Goal: Information Seeking & Learning: Learn about a topic

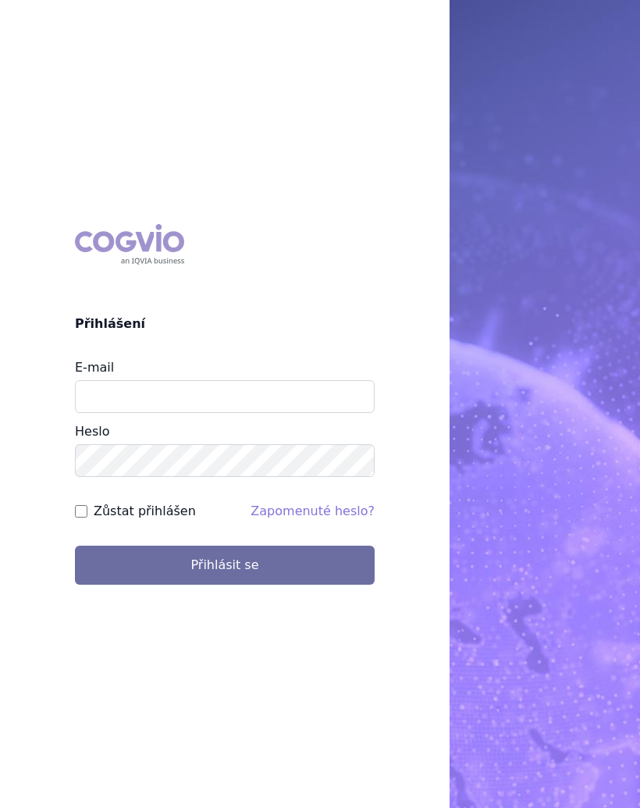
click at [253, 577] on button "Přihlásit se" at bounding box center [225, 564] width 300 height 39
type input "[EMAIL_ADDRESS][DOMAIN_NAME]"
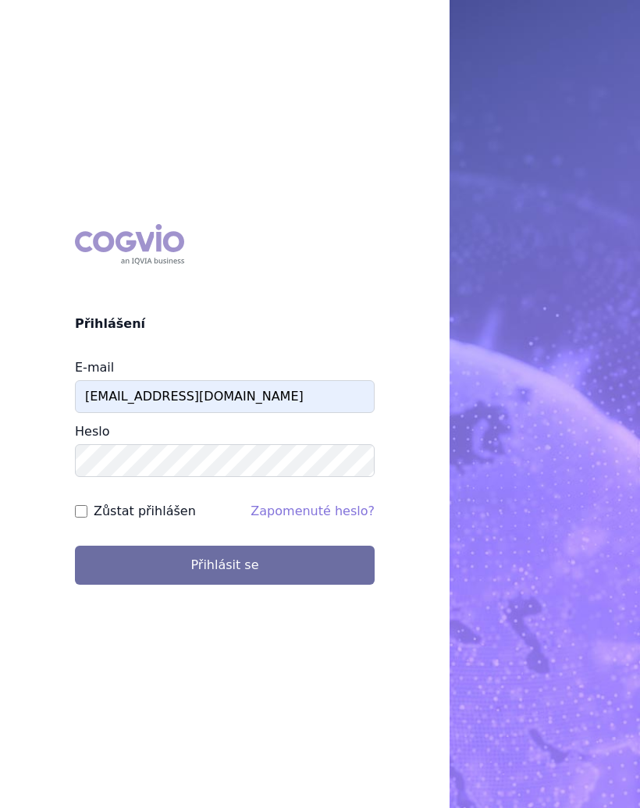
click at [250, 564] on button "Přihlásit se" at bounding box center [225, 564] width 300 height 39
click at [252, 564] on button "Přihlásit se" at bounding box center [225, 564] width 300 height 39
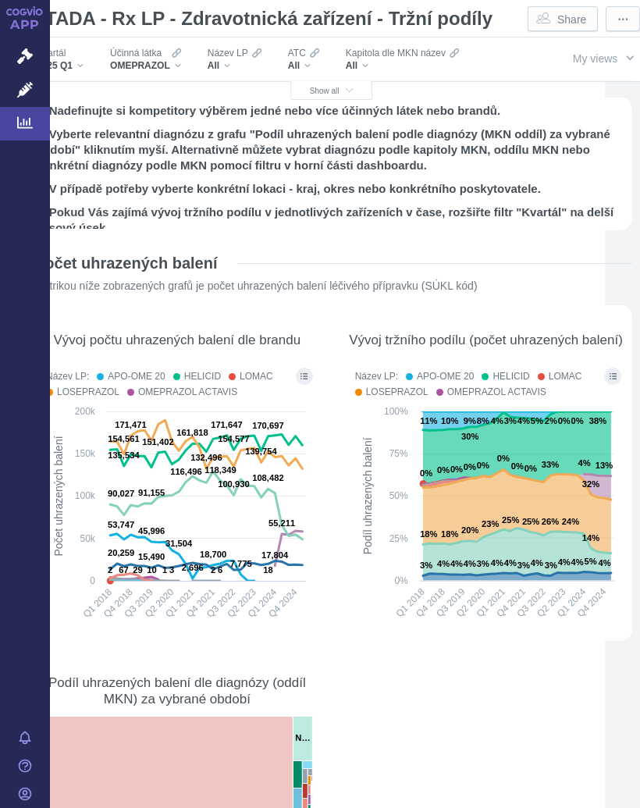
scroll to position [0, 35]
click at [338, 112] on h2 "1. Nadefinujte si kompetitory výběrem jedné nebo více účinných látek nebo brand…" at bounding box center [331, 111] width 591 height 16
click at [326, 71] on div "ATC All" at bounding box center [303, 59] width 47 height 33
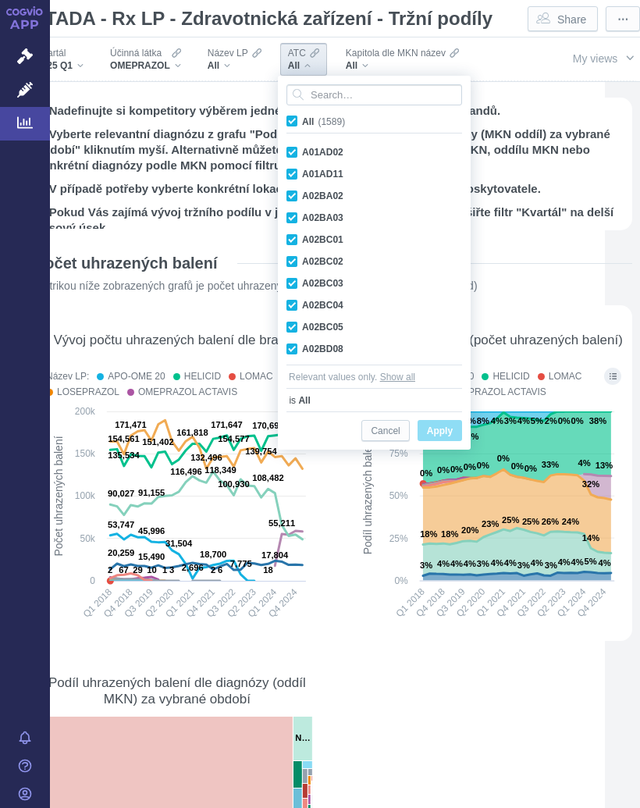
click at [559, 108] on h2 "1. Nadefinujte si kompetitory výběrem jedné nebo více účinných látek nebo brand…" at bounding box center [331, 111] width 591 height 16
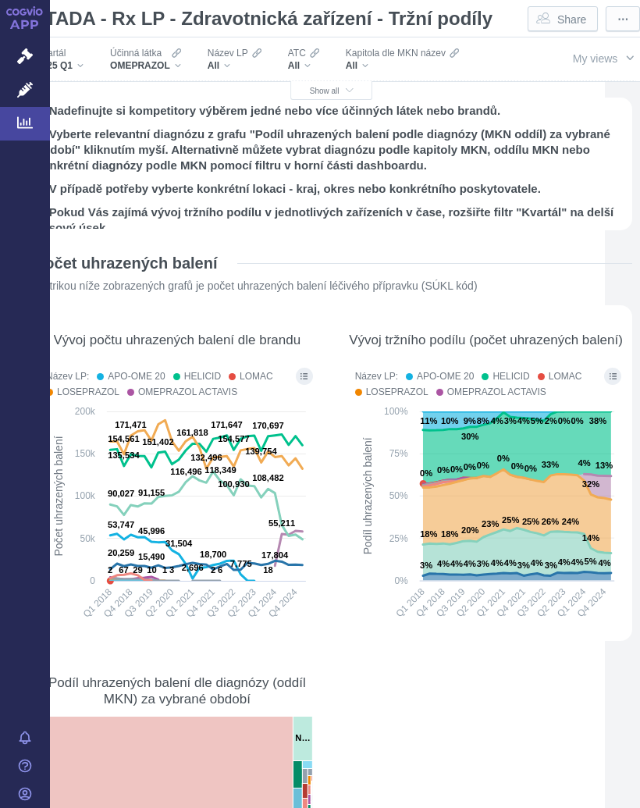
click at [324, 91] on span "Show all" at bounding box center [332, 91] width 44 height 9
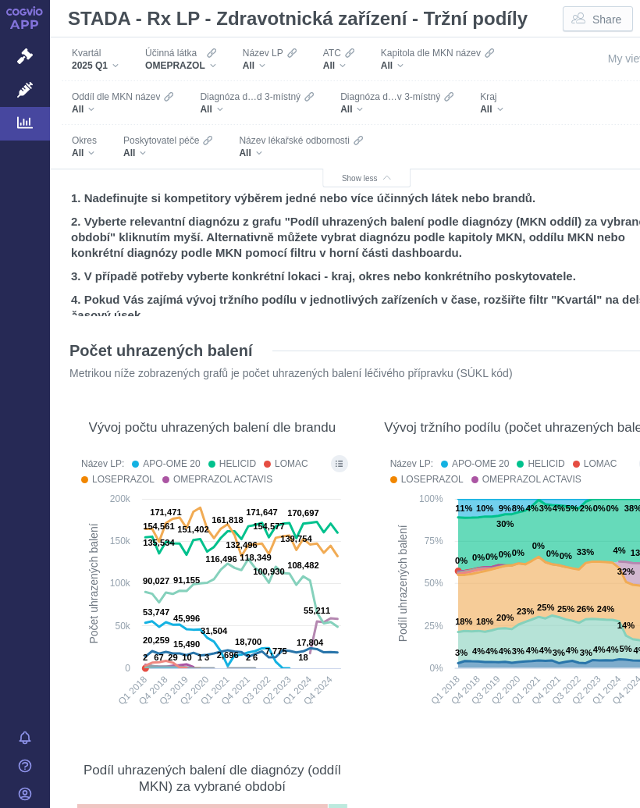
scroll to position [0, 0]
click at [145, 154] on div "All" at bounding box center [167, 153] width 89 height 12
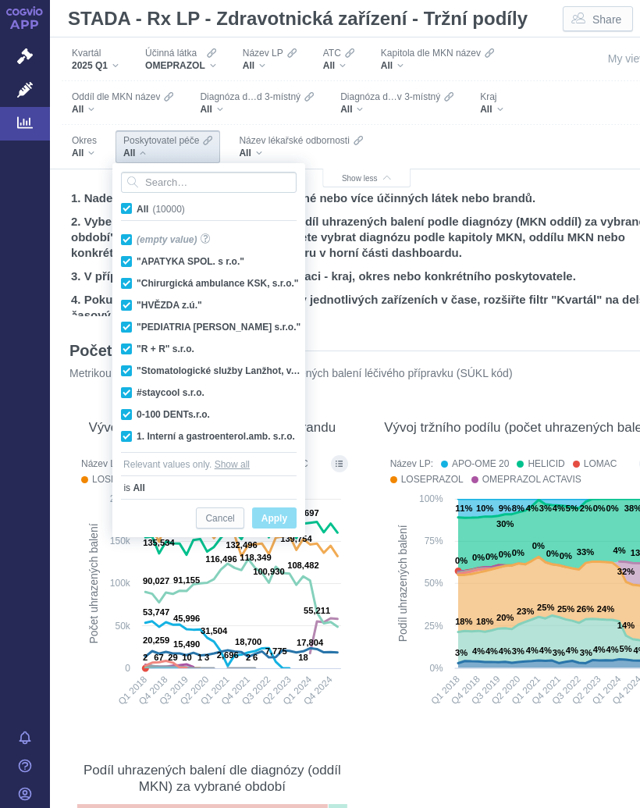
click at [137, 210] on span "All (10000)" at bounding box center [161, 209] width 48 height 11
click at [137, 210] on input "All (10000)" at bounding box center [142, 206] width 10 height 10
checkbox input "false"
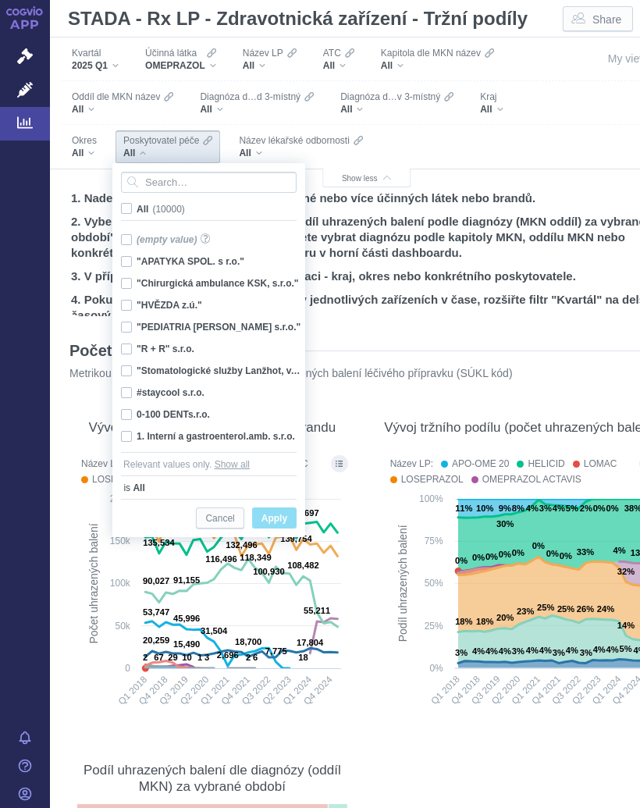
checkbox input "false"
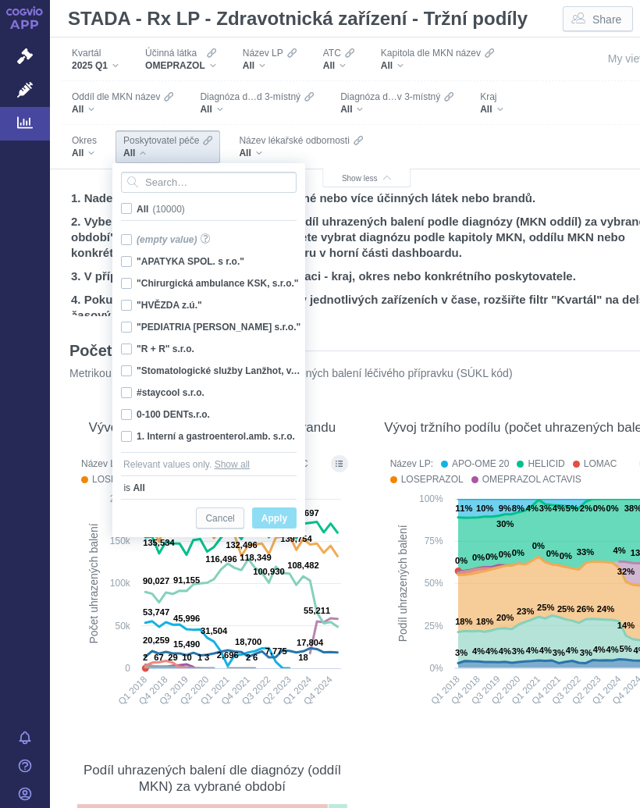
checkbox input "false"
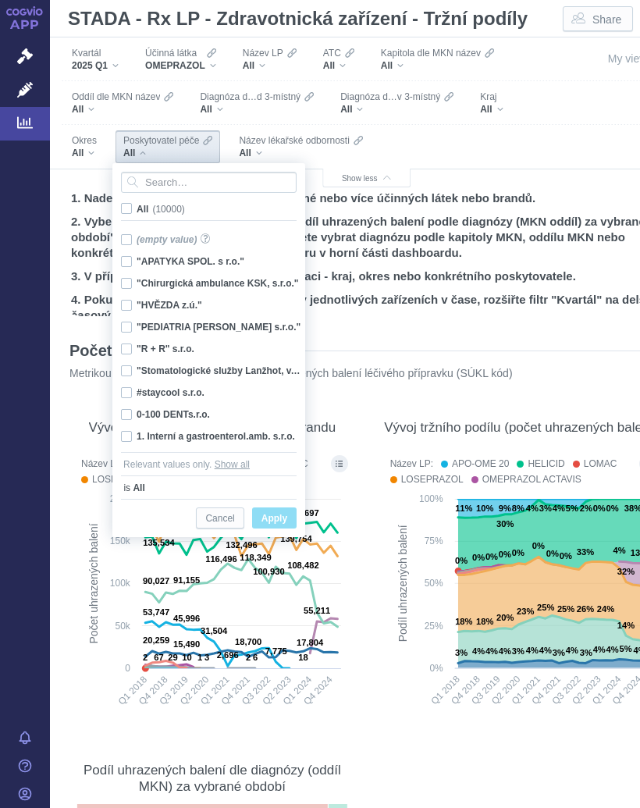
checkbox input "false"
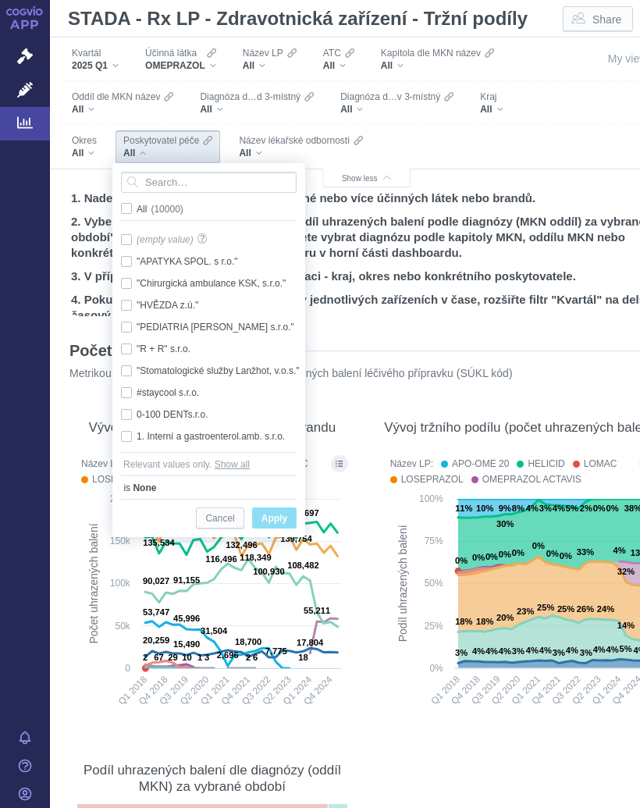
click at [128, 202] on label "All (10000)" at bounding box center [155, 209] width 73 height 16
click at [137, 202] on input "All (10000)" at bounding box center [142, 206] width 10 height 10
checkbox input "true"
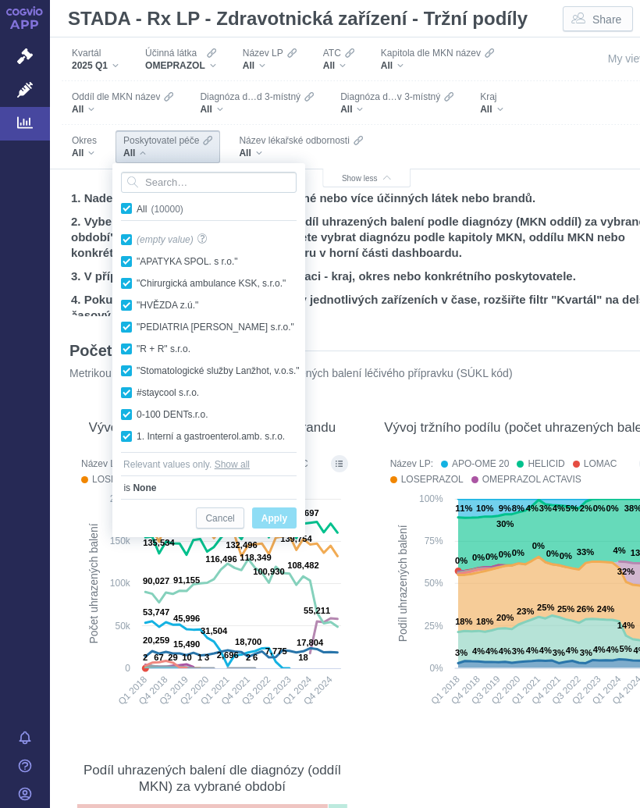
checkbox input "true"
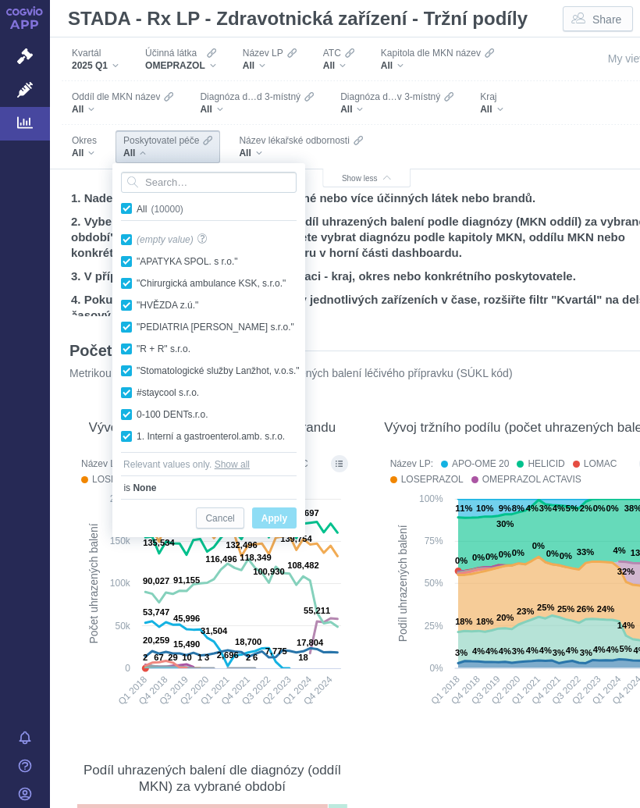
checkbox input "true"
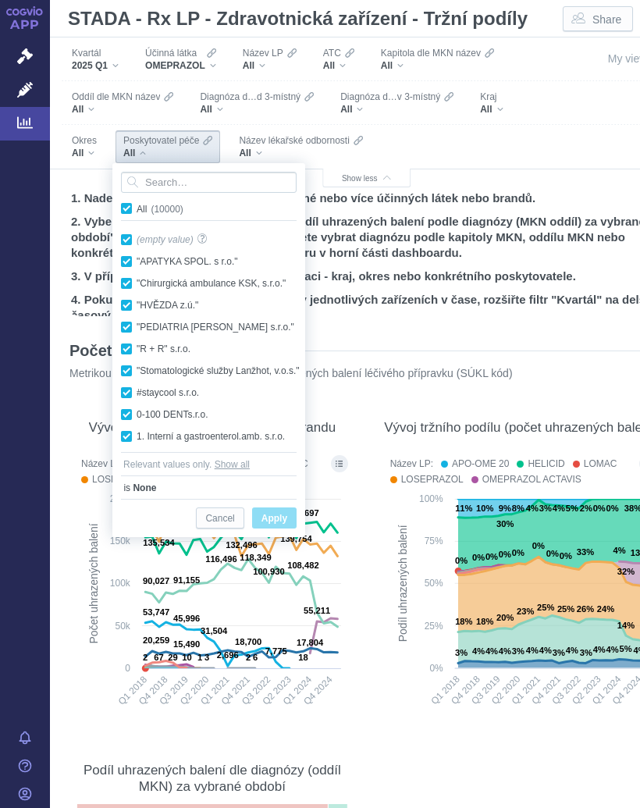
checkbox input "true"
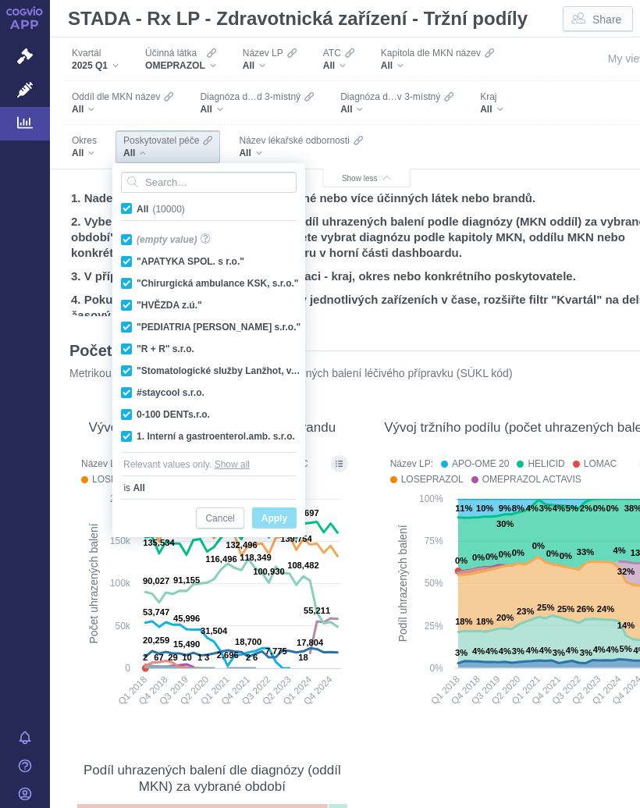
click at [137, 206] on span "All (10000)" at bounding box center [161, 209] width 48 height 11
click at [137, 206] on input "All (10000)" at bounding box center [142, 206] width 10 height 10
checkbox input "false"
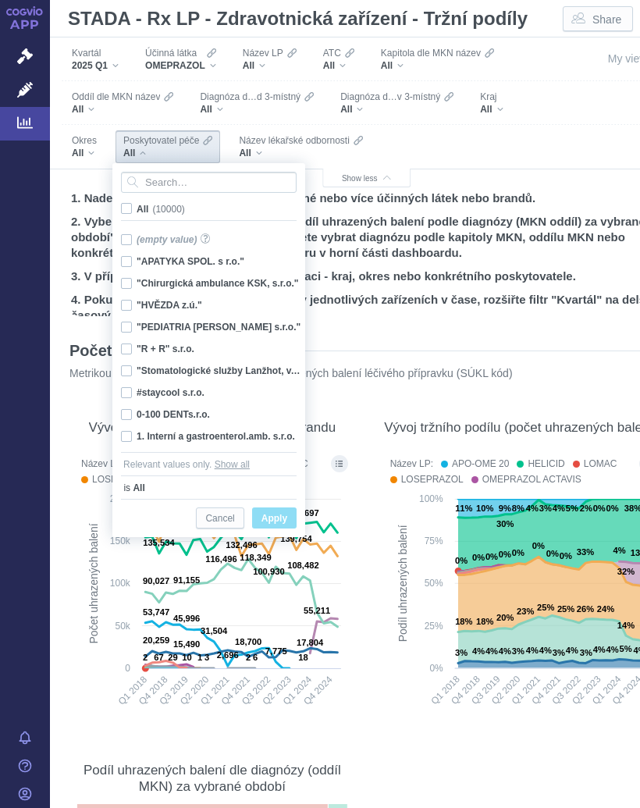
checkbox input "false"
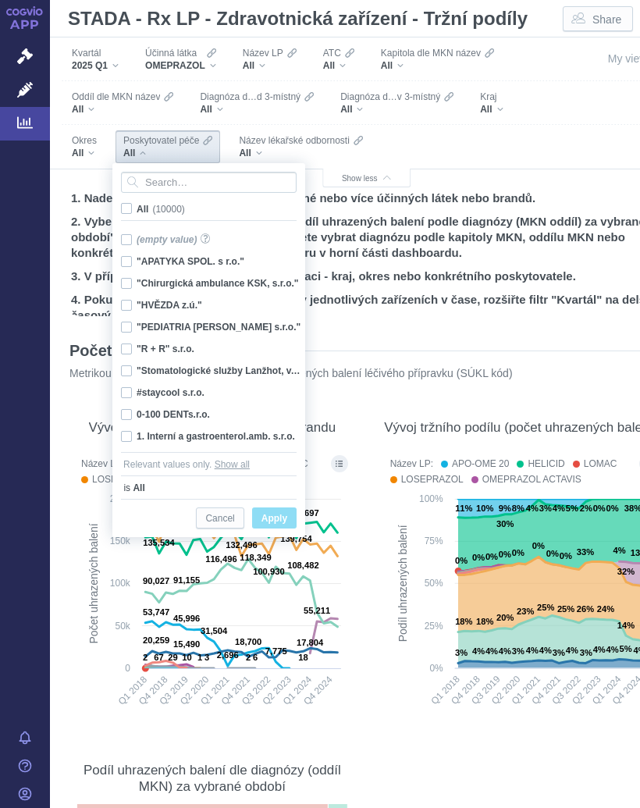
checkbox input "false"
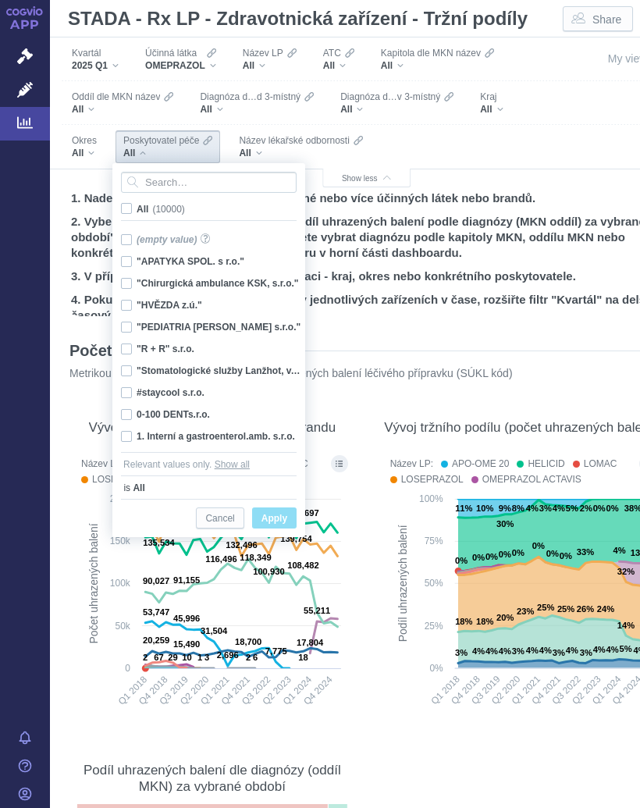
checkbox input "false"
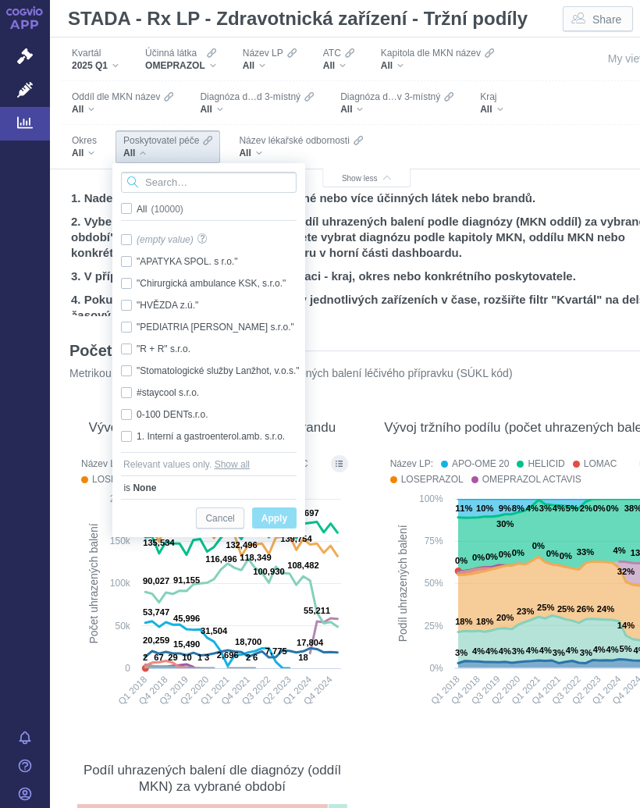
click at [188, 180] on input "Search attribute values" at bounding box center [209, 182] width 176 height 21
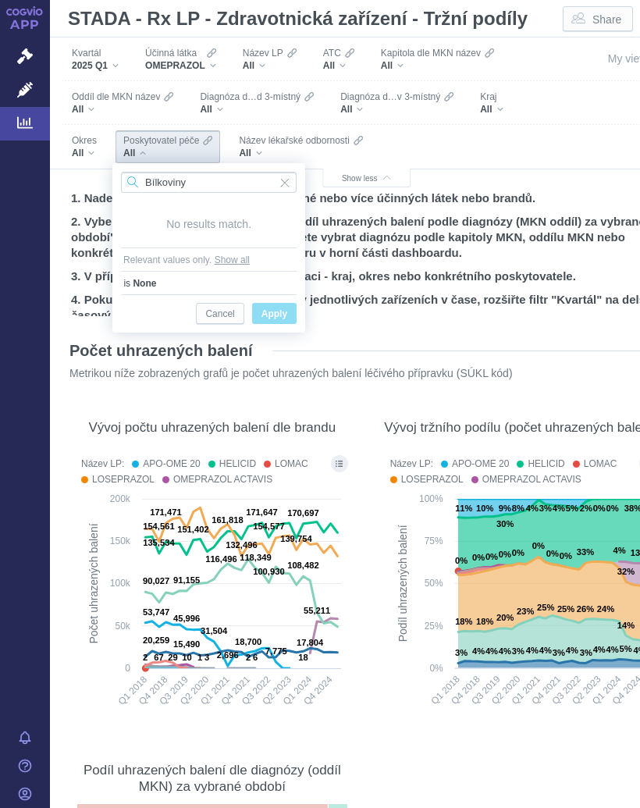
click at [218, 176] on input "Bílkoviny" at bounding box center [209, 182] width 176 height 21
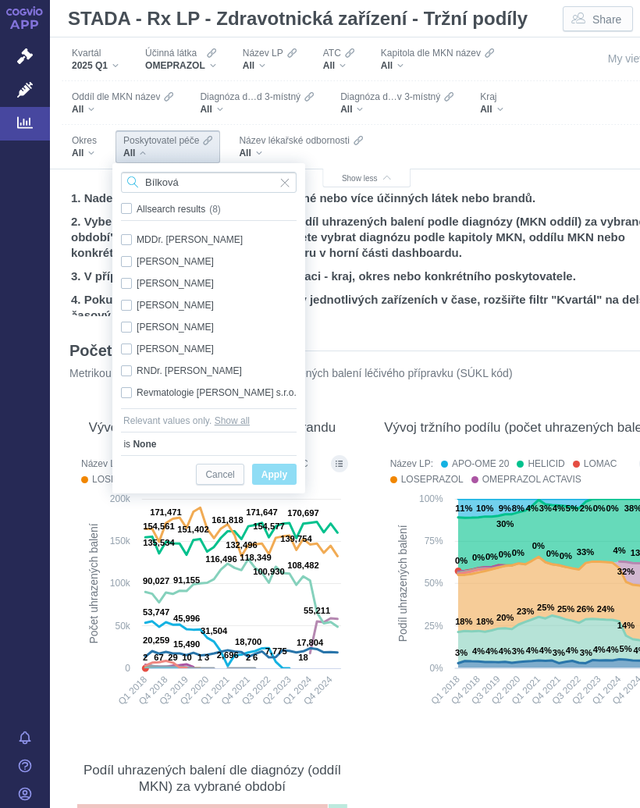
click at [207, 178] on input "Bílková" at bounding box center [209, 182] width 176 height 21
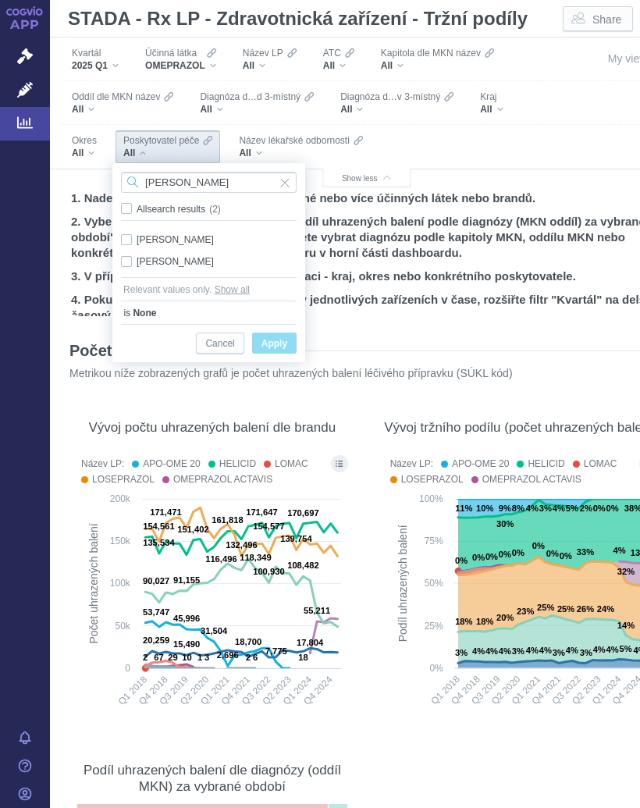
type input "[PERSON_NAME]"
click at [211, 259] on div "[PERSON_NAME] Only" at bounding box center [208, 261] width 191 height 22
checkbox input "true"
click at [285, 344] on span "Apply" at bounding box center [274, 344] width 26 height 20
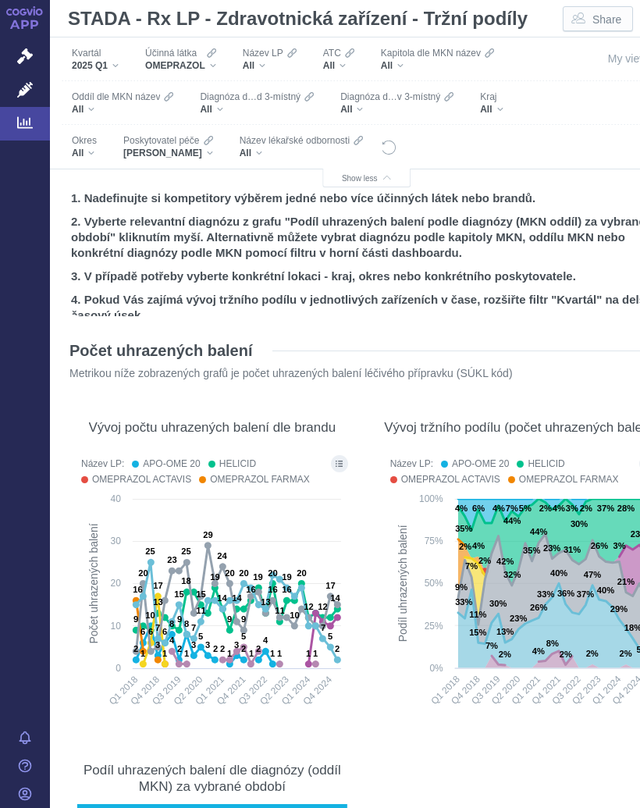
click at [341, 460] on button "Show all legend items in a dialog" at bounding box center [339, 463] width 17 height 17
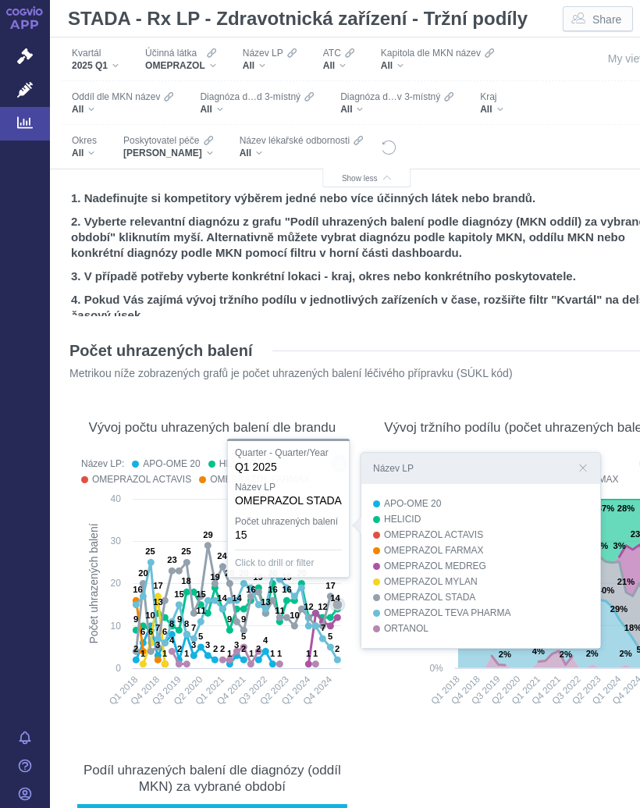
click at [332, 524] on rect at bounding box center [212, 605] width 273 height 229
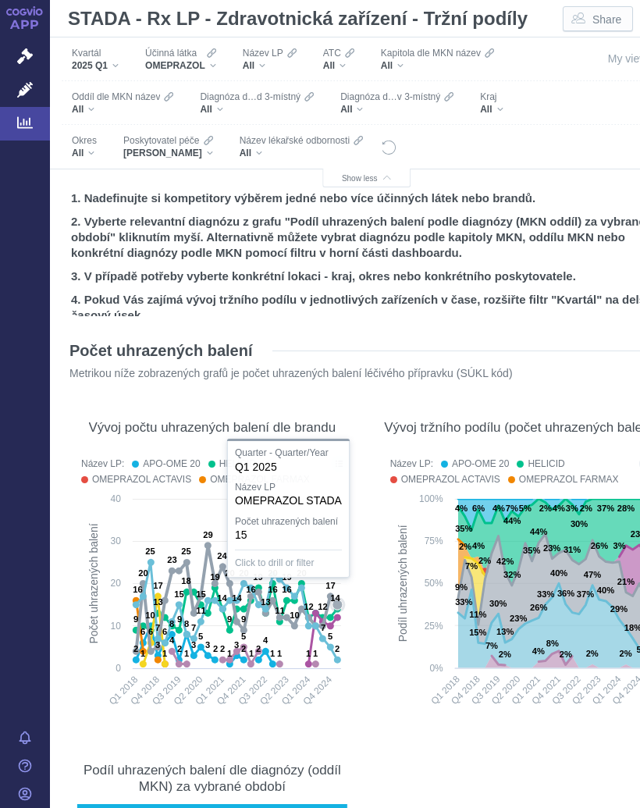
click at [220, 48] on div "Účinná látka OMEPRAZOL" at bounding box center [180, 59] width 87 height 33
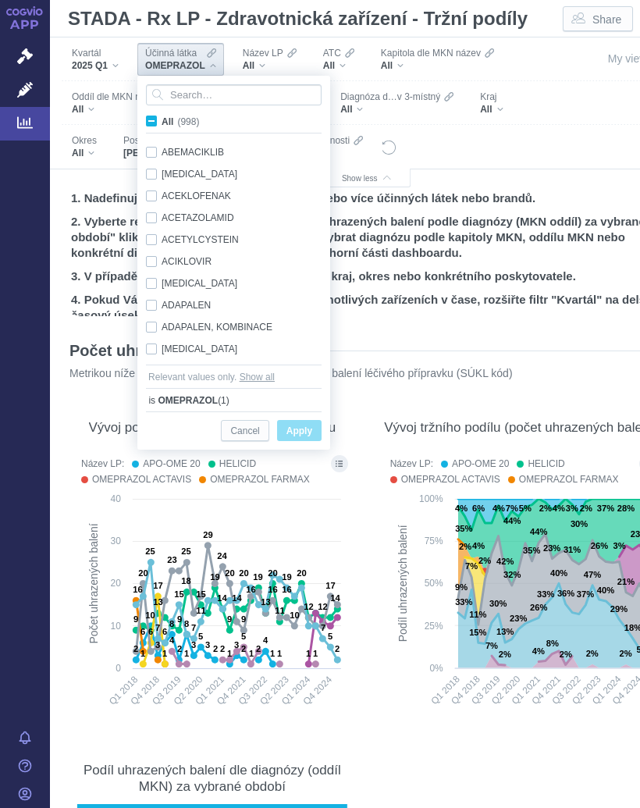
click at [156, 114] on label "All (998)" at bounding box center [175, 121] width 63 height 16
click at [162, 114] on input "All (998)" at bounding box center [167, 118] width 10 height 10
checkbox input "true"
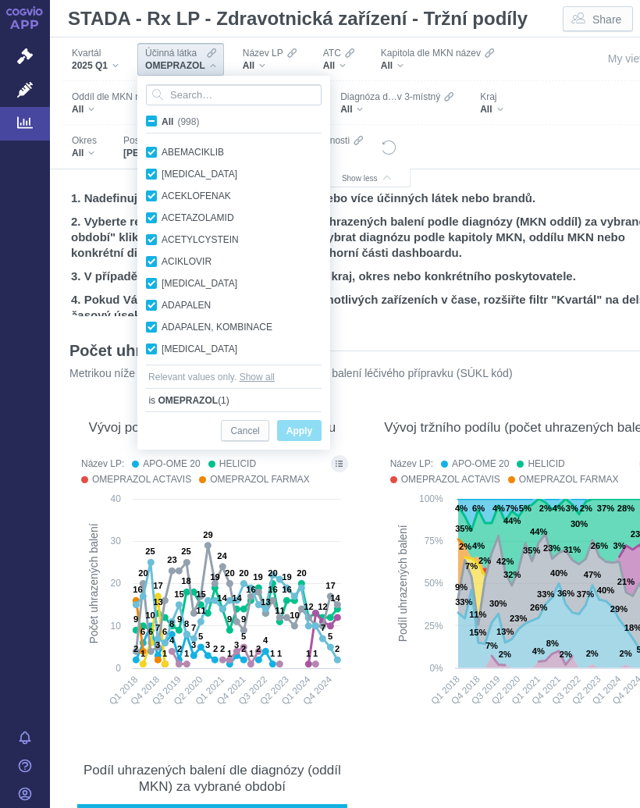
checkbox input "true"
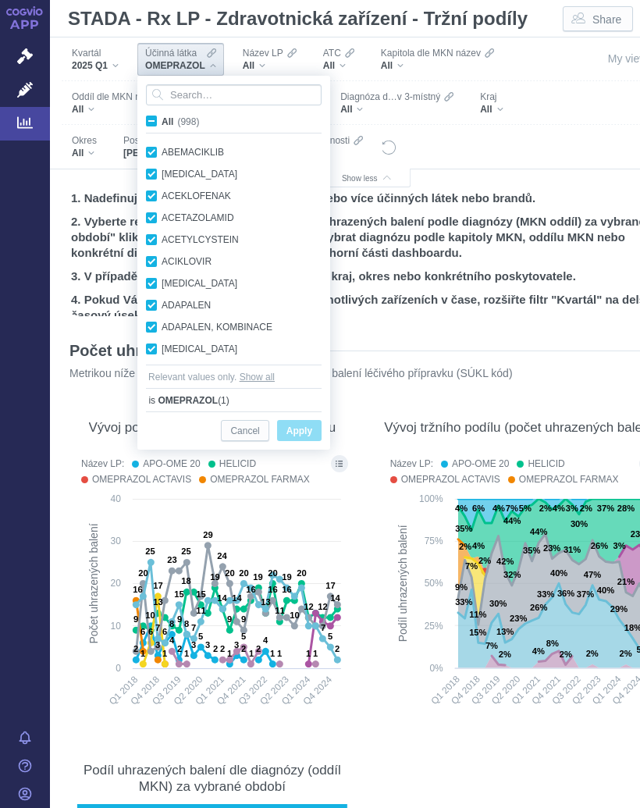
checkbox input "true"
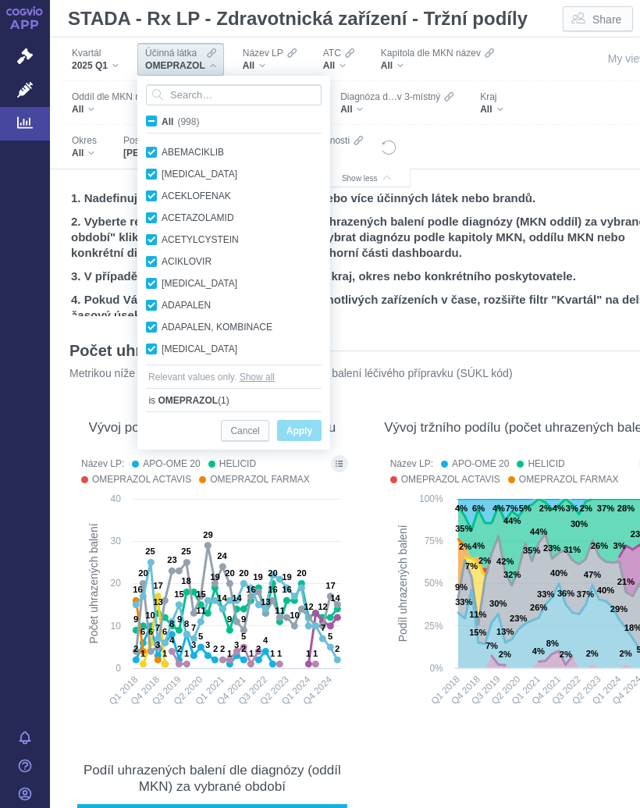
checkbox input "true"
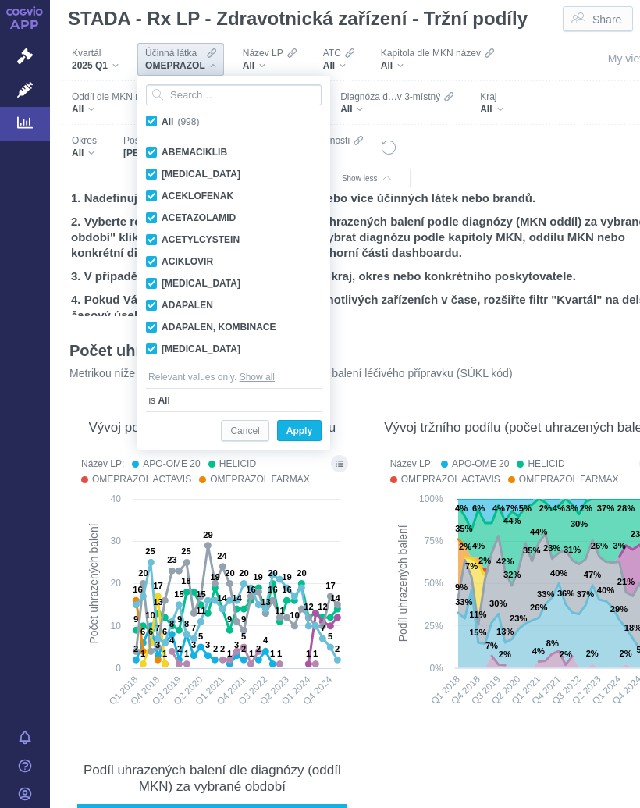
click at [162, 116] on span "All (998)" at bounding box center [180, 121] width 37 height 11
click at [162, 115] on input "All (998)" at bounding box center [167, 118] width 10 height 10
checkbox input "false"
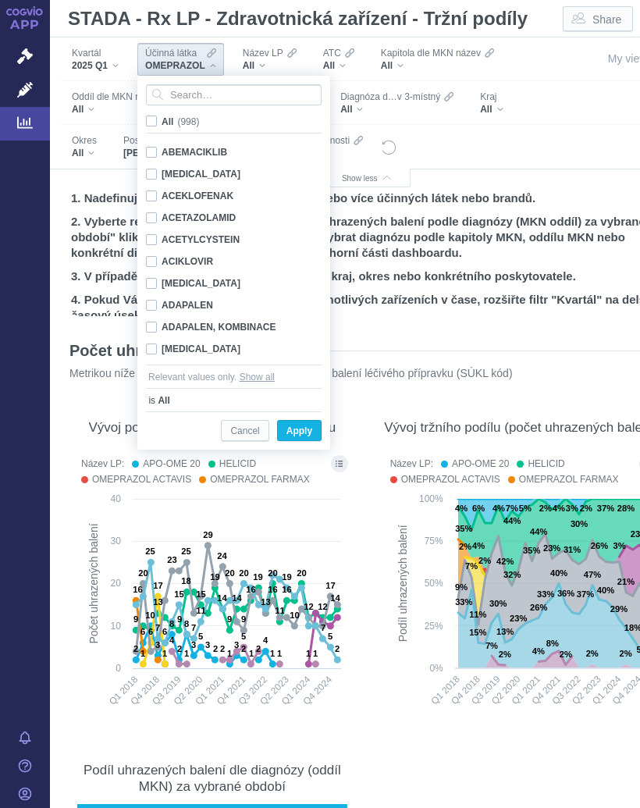
checkbox input "false"
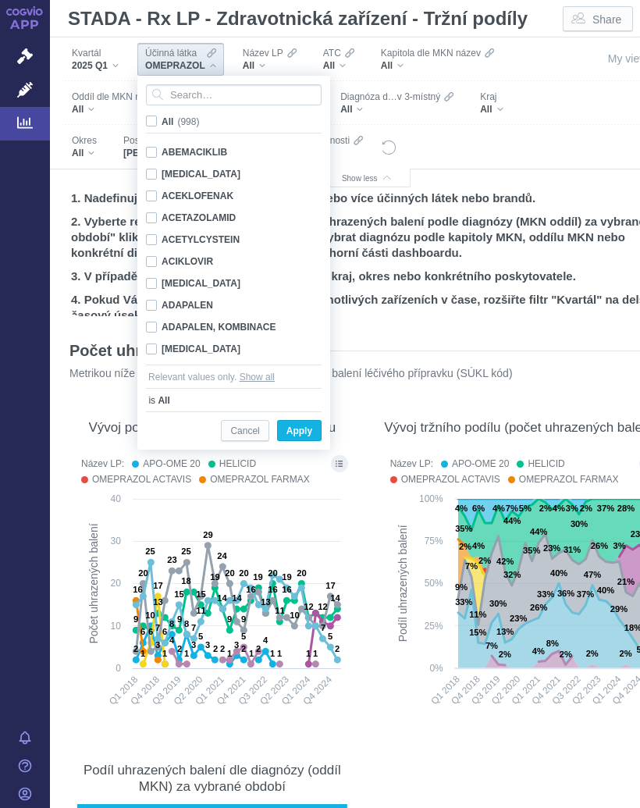
checkbox input "false"
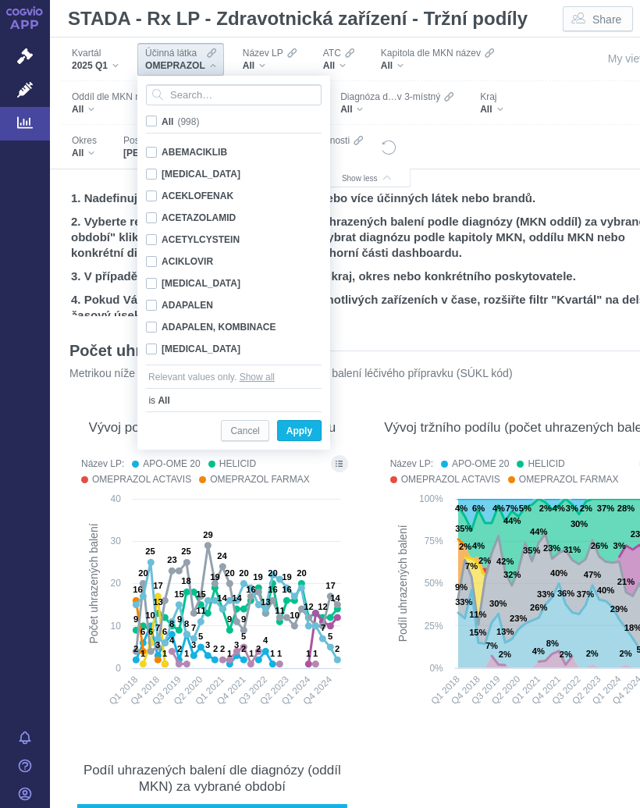
checkbox input "false"
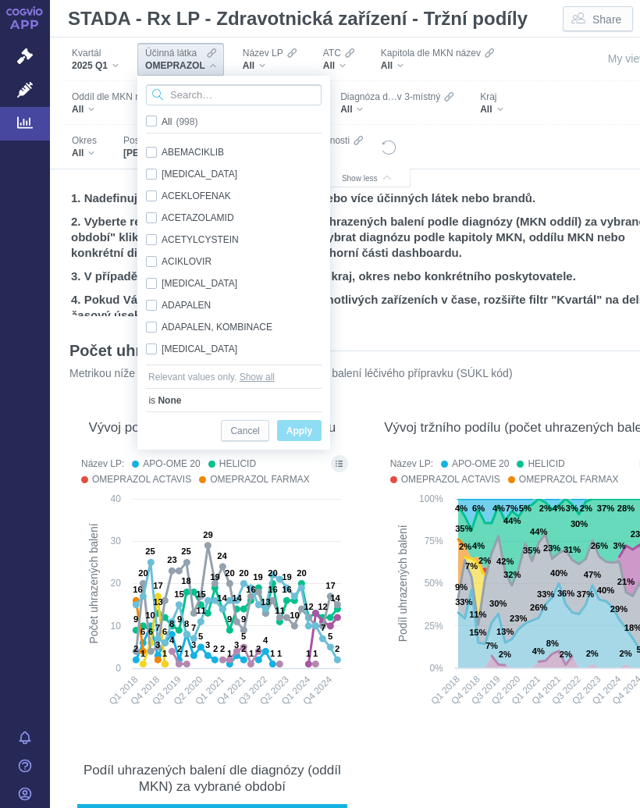
click at [209, 90] on input "Search attribute values" at bounding box center [234, 94] width 176 height 21
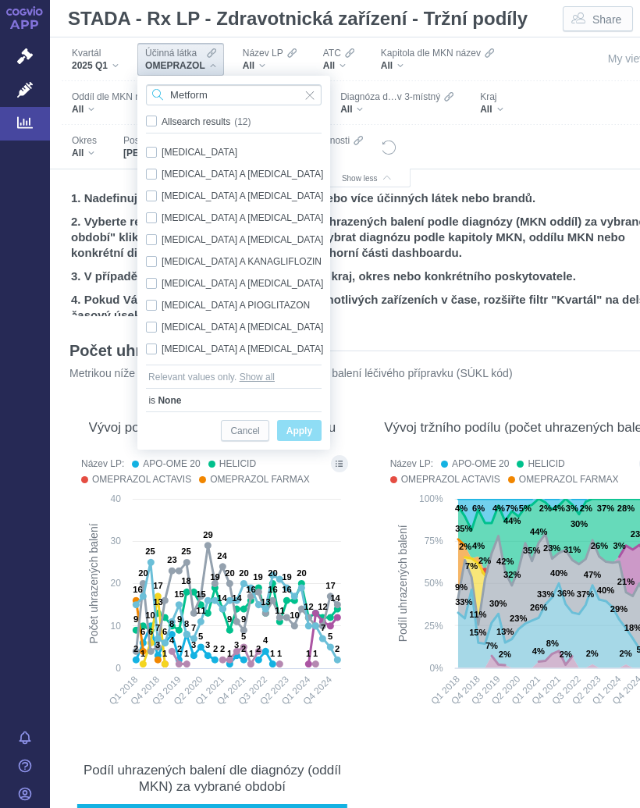
type input "Metform"
click at [207, 139] on div "[MEDICAL_DATA] Only [MEDICAL_DATA] A [MEDICAL_DATA] Only [MEDICAL_DATA] A [MEDI…" at bounding box center [233, 251] width 191 height 228
click at [154, 157] on div "[MEDICAL_DATA] Only" at bounding box center [236, 152] width 196 height 22
checkbox input "true"
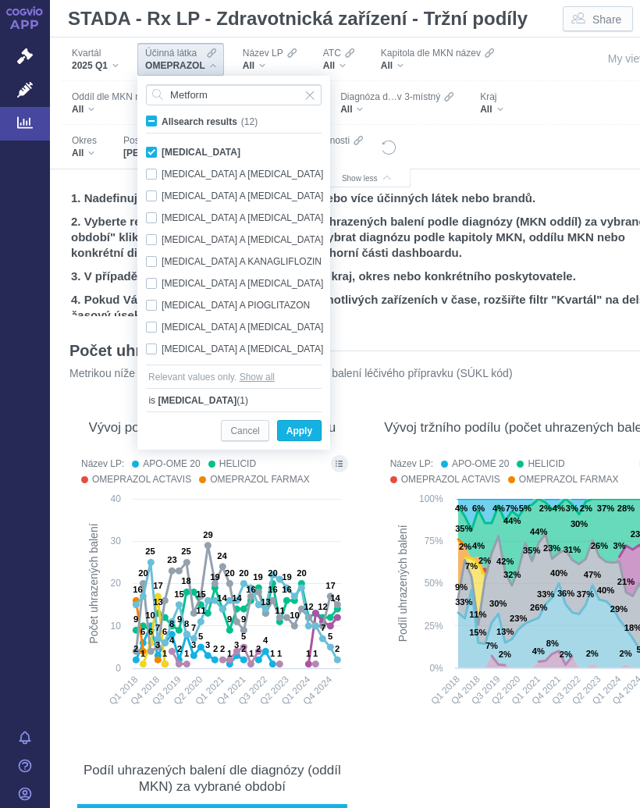
click at [307, 421] on button "Apply" at bounding box center [299, 430] width 44 height 21
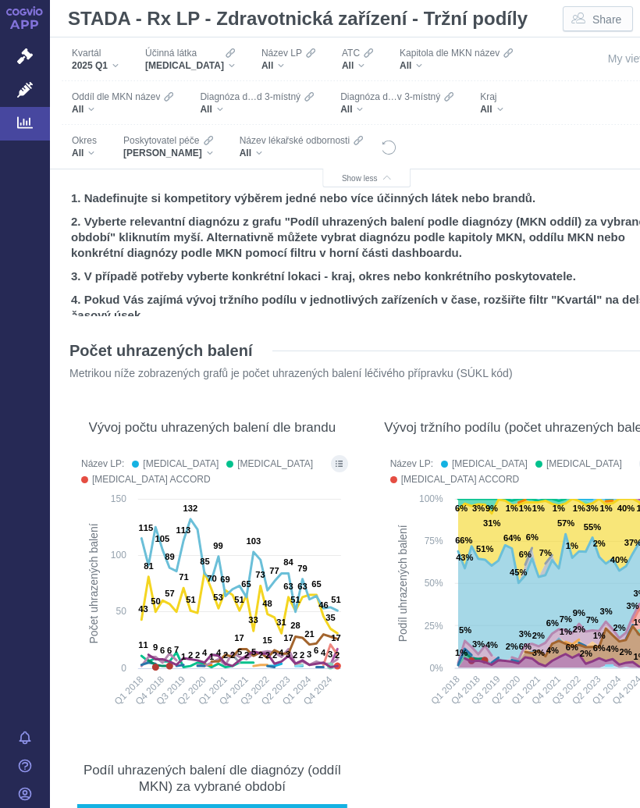
click at [344, 458] on div at bounding box center [339, 471] width 23 height 39
click at [343, 459] on button "Show all legend items in a dialog" at bounding box center [339, 463] width 17 height 17
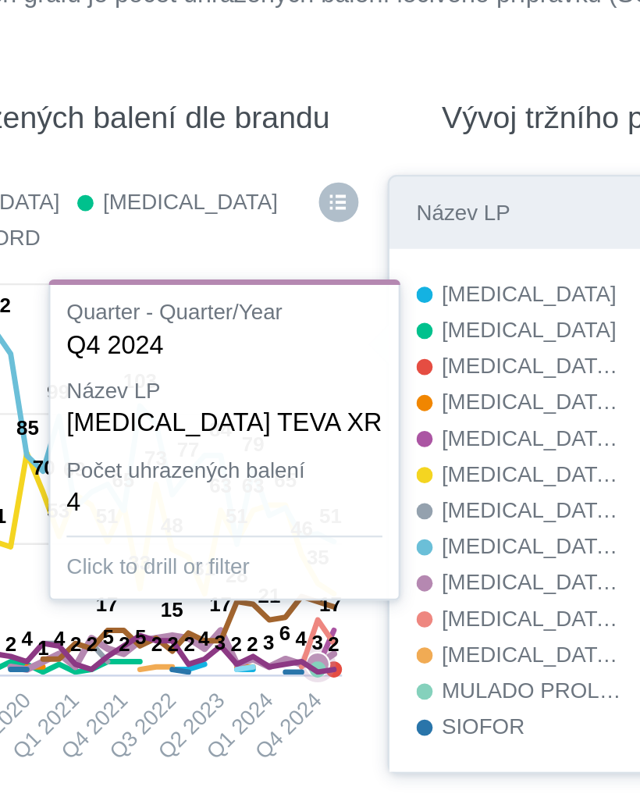
click at [148, 651] on icon at bounding box center [242, 659] width 189 height 16
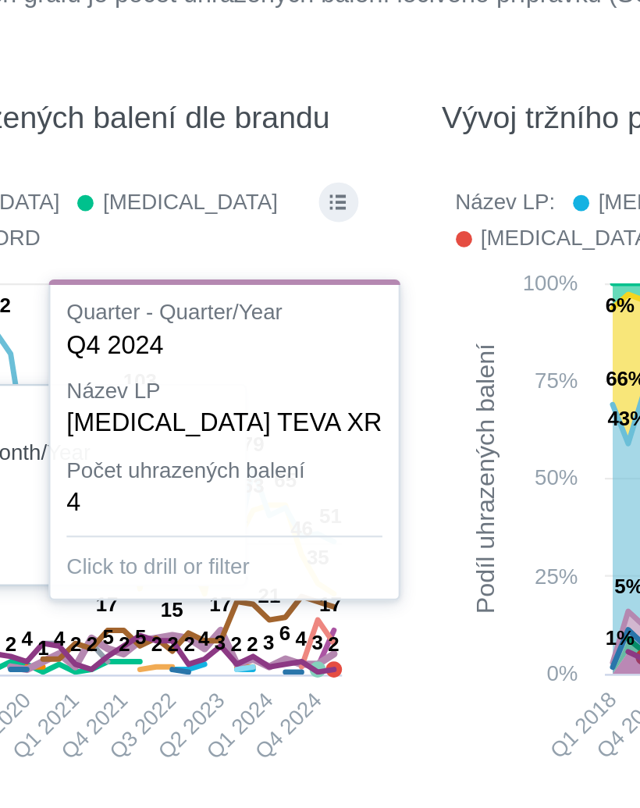
click at [112, 452] on div at bounding box center [212, 586] width 278 height 268
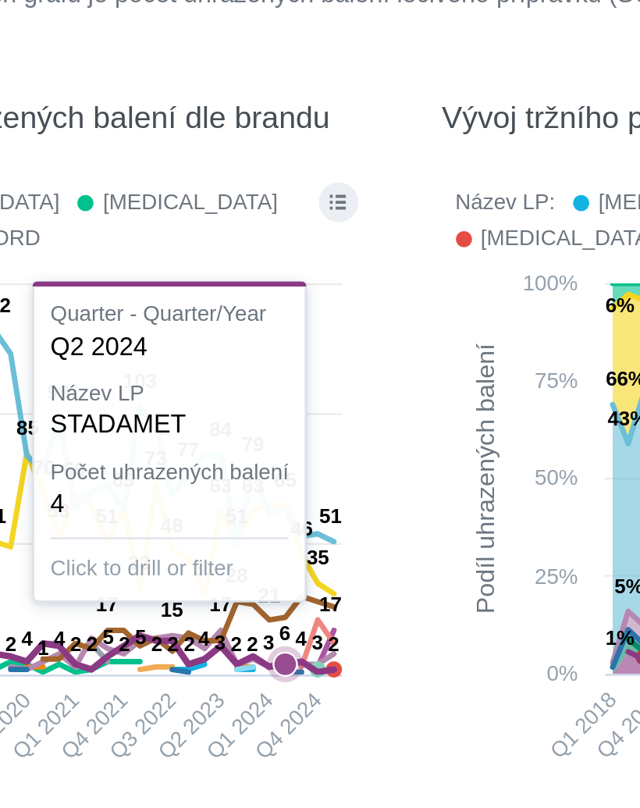
click at [296, 665] on icon at bounding box center [306, 666] width 21 height 2
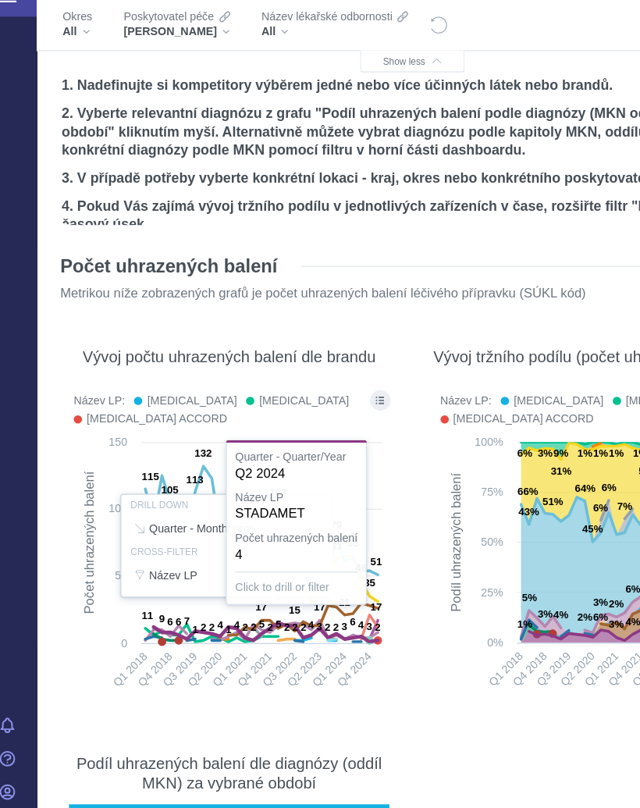
click at [375, 414] on div "Vývoj tržního podílu (počet uhrazených balení) Název LP: [MEDICAL_DATA] [MEDICA…" at bounding box center [521, 560] width 293 height 336
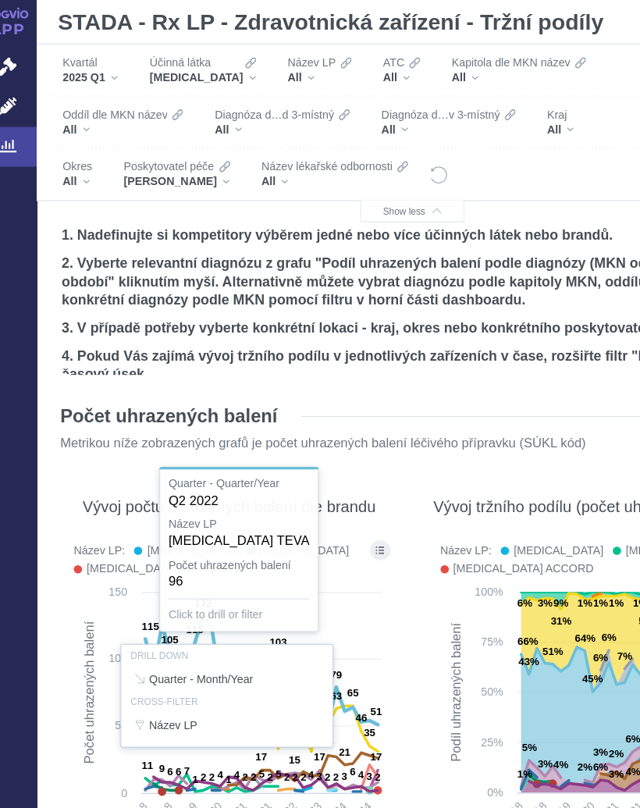
click at [339, 505] on section "Počet uhrazených balení Metrikou níže zobrazených grafů je počet uhrazených bal…" at bounding box center [367, 702] width 602 height 754
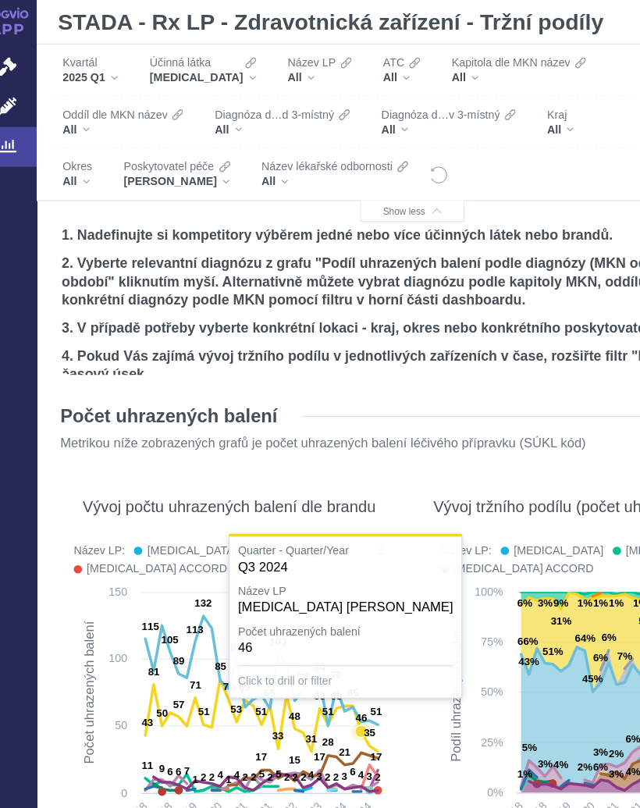
click at [304, 634] on icon at bounding box center [274, 647] width 126 height 27
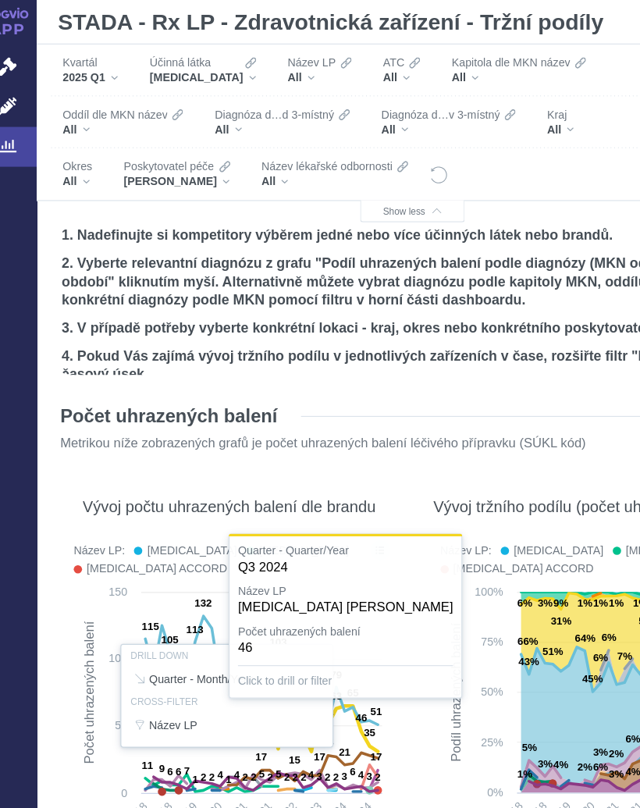
click at [375, 505] on div "Vývoj tržního podílu (počet uhrazených balení) Název LP: [MEDICAL_DATA] [MEDICA…" at bounding box center [521, 560] width 293 height 336
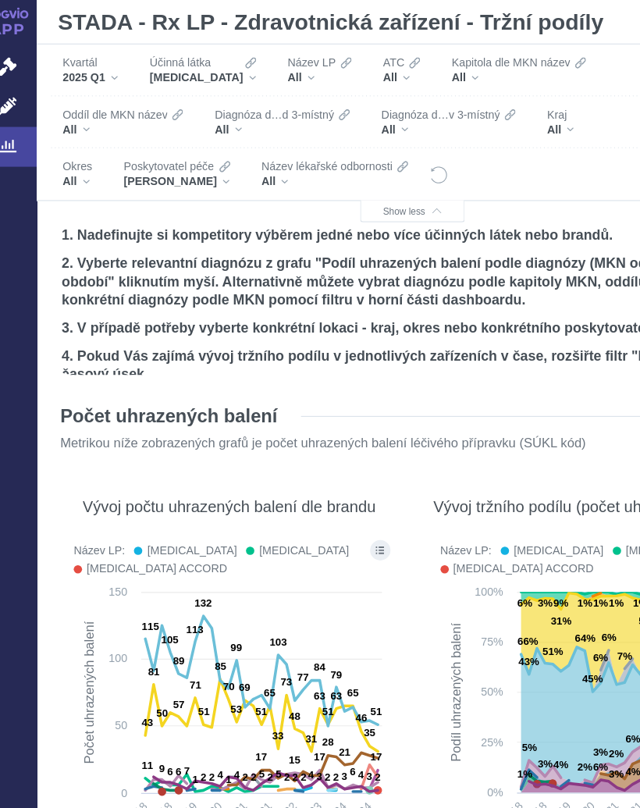
click at [197, 66] on div "[MEDICAL_DATA]" at bounding box center [190, 65] width 90 height 12
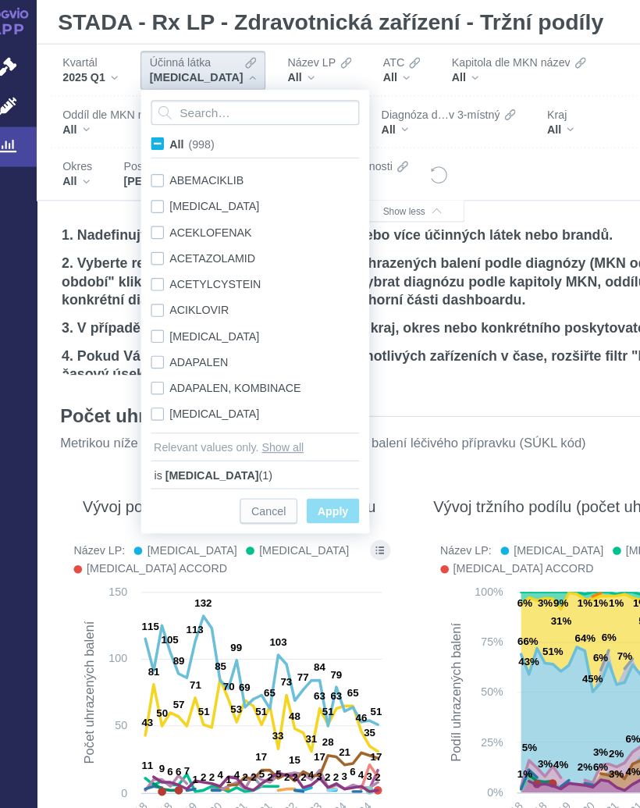
click at [162, 120] on input "All (998)" at bounding box center [167, 118] width 10 height 10
checkbox input "true"
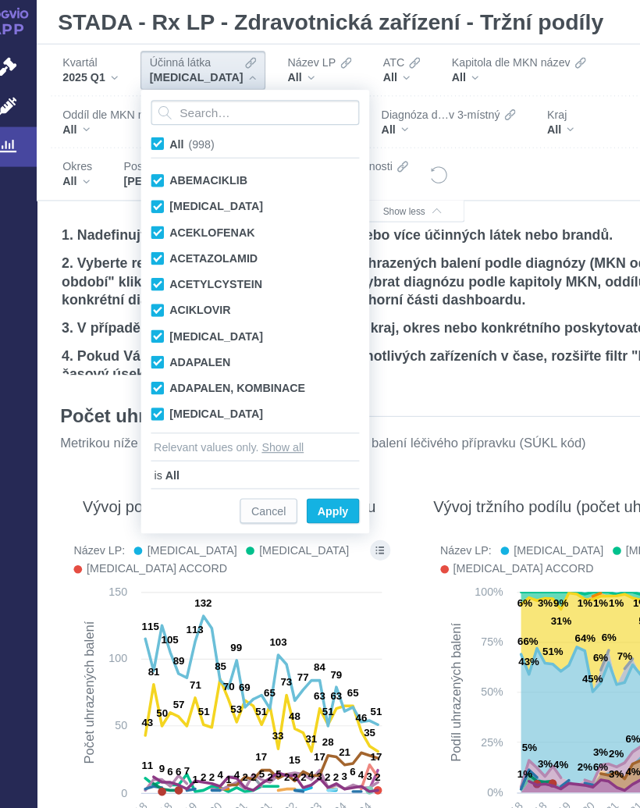
checkbox input "true"
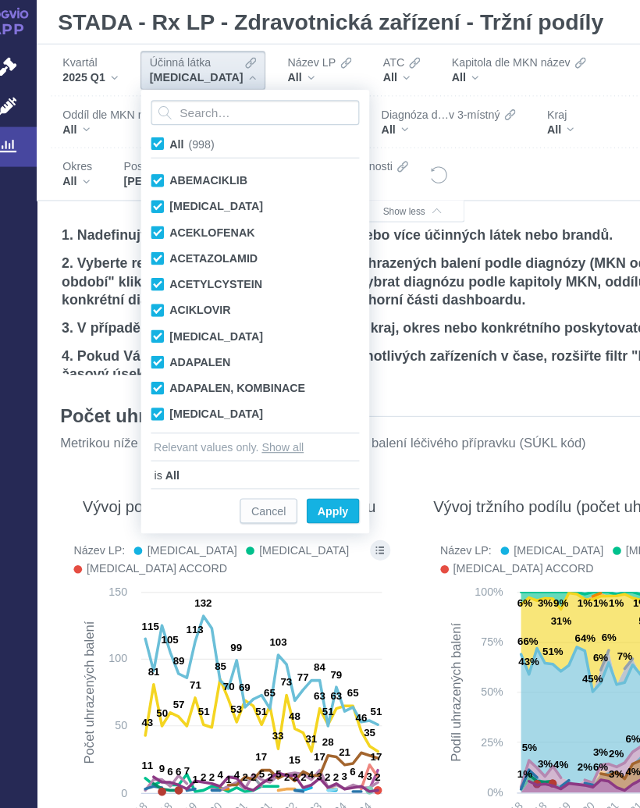
checkbox input "true"
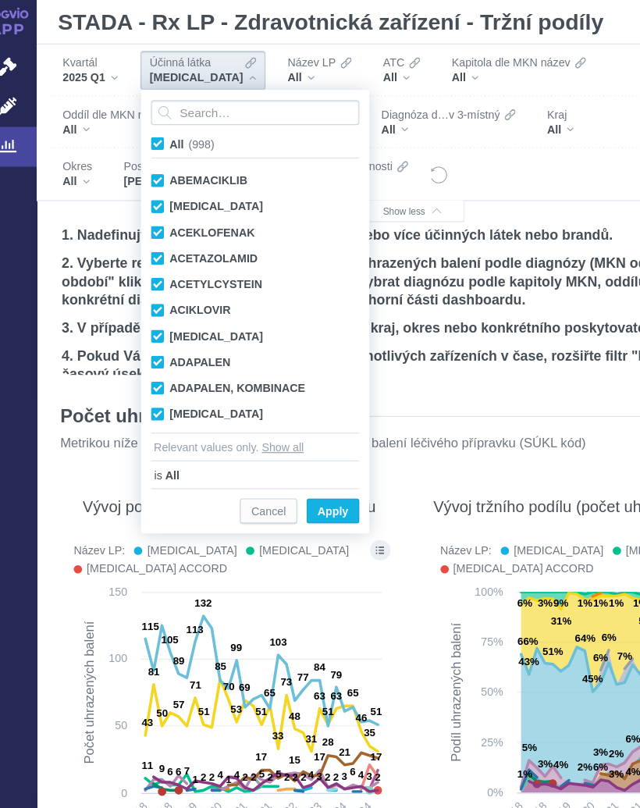
checkbox input "true"
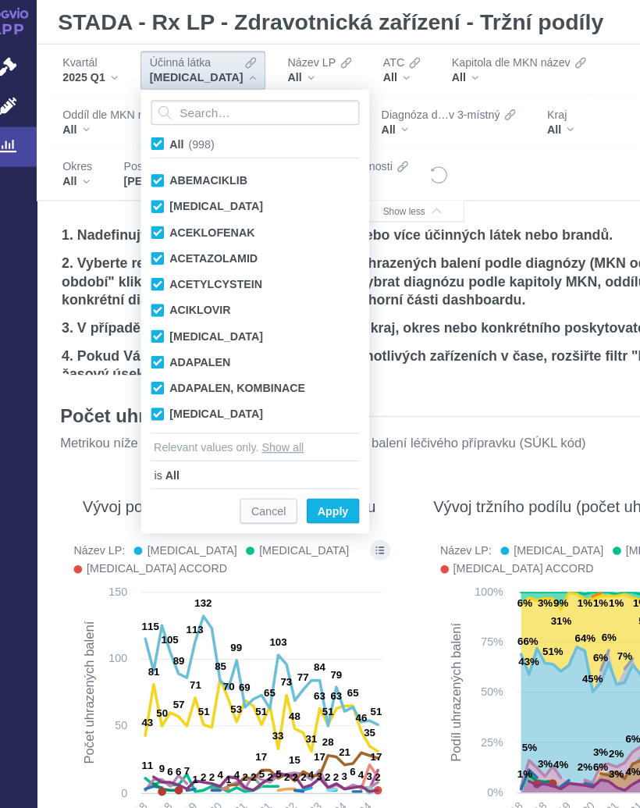
click at [162, 116] on span "All (998)" at bounding box center [180, 121] width 37 height 11
click at [162, 115] on input "All (998)" at bounding box center [167, 118] width 10 height 10
checkbox input "false"
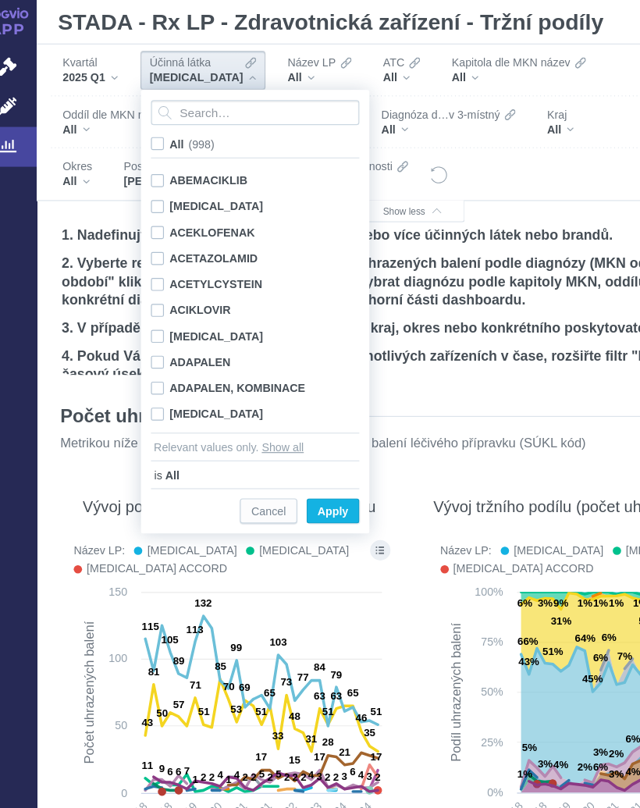
checkbox input "false"
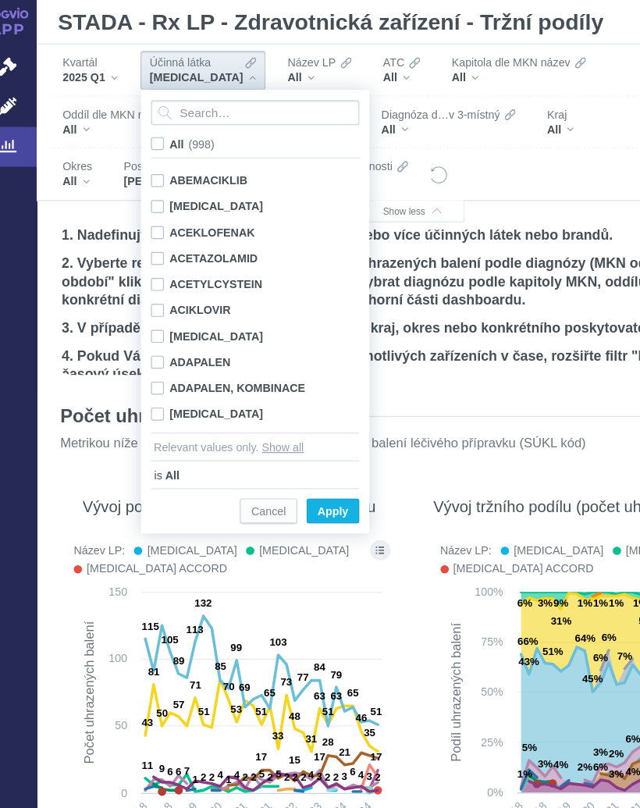
checkbox input "false"
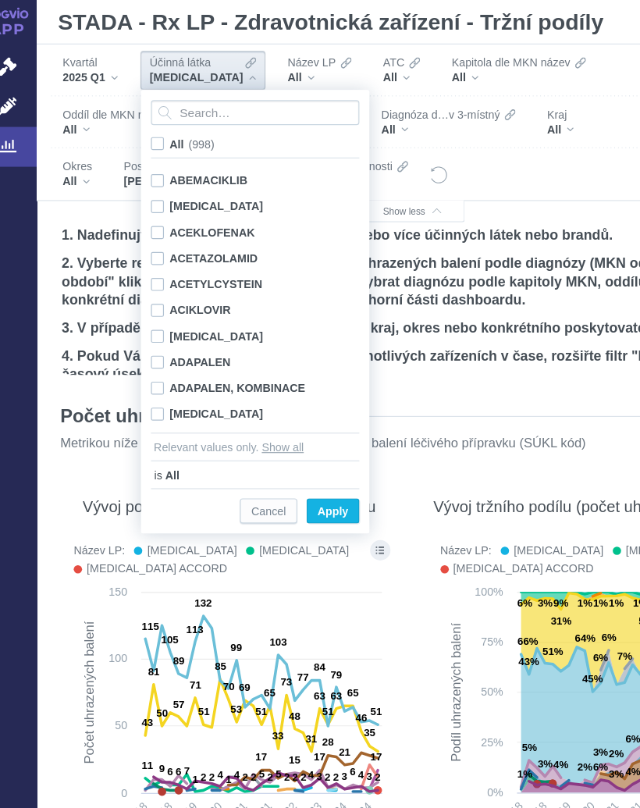
checkbox input "false"
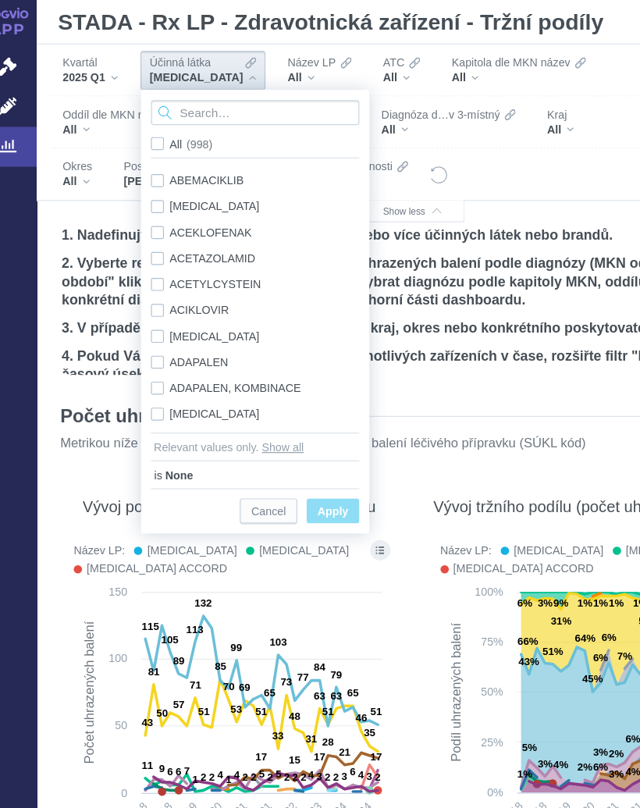
click at [189, 96] on input "Search attribute values" at bounding box center [234, 94] width 176 height 21
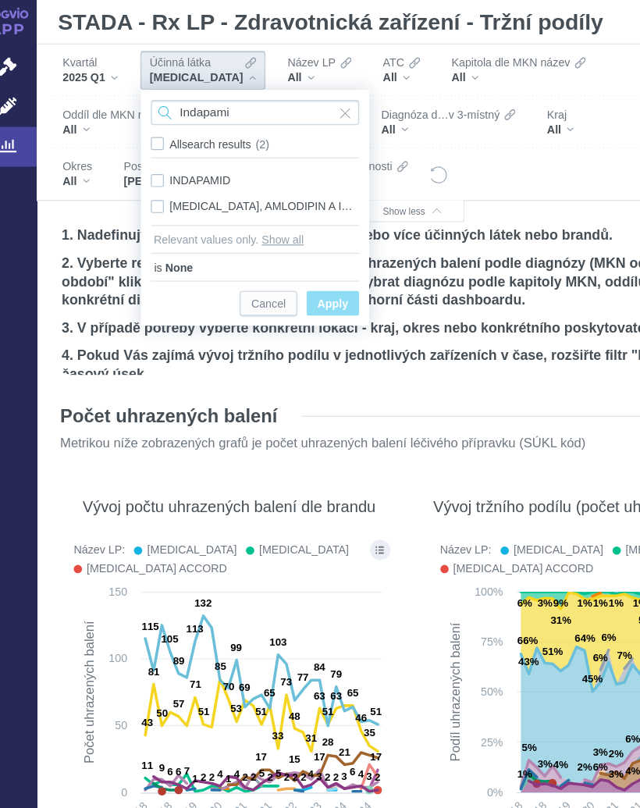
type input "Indapami"
click at [186, 148] on div "INDAPAMID Only" at bounding box center [233, 152] width 191 height 22
checkbox input "true"
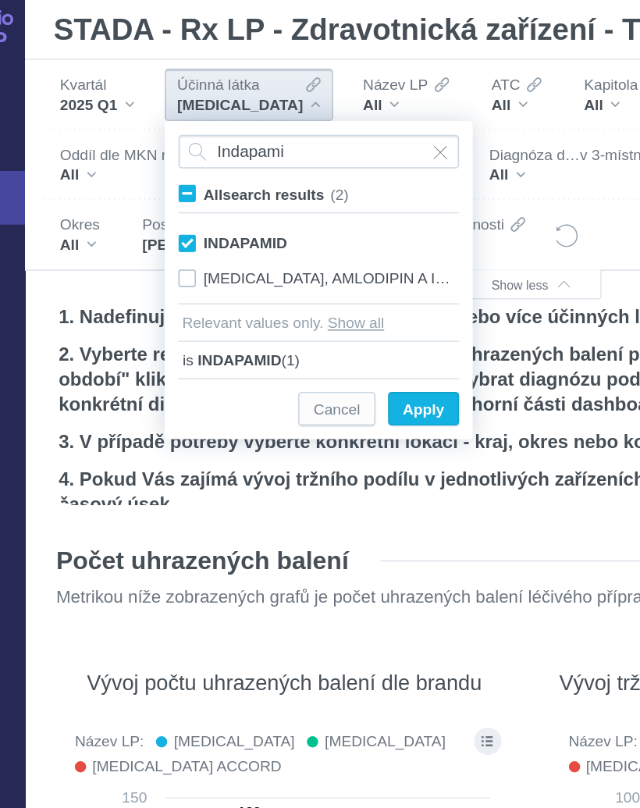
click at [286, 257] on span "Apply" at bounding box center [299, 257] width 26 height 20
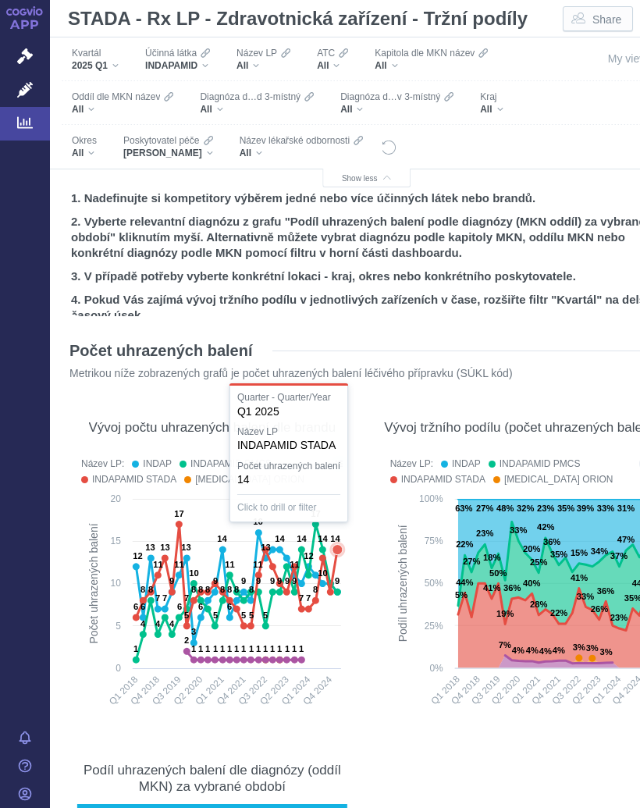
click at [339, 541] on text "14" at bounding box center [335, 538] width 10 height 9
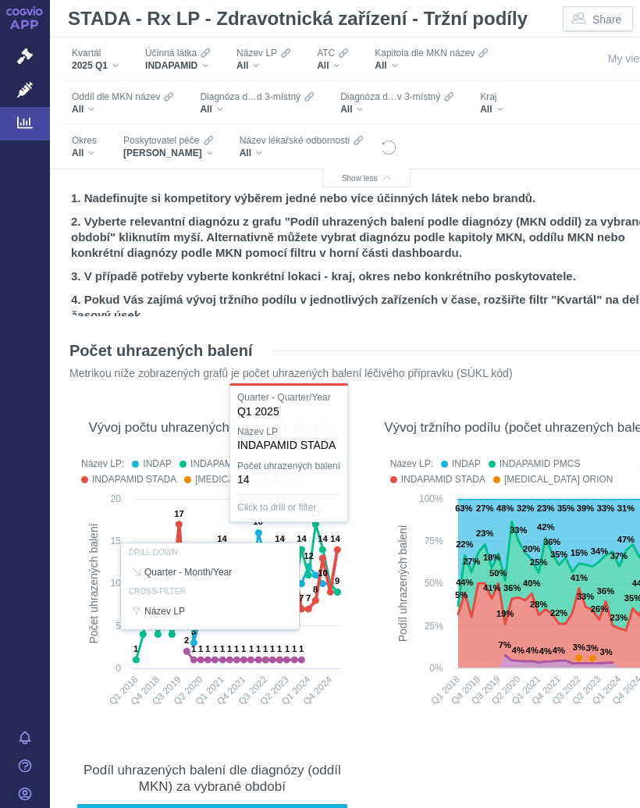
click at [375, 624] on div "Vývoj tržního podílu (počet uhrazených balení) Název LP: INDAP INDAPAMID PMCS I…" at bounding box center [521, 560] width 293 height 336
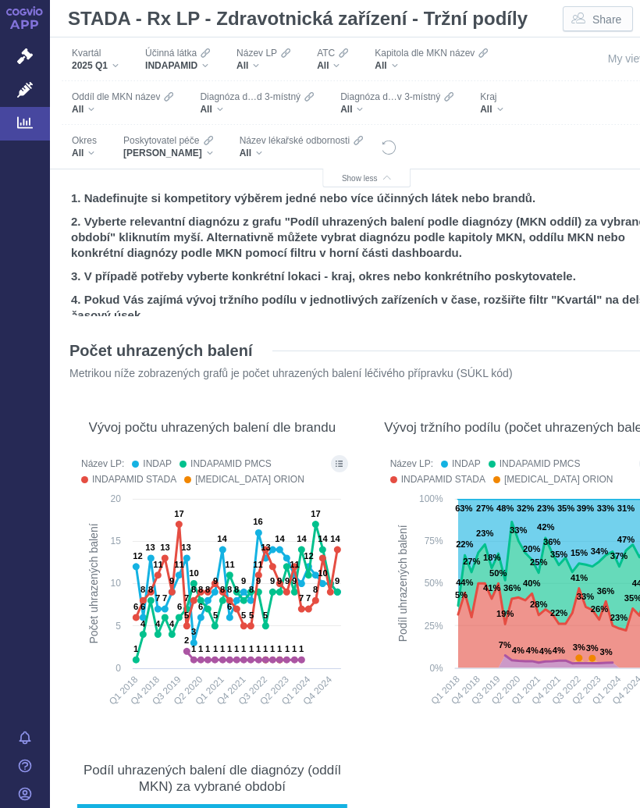
click at [210, 55] on icon "Filters" at bounding box center [205, 53] width 9 height 12
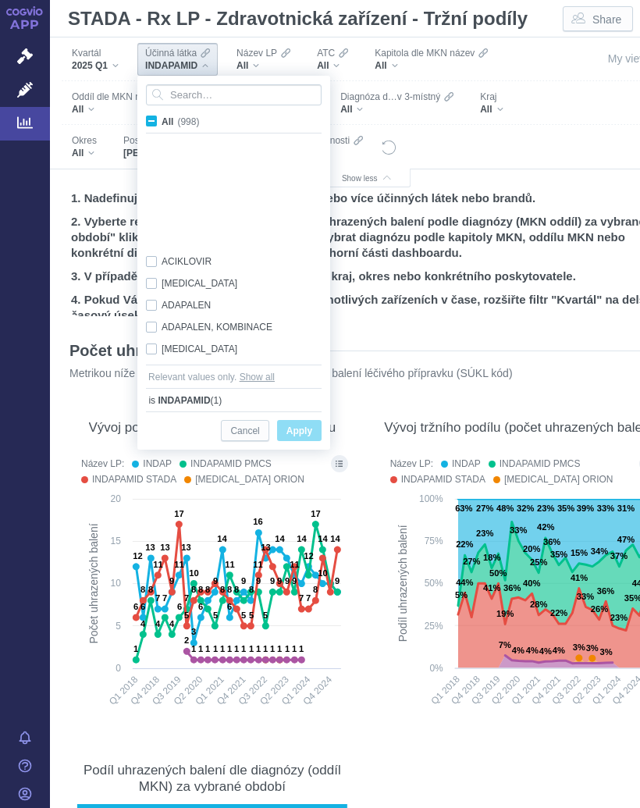
scroll to position [8401, 0]
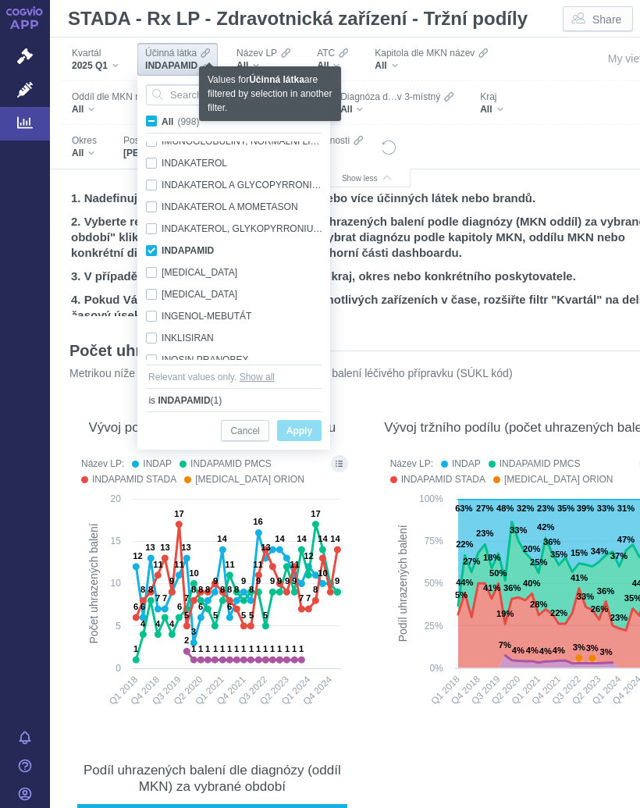
click at [162, 123] on input "All (998)" at bounding box center [167, 118] width 10 height 10
checkbox input "true"
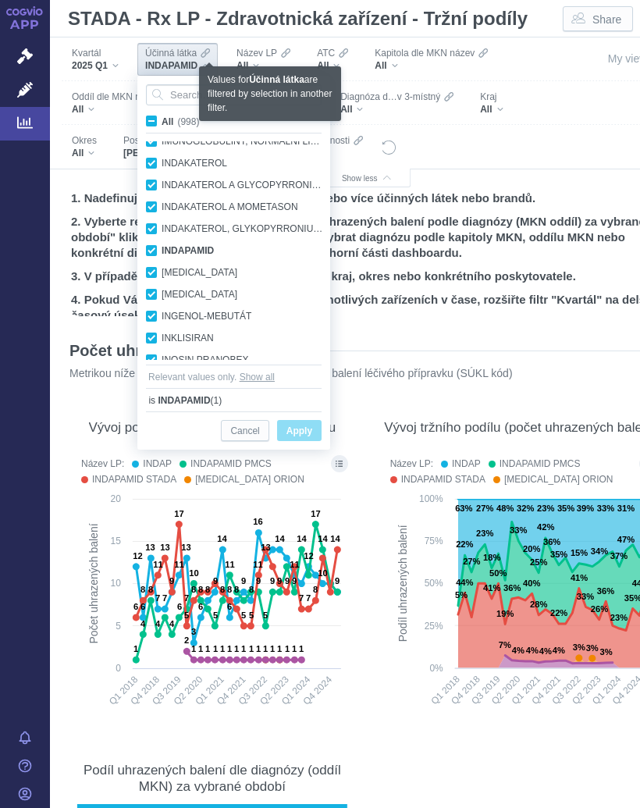
checkbox input "true"
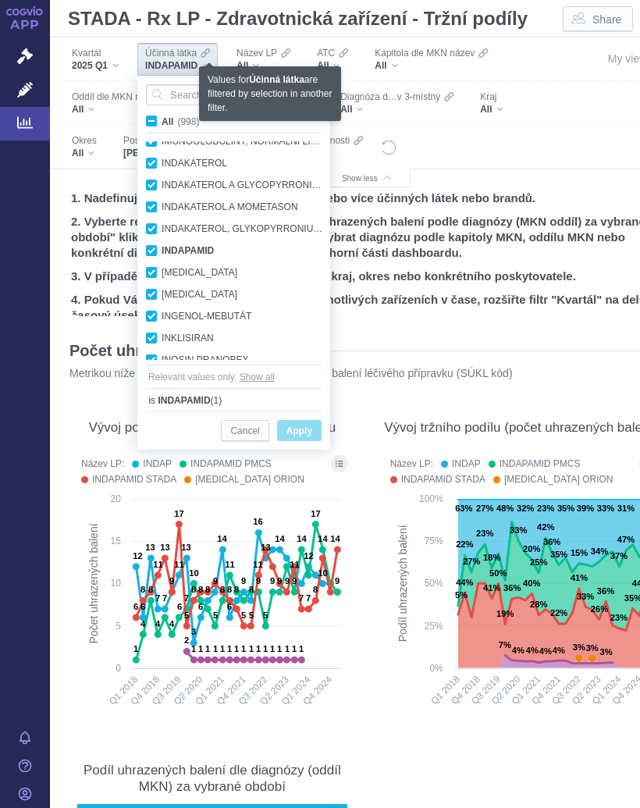
checkbox input "true"
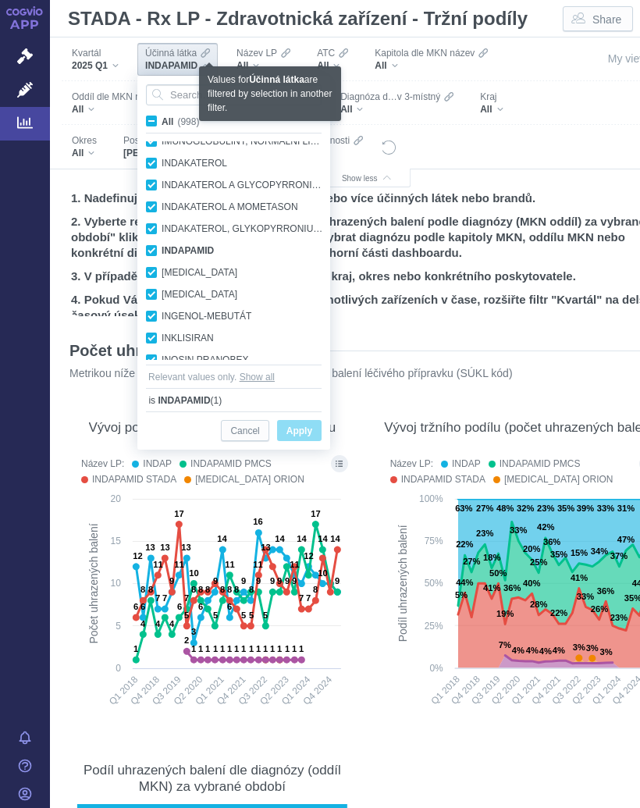
checkbox input "true"
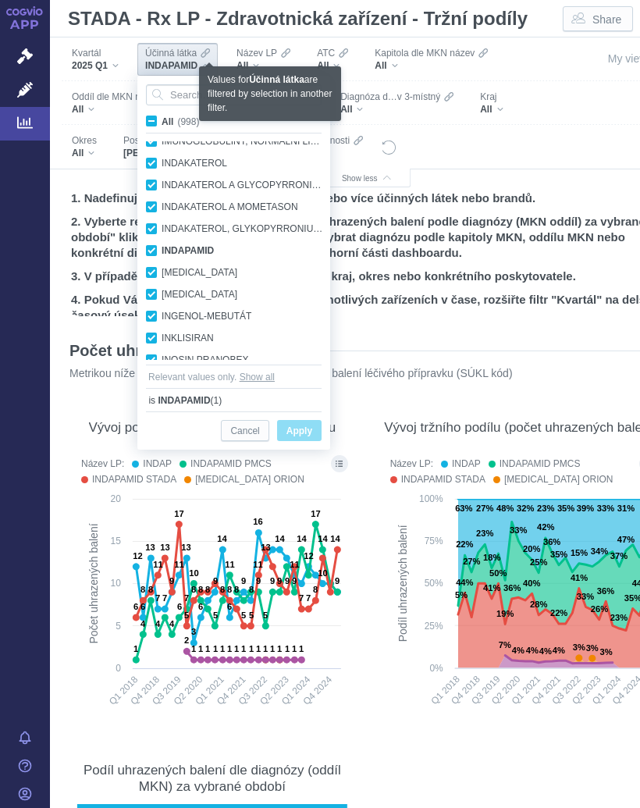
checkbox input "true"
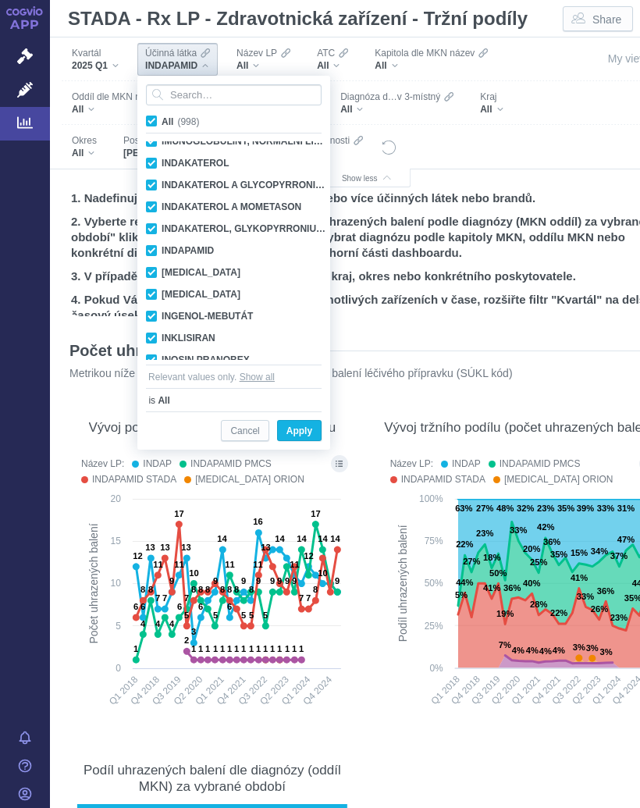
click at [162, 120] on span "All (998)" at bounding box center [180, 121] width 37 height 11
click at [162, 120] on input "All (998)" at bounding box center [167, 118] width 10 height 10
checkbox input "false"
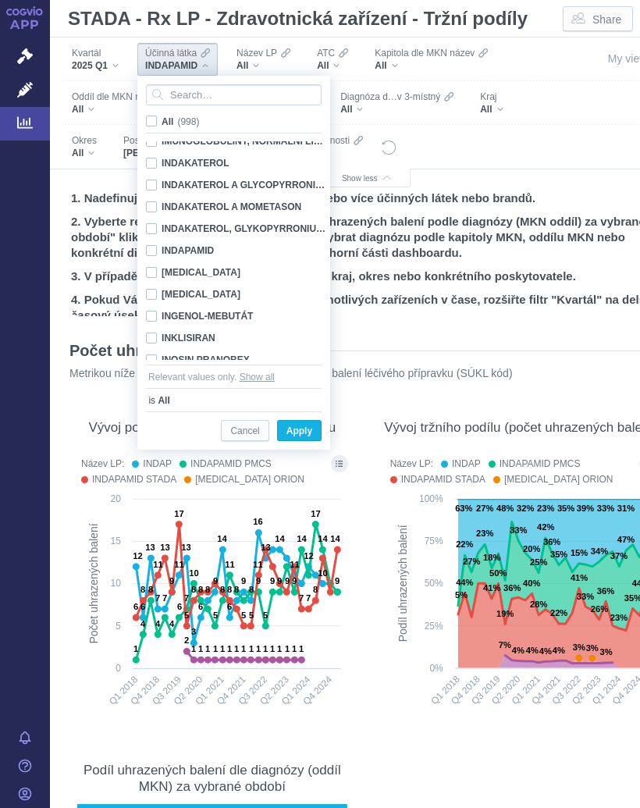
checkbox input "false"
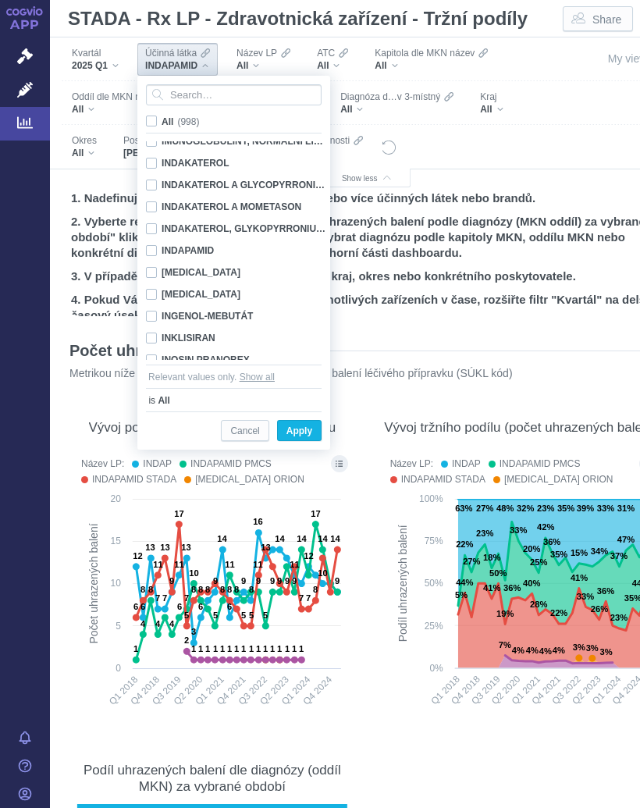
checkbox input "false"
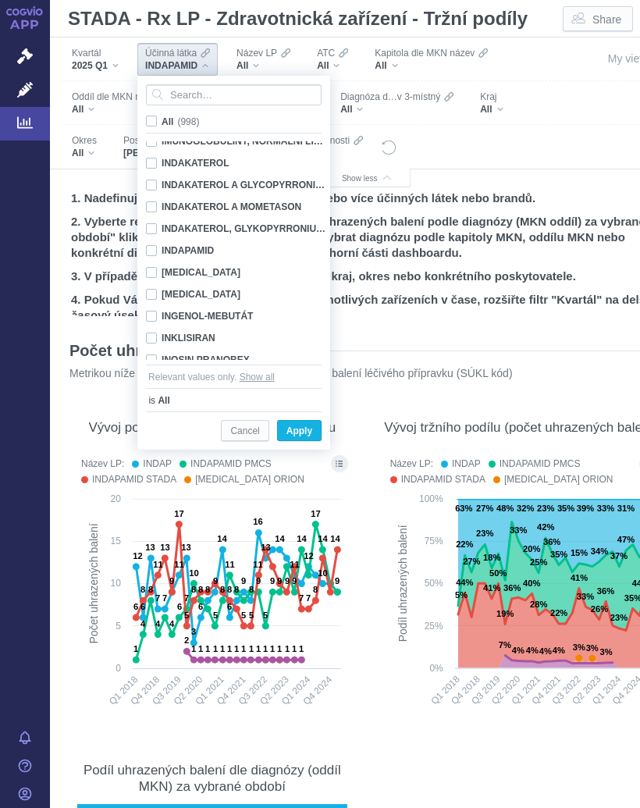
checkbox input "false"
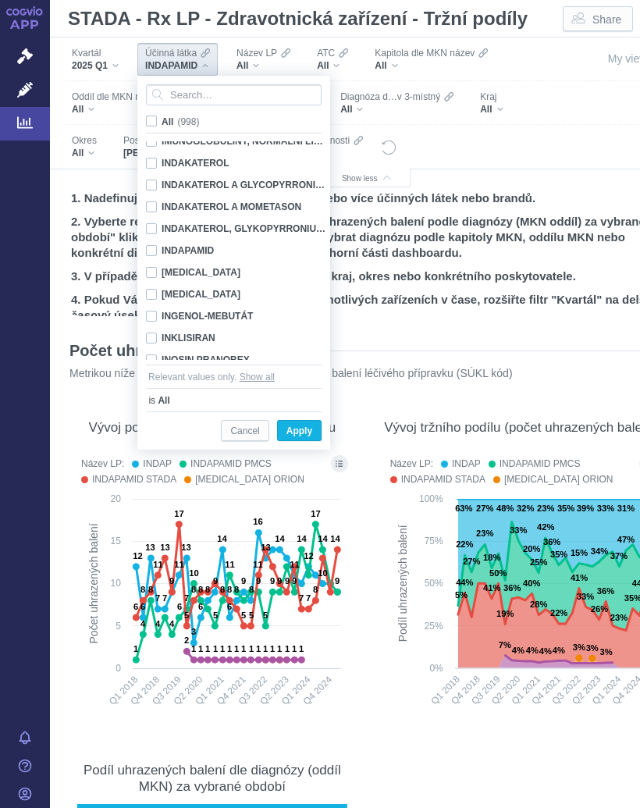
checkbox input "false"
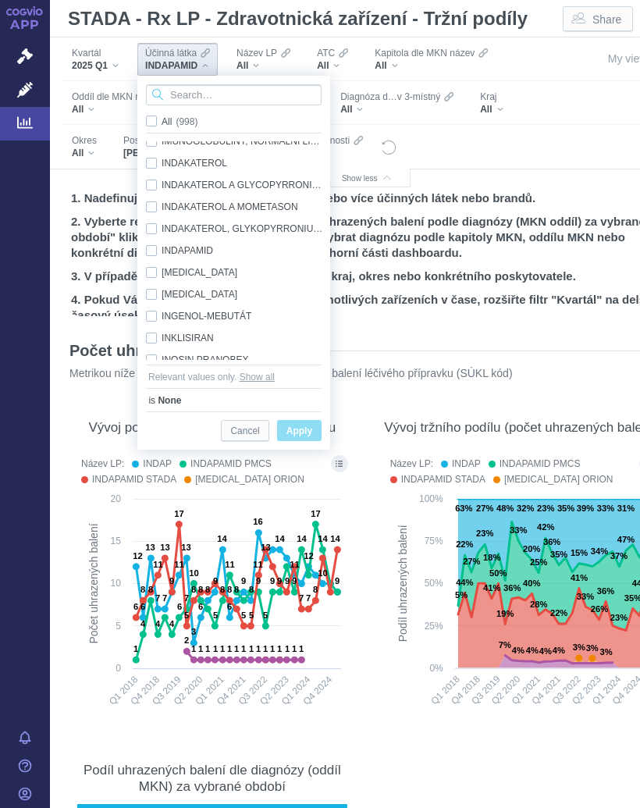
click at [219, 94] on input "Search attribute values" at bounding box center [234, 94] width 176 height 21
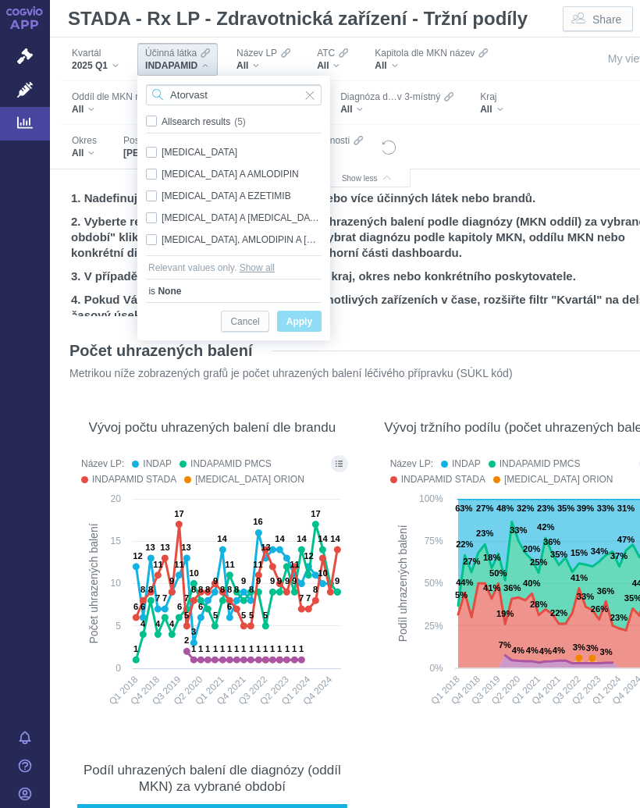
type input "Atorvast"
click at [252, 189] on div "[MEDICAL_DATA] A EZETIMIB Only" at bounding box center [233, 196] width 191 height 22
checkbox input "true"
click at [307, 313] on span "Apply" at bounding box center [299, 322] width 26 height 20
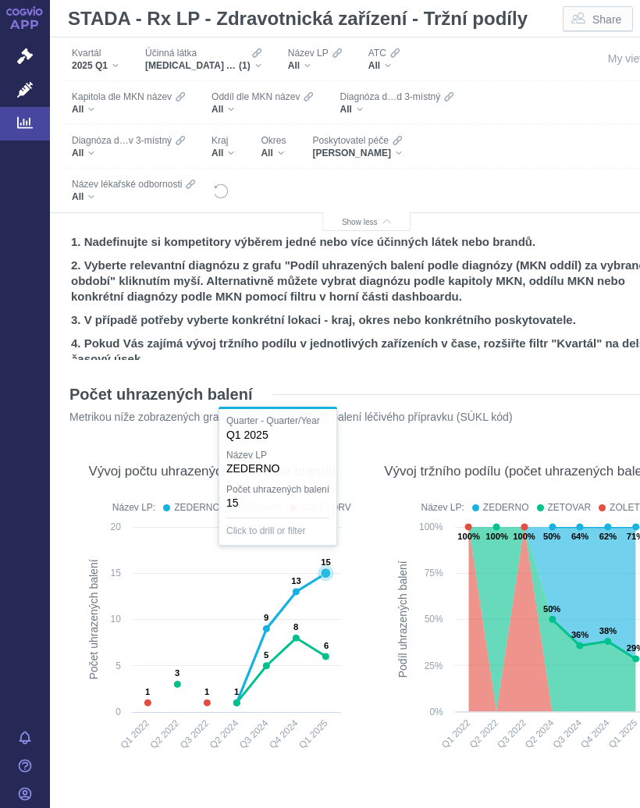
click at [329, 573] on icon at bounding box center [326, 573] width 10 height 10
click at [325, 570] on div at bounding box center [212, 629] width 278 height 268
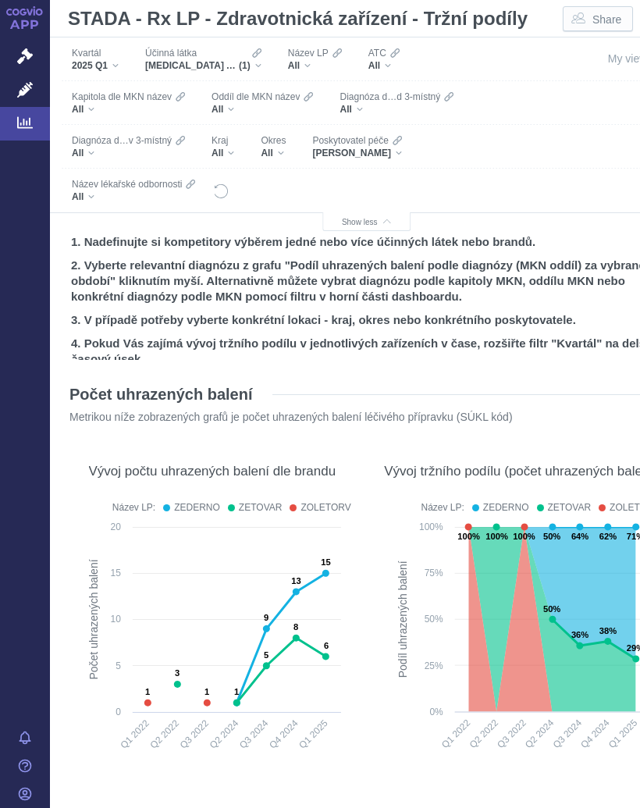
click at [259, 59] on div "[MEDICAL_DATA] A EZETIMIB (1)" at bounding box center [203, 65] width 116 height 12
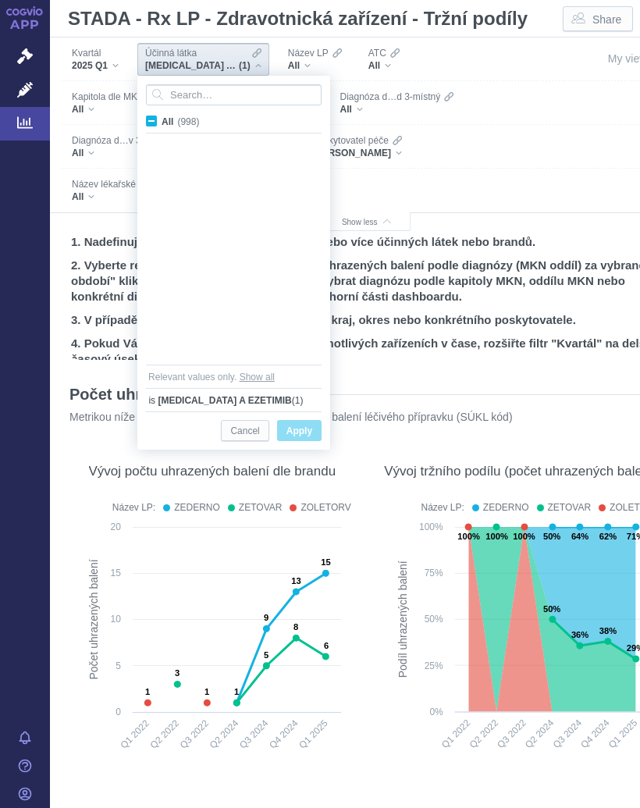
scroll to position [1234, 0]
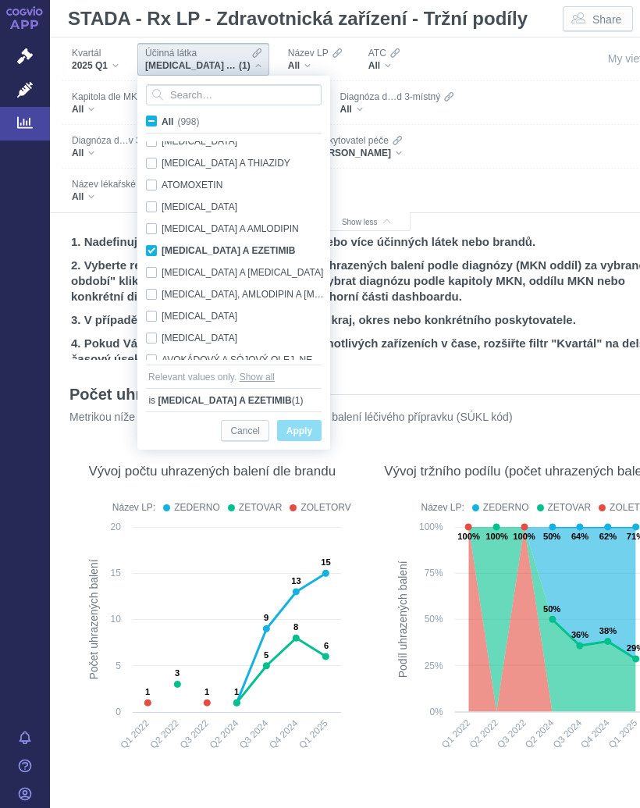
click at [163, 113] on input "All (998)" at bounding box center [167, 118] width 10 height 10
checkbox input "true"
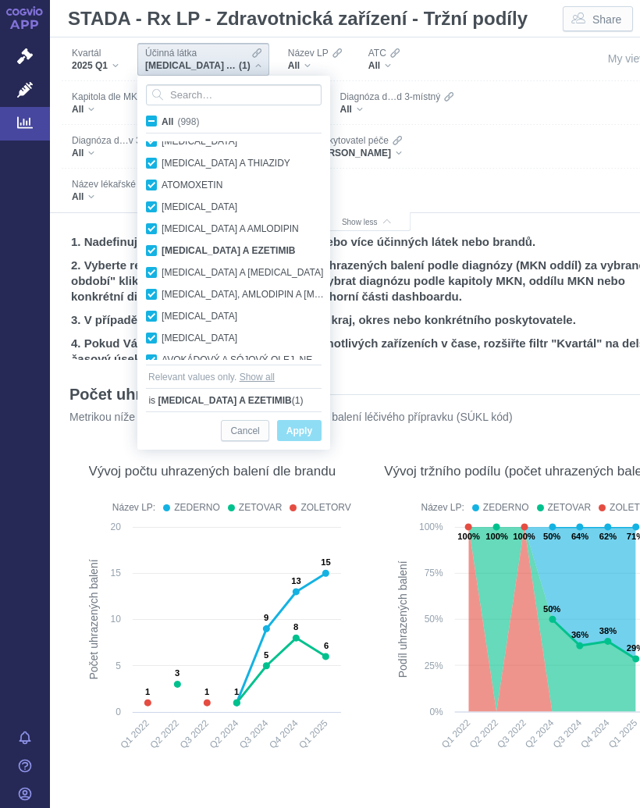
checkbox input "true"
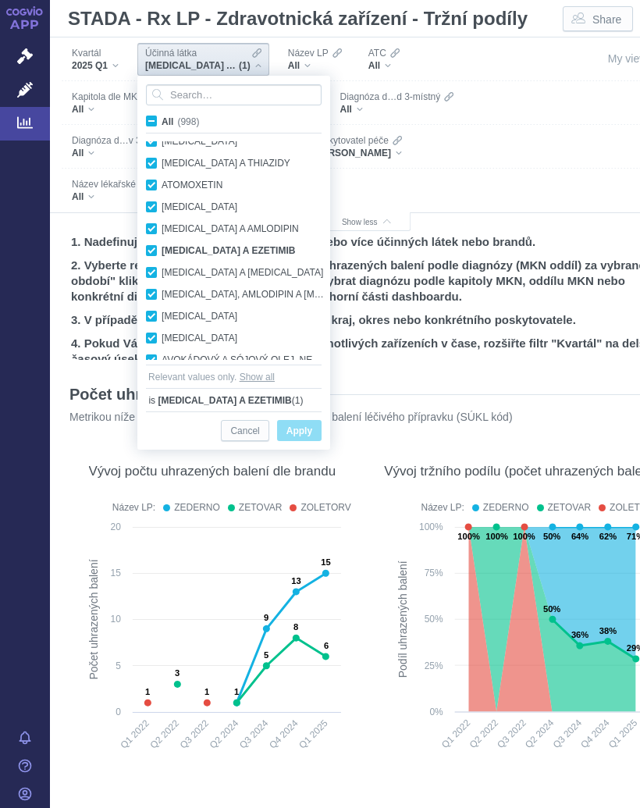
checkbox input "true"
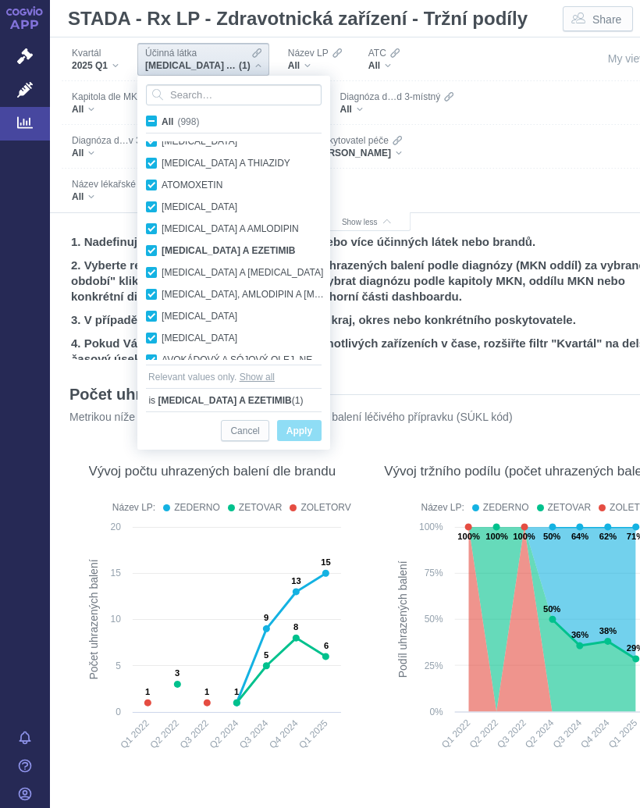
checkbox input "true"
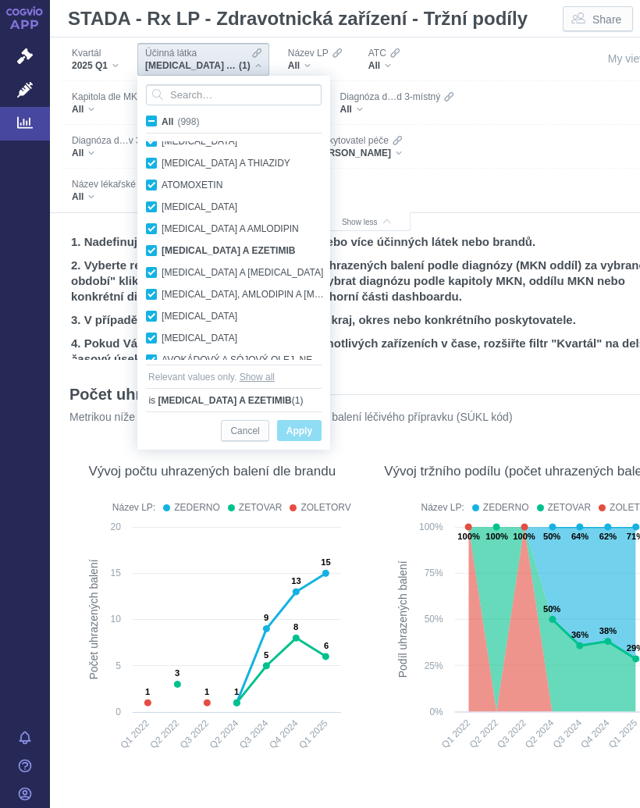
checkbox input "true"
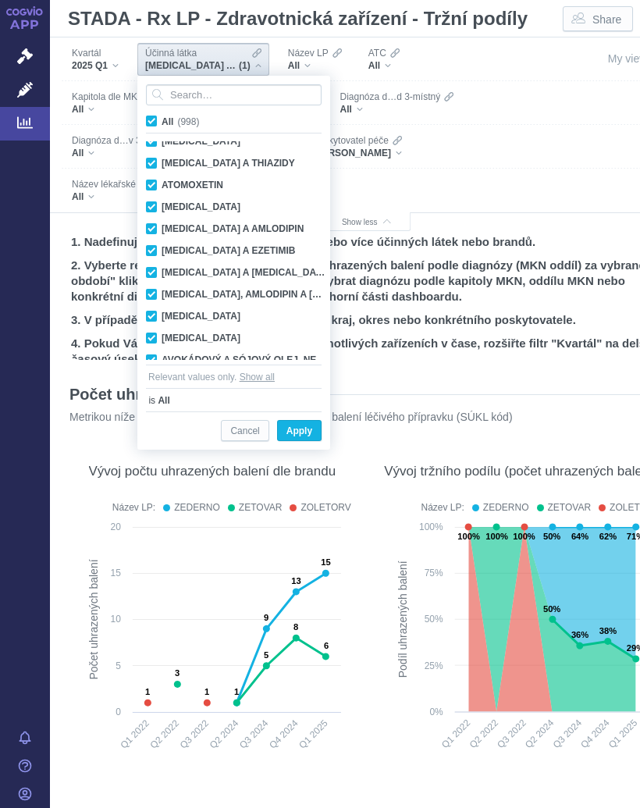
click at [162, 118] on span "All (998)" at bounding box center [180, 121] width 37 height 11
click at [162, 118] on input "All (998)" at bounding box center [167, 118] width 10 height 10
checkbox input "false"
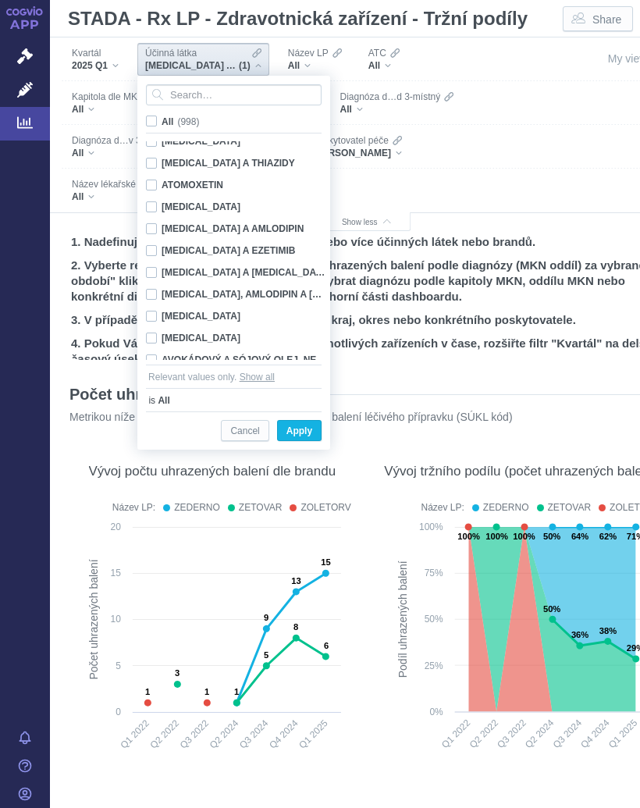
checkbox input "false"
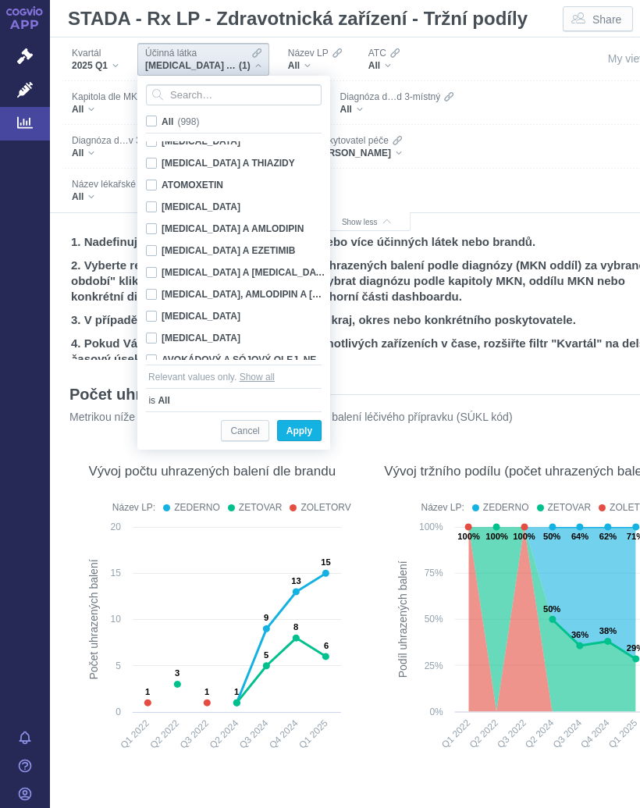
checkbox input "false"
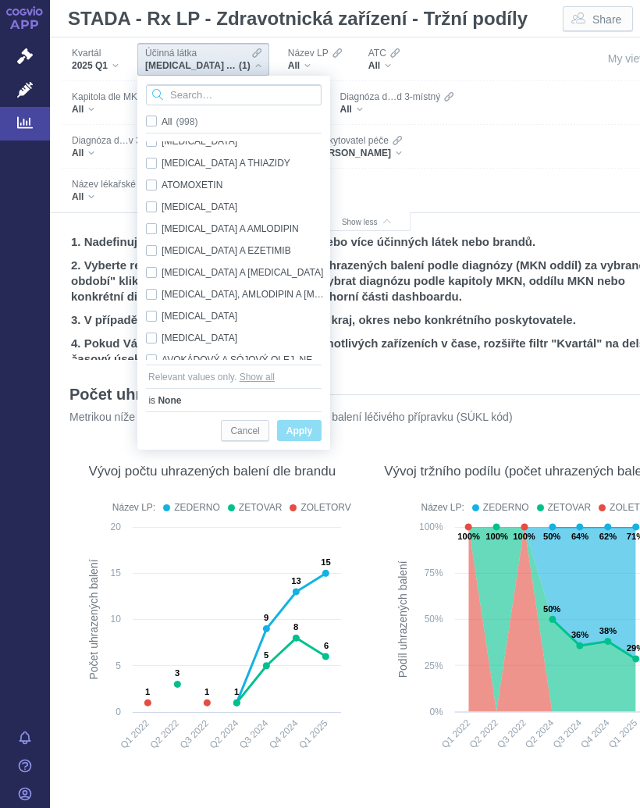
click at [206, 90] on input "Search attribute values" at bounding box center [234, 94] width 176 height 21
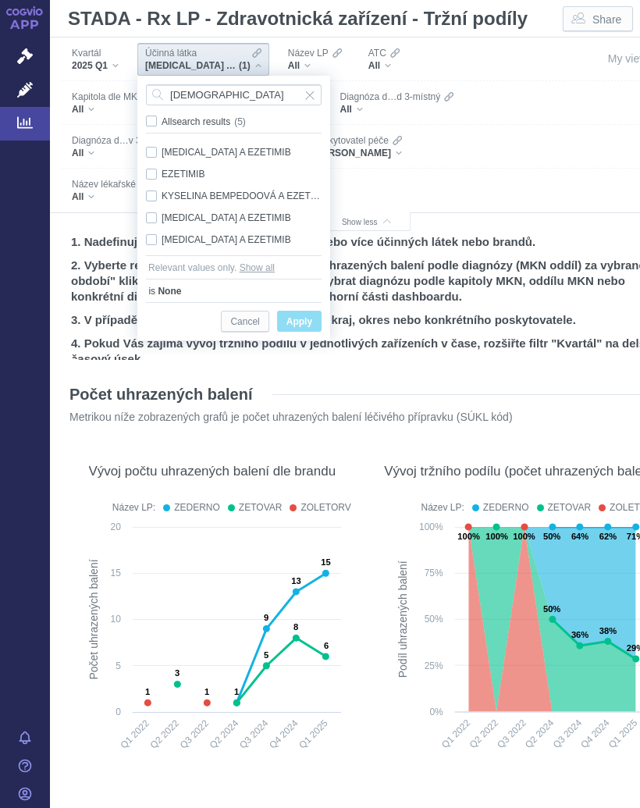
click at [189, 167] on div "EZETIMIB Only" at bounding box center [233, 174] width 191 height 22
click at [313, 314] on button "Apply" at bounding box center [299, 321] width 44 height 21
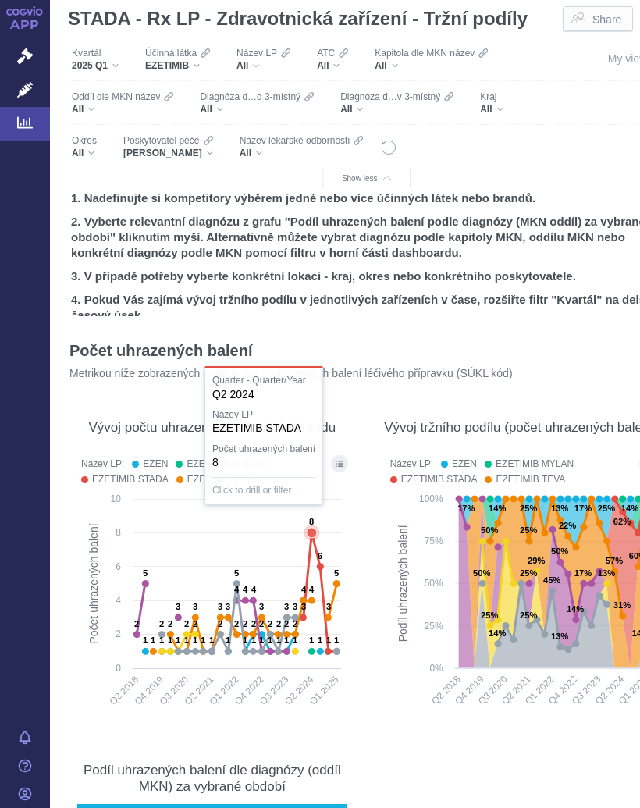
click at [314, 533] on icon at bounding box center [321, 591] width 34 height 119
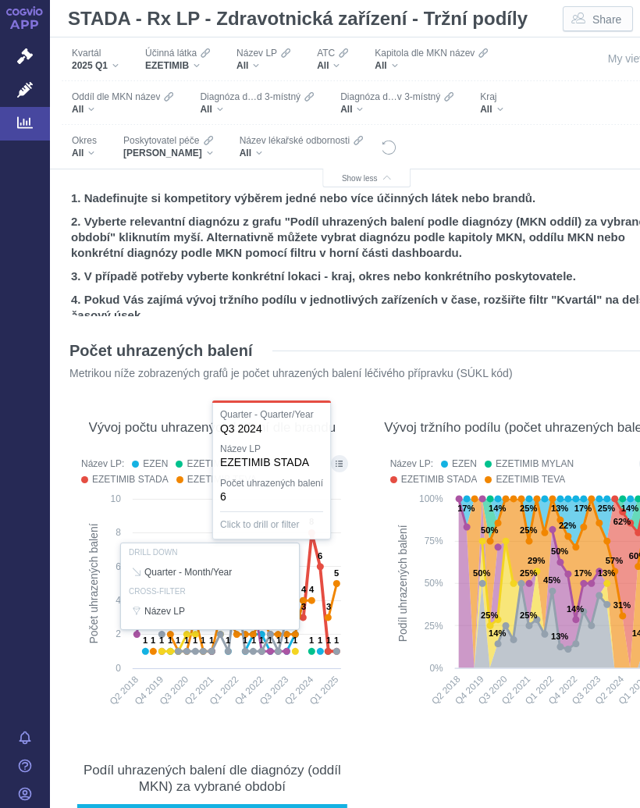
click at [318, 558] on div at bounding box center [212, 586] width 278 height 268
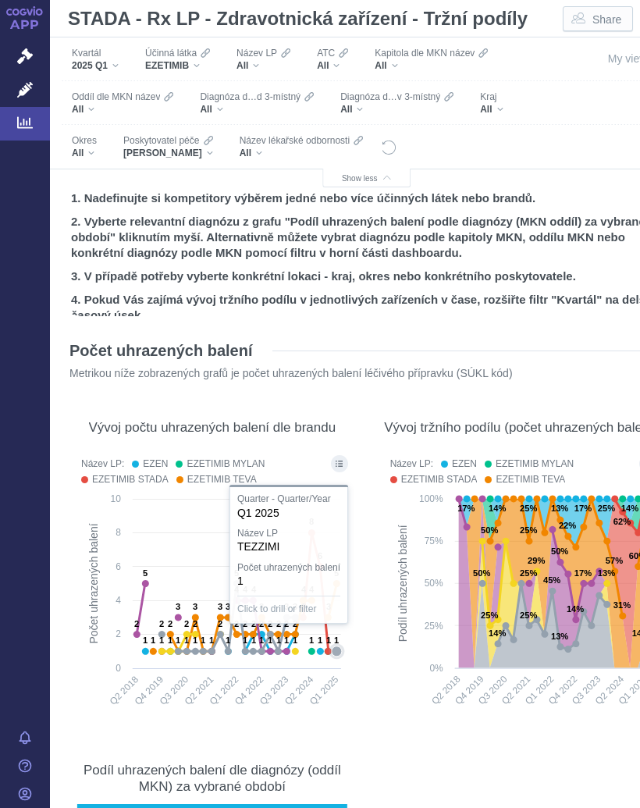
click at [331, 634] on icon at bounding box center [245, 618] width 183 height 68
click at [204, 58] on icon "Filters" at bounding box center [205, 53] width 9 height 12
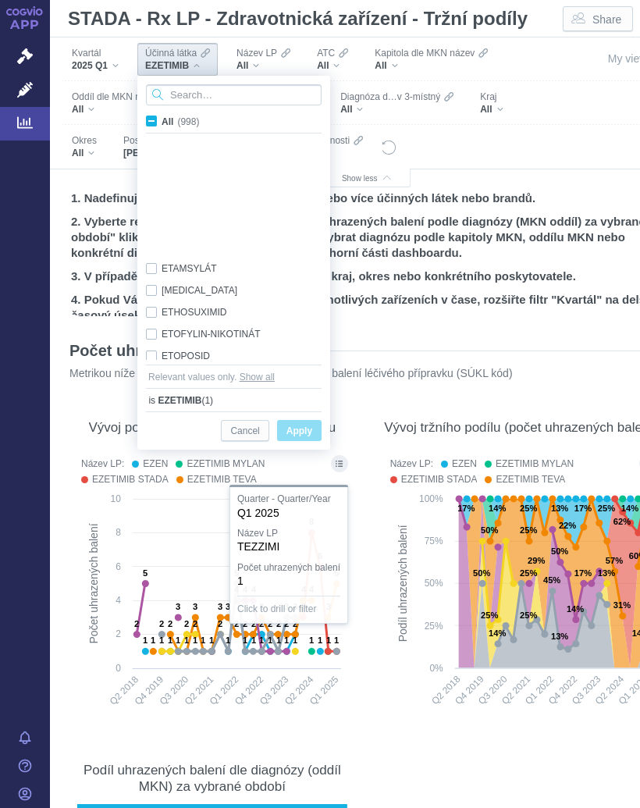
scroll to position [5932, 0]
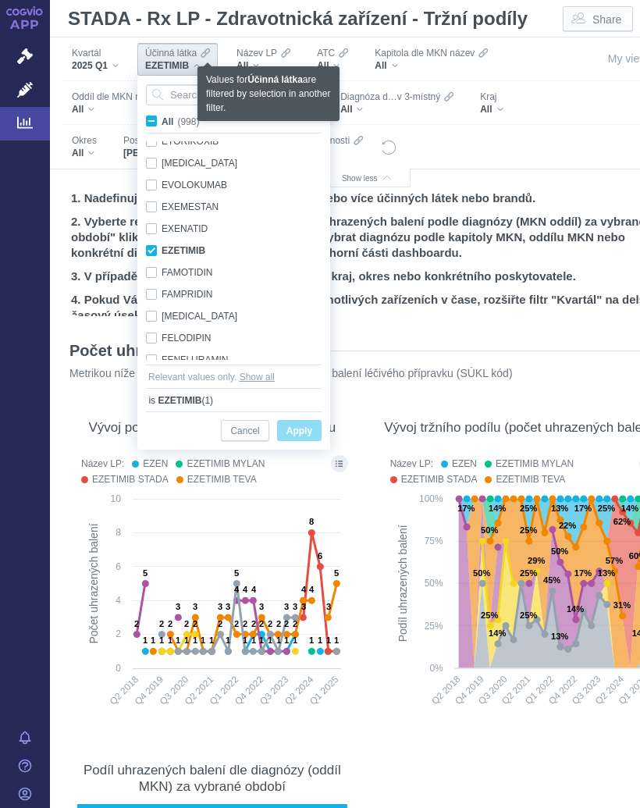
click at [162, 124] on span "All (998)" at bounding box center [180, 121] width 37 height 11
click at [162, 123] on input "All (998)" at bounding box center [167, 118] width 10 height 10
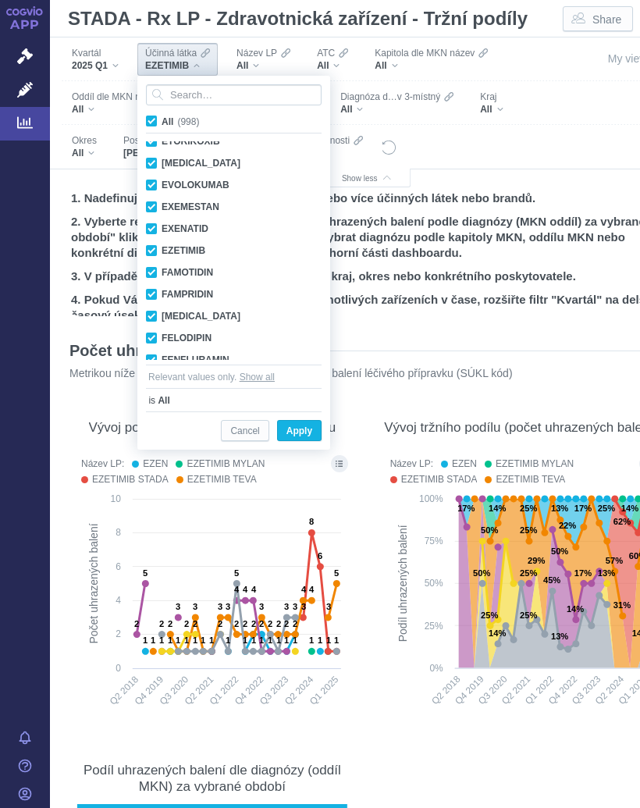
click at [158, 117] on label "All (998)" at bounding box center [175, 121] width 63 height 16
click at [162, 117] on input "All (998)" at bounding box center [167, 118] width 10 height 10
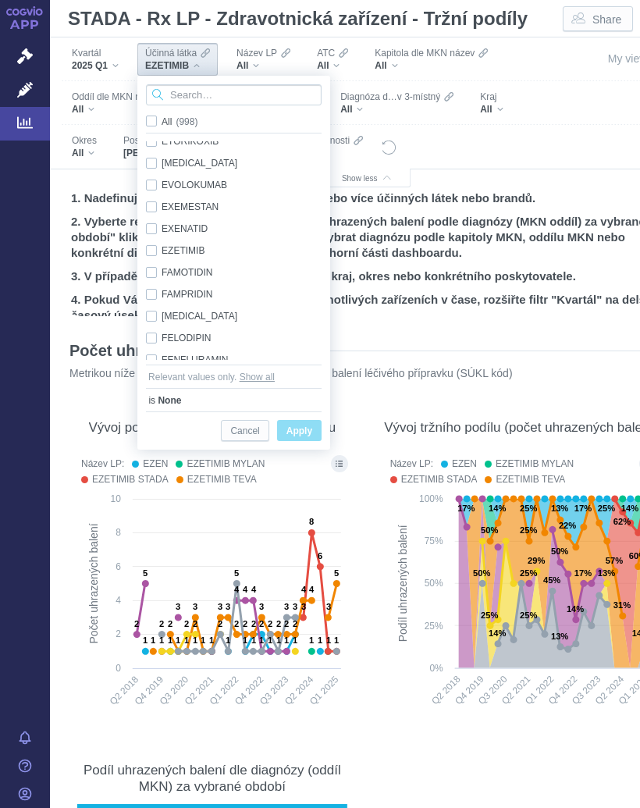
click at [265, 90] on input "Search attribute values" at bounding box center [234, 94] width 176 height 21
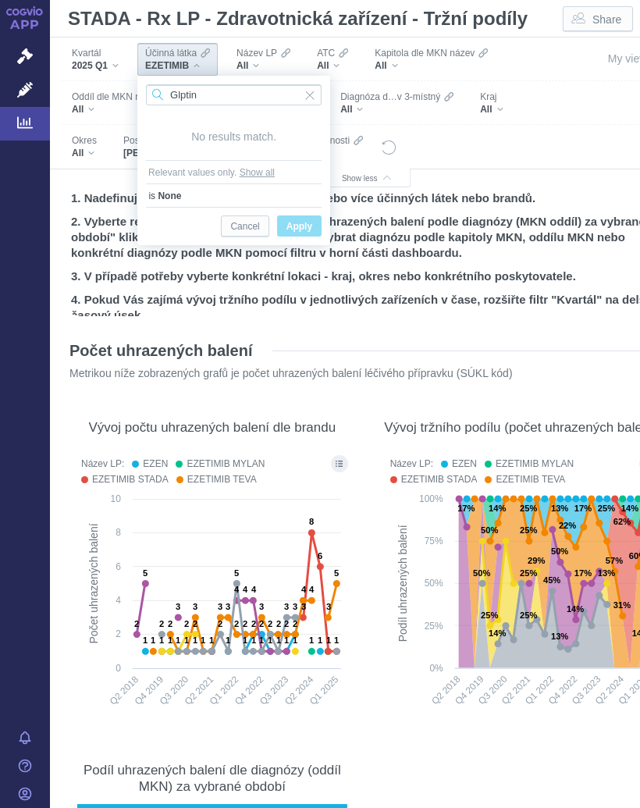
click at [258, 89] on input "Glptin" at bounding box center [234, 94] width 176 height 21
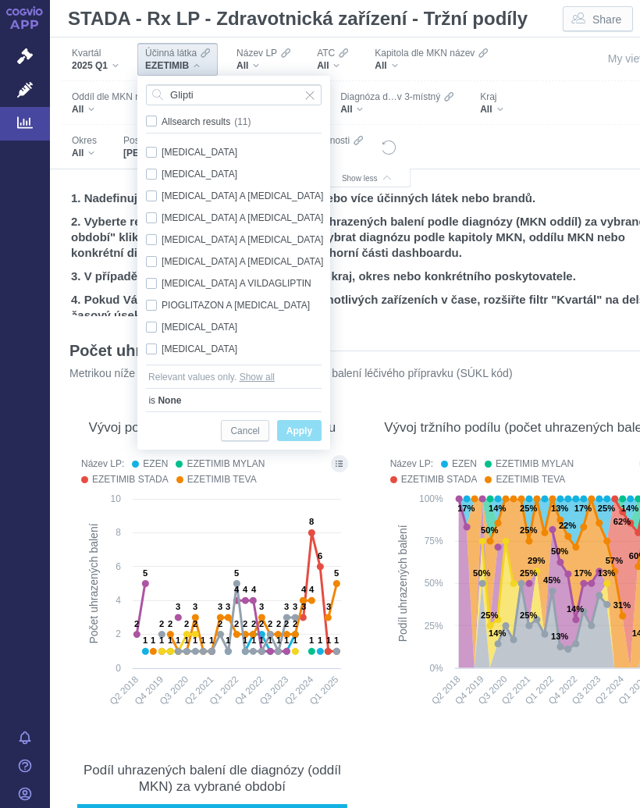
click at [261, 275] on div "[MEDICAL_DATA] A VILDAGLIPTIN Only" at bounding box center [236, 283] width 196 height 22
click at [265, 255] on div "[MEDICAL_DATA] A [MEDICAL_DATA] Only" at bounding box center [236, 261] width 196 height 22
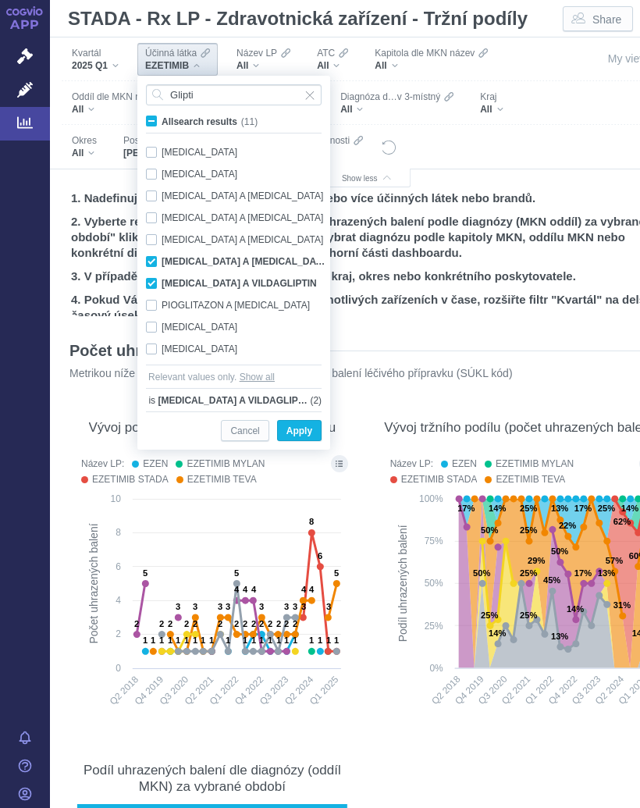
click at [201, 341] on div "[MEDICAL_DATA] Only" at bounding box center [236, 349] width 196 height 22
click at [198, 336] on div "[MEDICAL_DATA] Only" at bounding box center [236, 327] width 196 height 22
click at [197, 336] on div "[MEDICAL_DATA] Only" at bounding box center [236, 327] width 196 height 22
click at [203, 341] on div "VILDAGLIPTIN Only" at bounding box center [236, 349] width 196 height 22
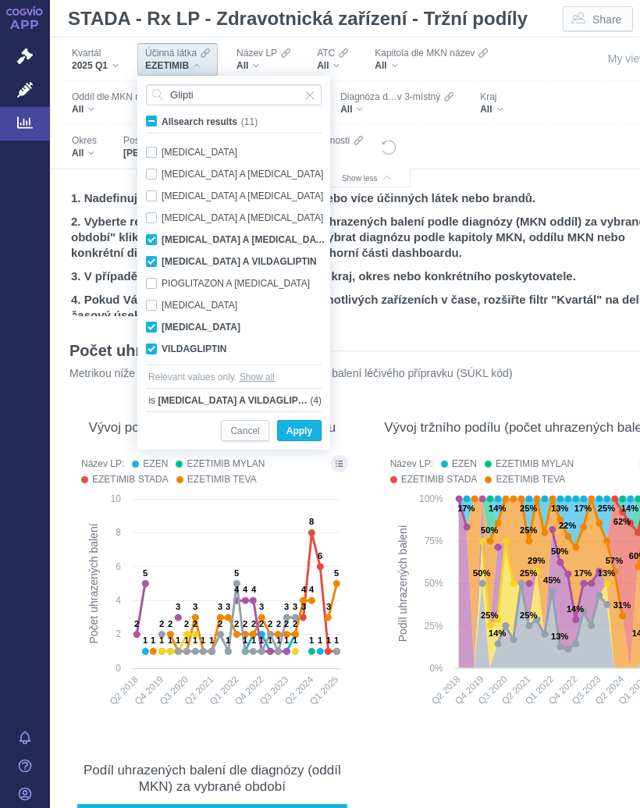
click at [307, 424] on span "Apply" at bounding box center [299, 431] width 26 height 20
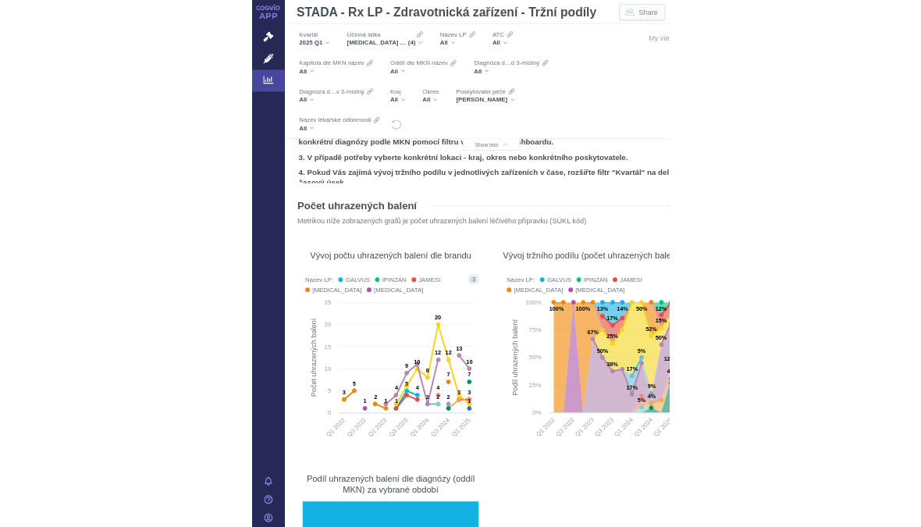
scroll to position [80, 0]
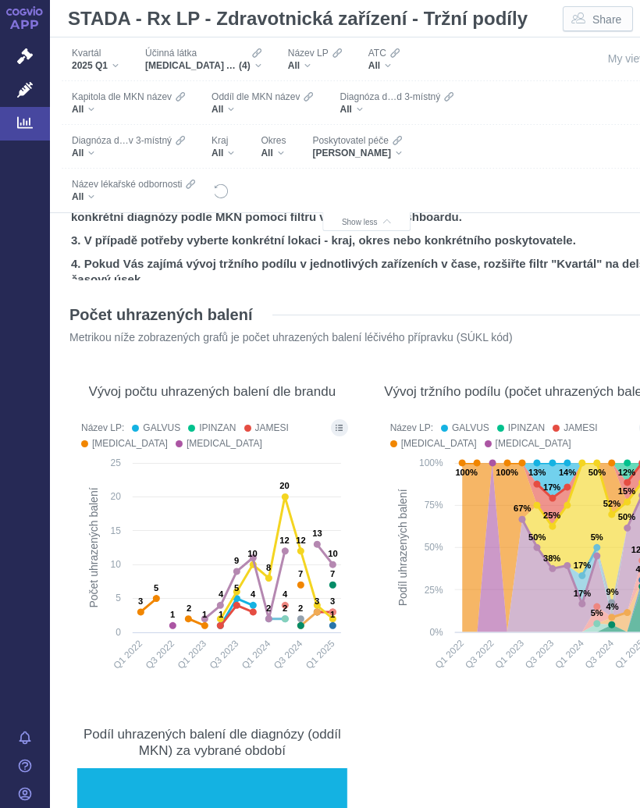
click at [342, 424] on button "Show all legend items in a dialog" at bounding box center [339, 427] width 17 height 17
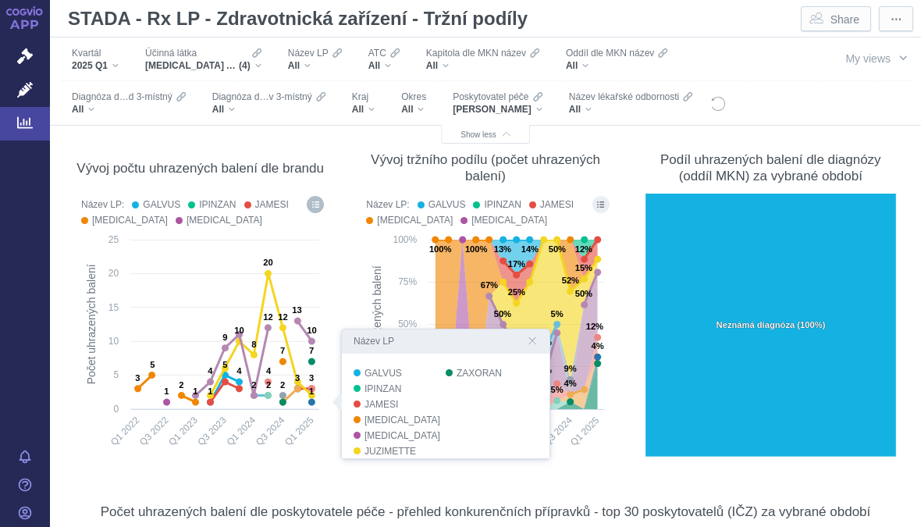
scroll to position [219, 0]
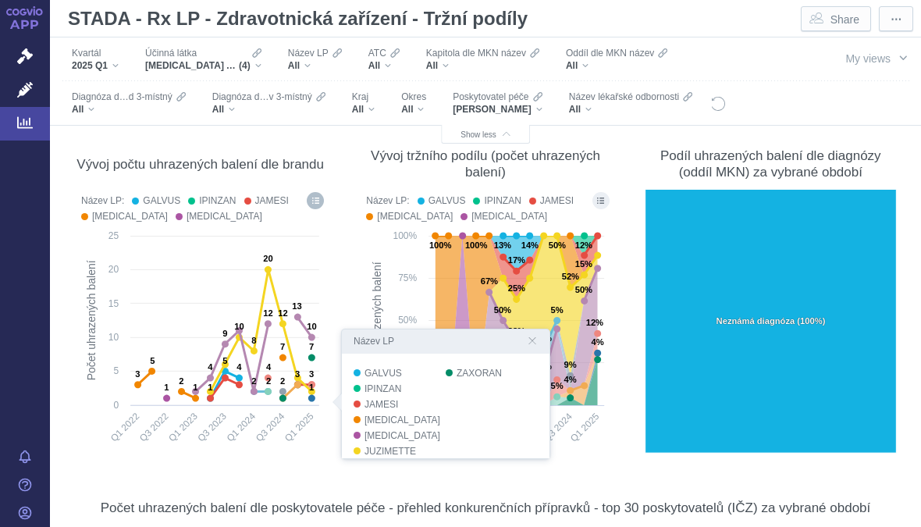
click at [323, 200] on button "Show all legend items in a dialog" at bounding box center [315, 200] width 17 height 17
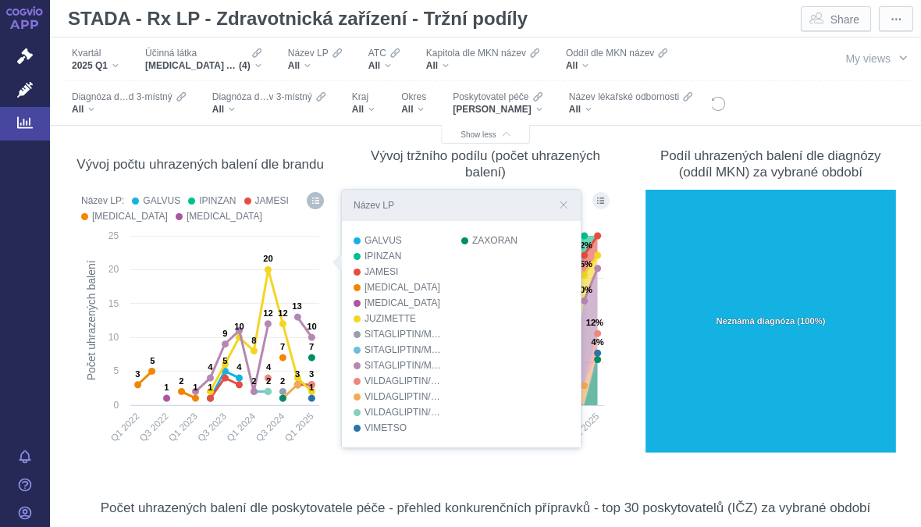
click at [410, 327] on div "SITAGLIPTIN/METFORMIN GLENMARK" at bounding box center [404, 334] width 81 height 16
click at [412, 347] on div "SITAGLIPTIN/METFORMIN STADA" at bounding box center [404, 350] width 81 height 16
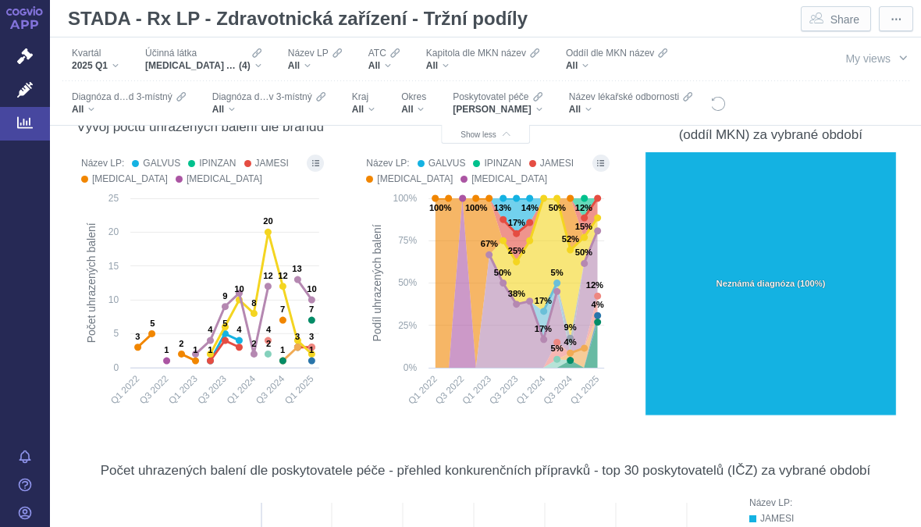
scroll to position [259, 0]
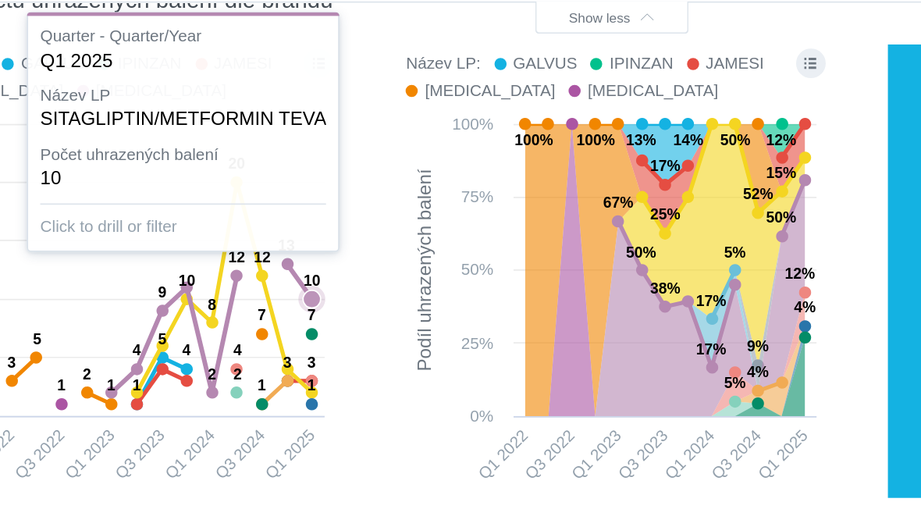
click at [304, 289] on icon at bounding box center [312, 297] width 16 height 16
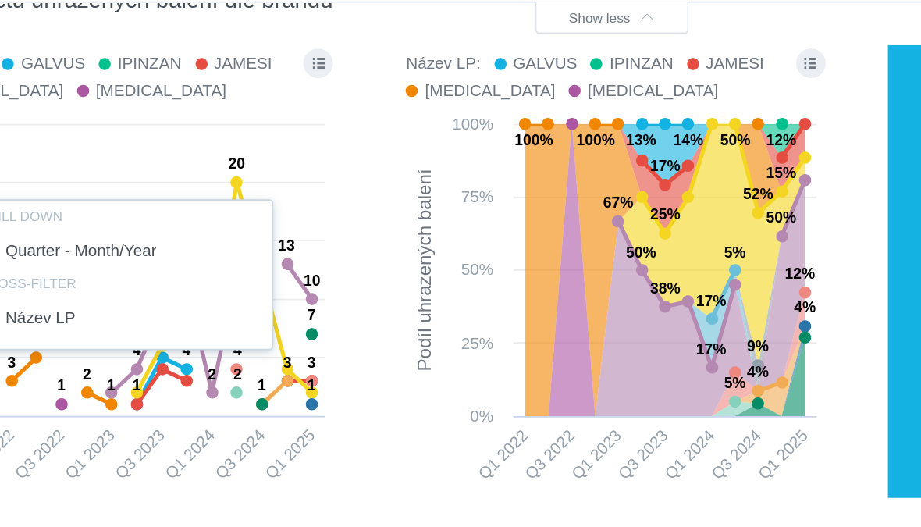
click at [169, 154] on div at bounding box center [200, 283] width 254 height 268
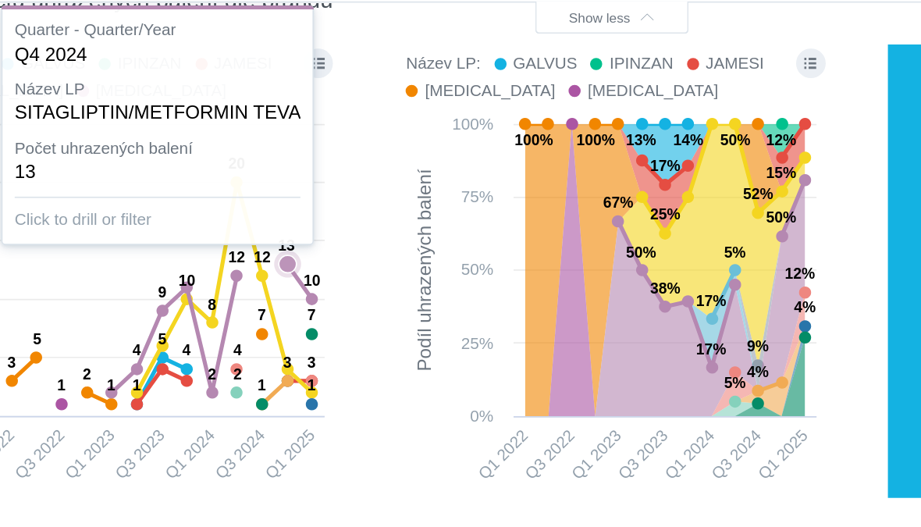
click at [293, 272] on icon at bounding box center [298, 277] width 10 height 10
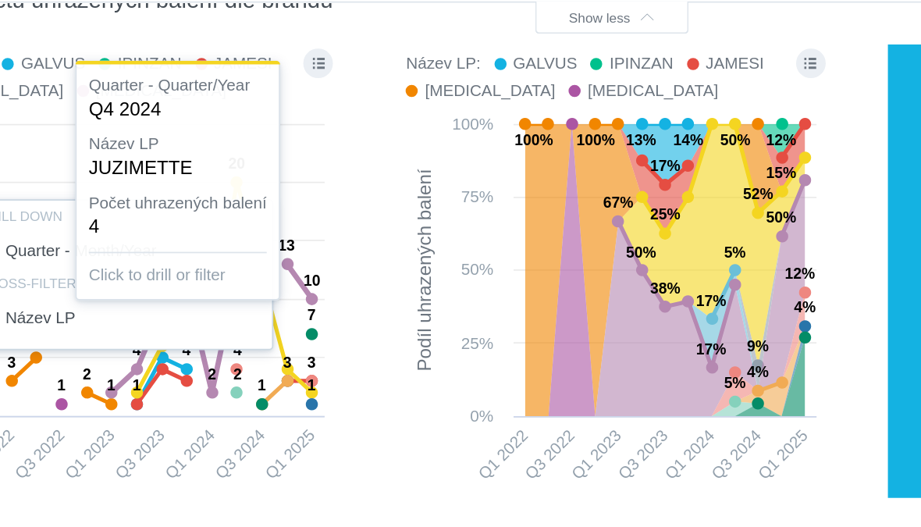
click at [170, 209] on div at bounding box center [200, 283] width 254 height 268
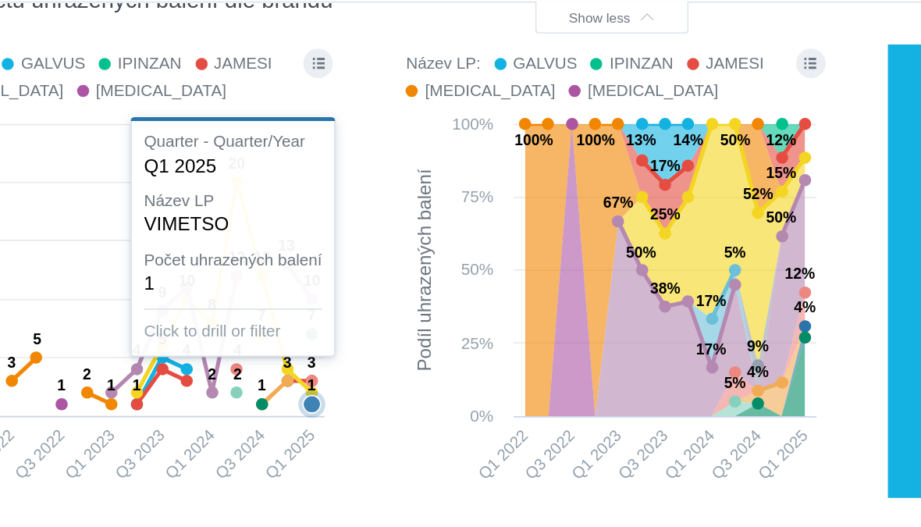
click at [307, 353] on icon at bounding box center [312, 358] width 10 height 10
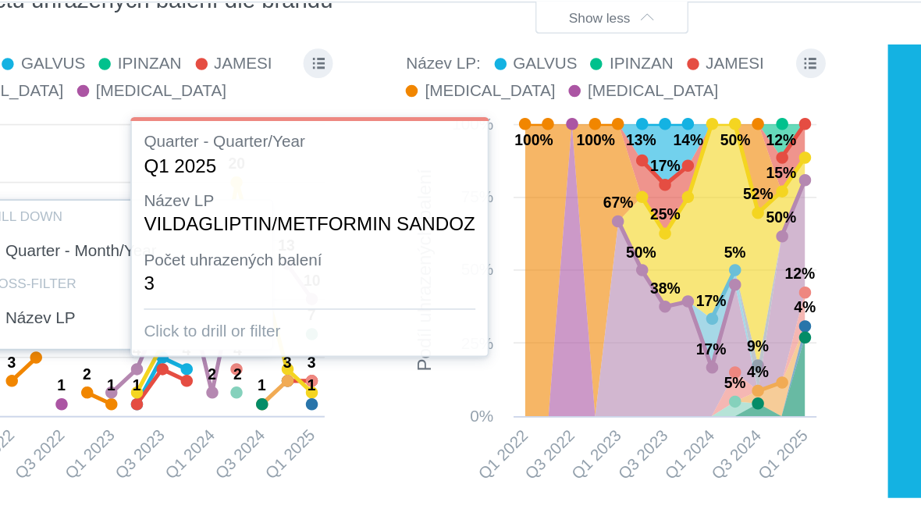
click at [186, 215] on div at bounding box center [200, 283] width 254 height 268
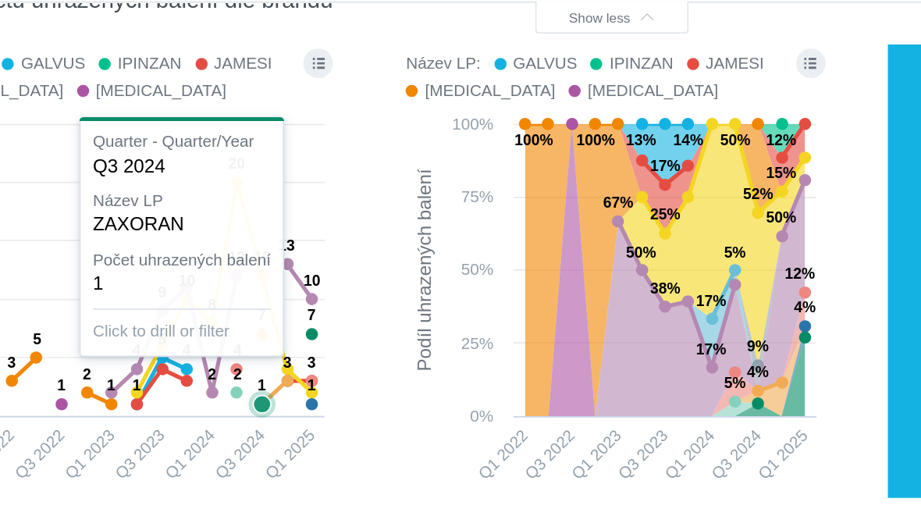
click at [278, 353] on icon at bounding box center [283, 358] width 10 height 10
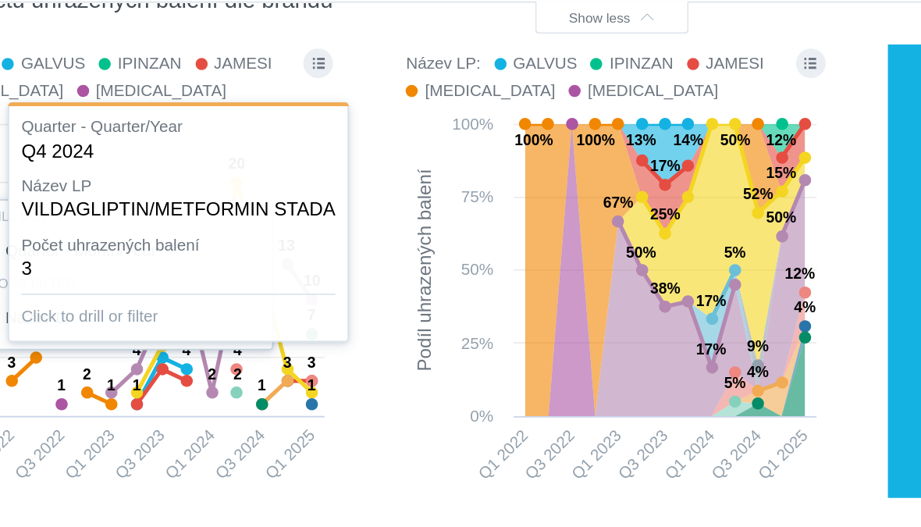
click at [167, 218] on div at bounding box center [200, 283] width 254 height 268
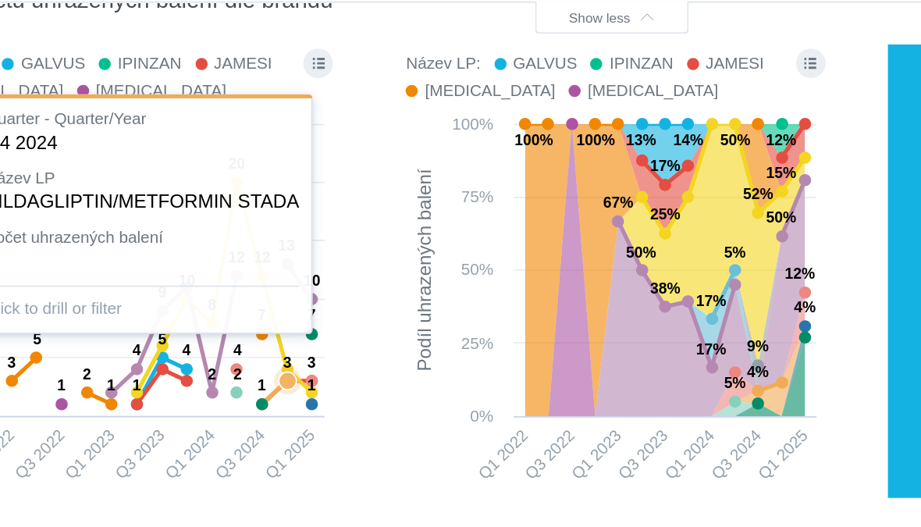
click at [293, 339] on icon at bounding box center [298, 344] width 10 height 10
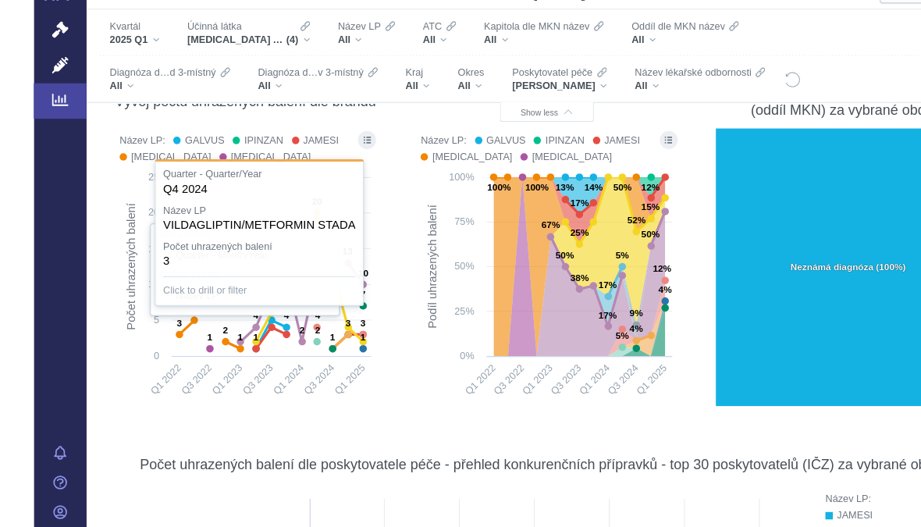
scroll to position [0, 0]
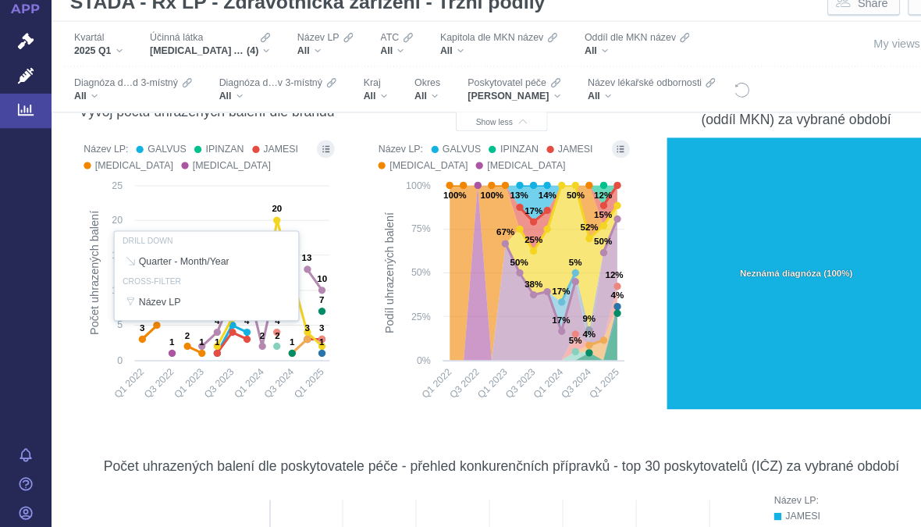
click at [151, 311] on div at bounding box center [200, 283] width 254 height 268
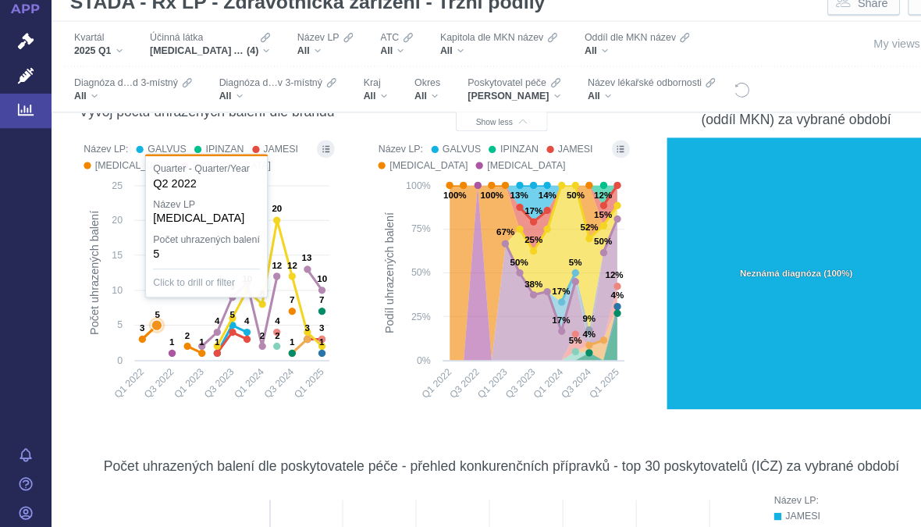
click at [158, 324] on icon at bounding box center [152, 332] width 16 height 16
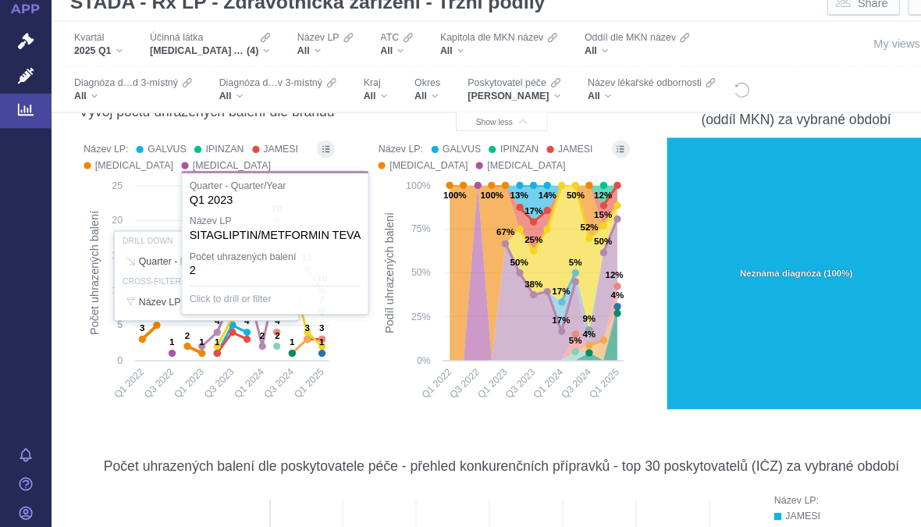
click at [191, 332] on div at bounding box center [200, 283] width 254 height 268
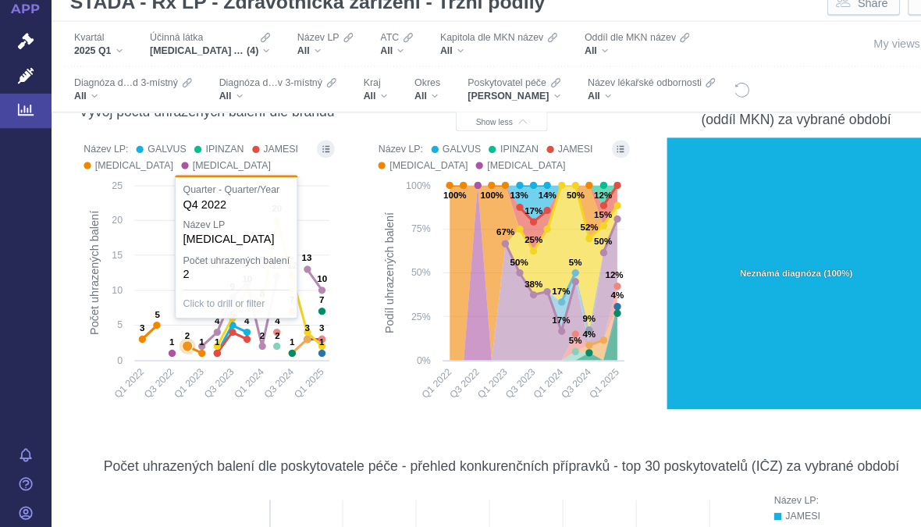
click at [196, 327] on icon at bounding box center [254, 314] width 116 height 74
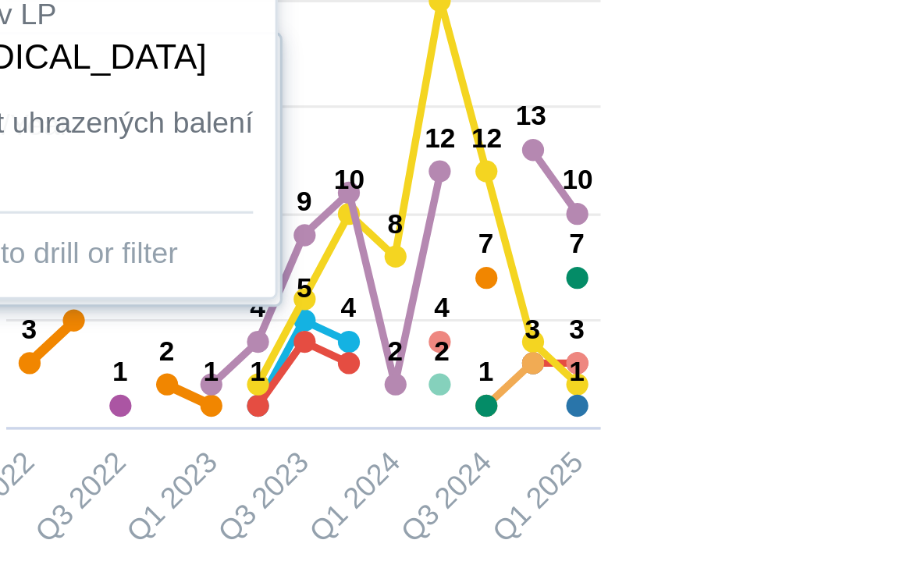
click at [113, 149] on div at bounding box center [271, 283] width 396 height 268
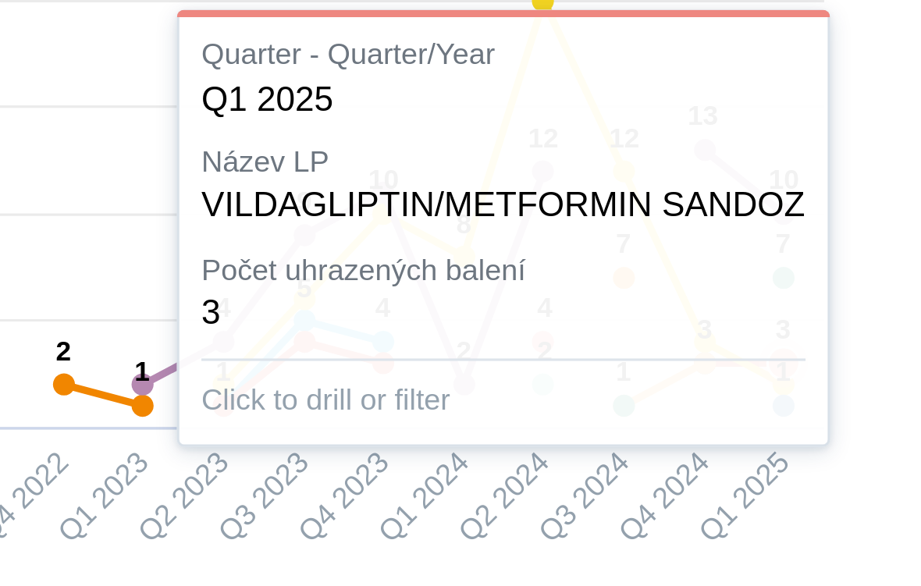
click at [446, 343] on text "1" at bounding box center [448, 347] width 5 height 9
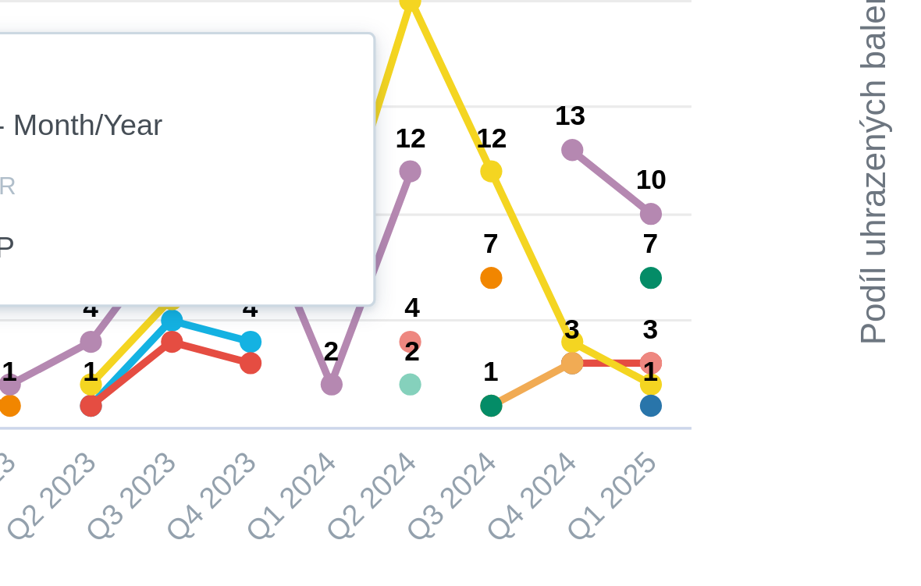
click at [181, 149] on div at bounding box center [271, 283] width 396 height 268
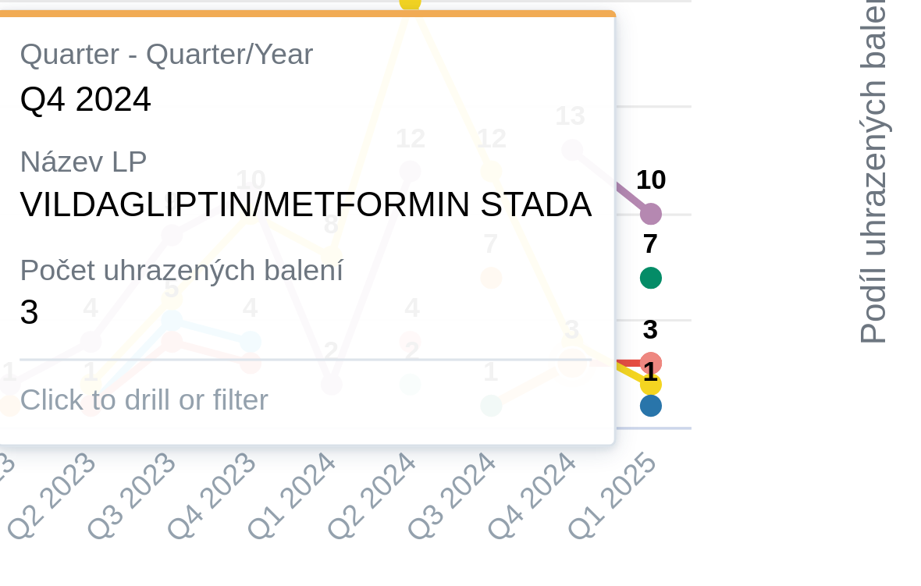
click at [398, 345] on icon at bounding box center [411, 351] width 26 height 13
click at [245, 84] on section "Počet uhrazených balení Metrikou níže zobrazených grafů je počet uhrazených bal…" at bounding box center [486, 400] width 840 height 754
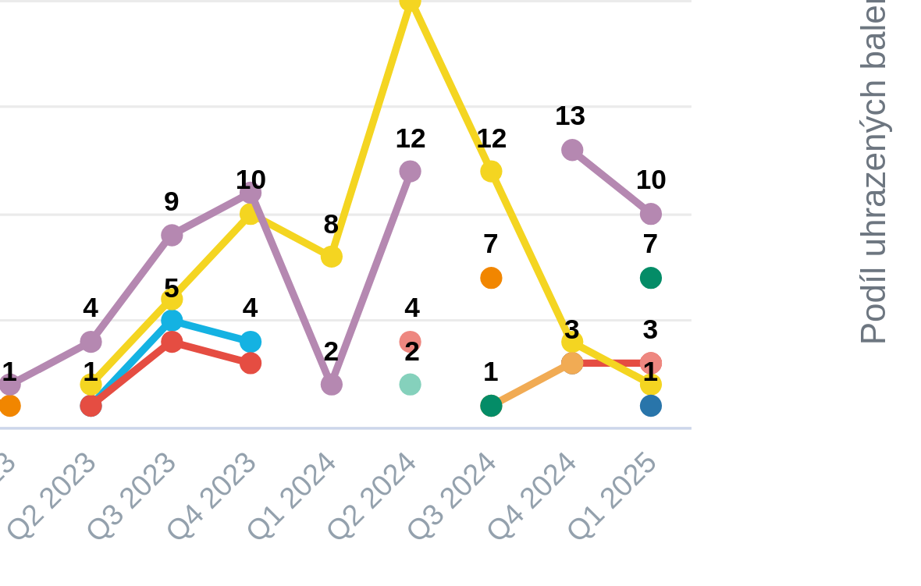
click at [197, 188] on rect at bounding box center [272, 302] width 396 height 229
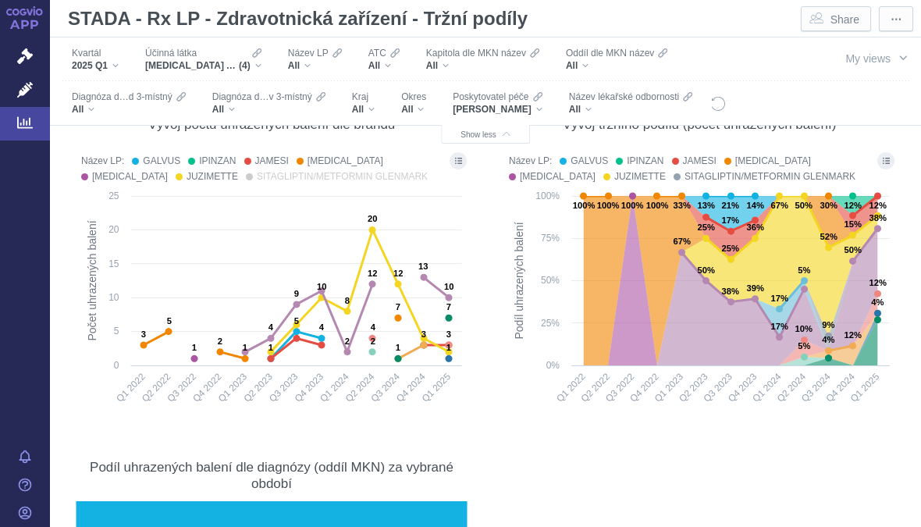
click at [269, 61] on div "Účinná látka [MEDICAL_DATA] A VILDAGLIPTIN, [MEDICAL_DATA] A [MEDICAL_DATA], [M…" at bounding box center [203, 59] width 132 height 33
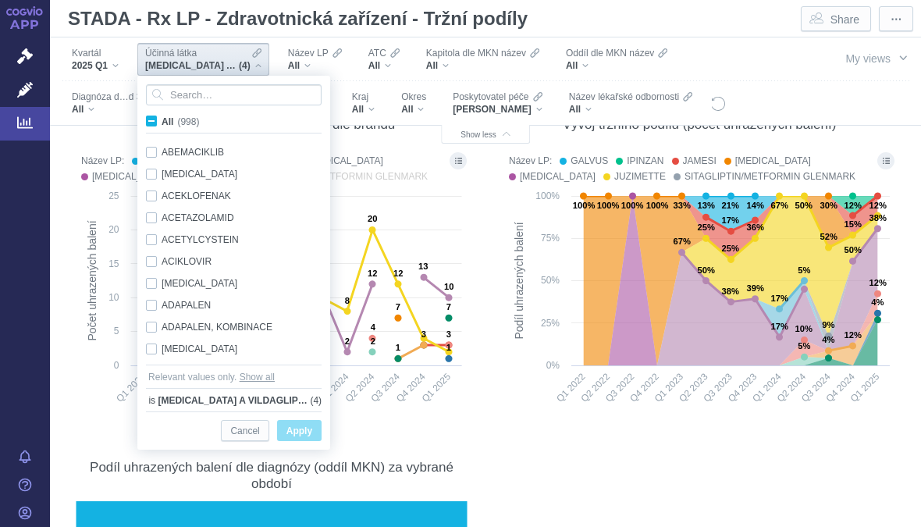
click at [162, 124] on span "All (998)" at bounding box center [180, 121] width 37 height 11
click at [162, 123] on input "All (998)" at bounding box center [167, 118] width 10 height 10
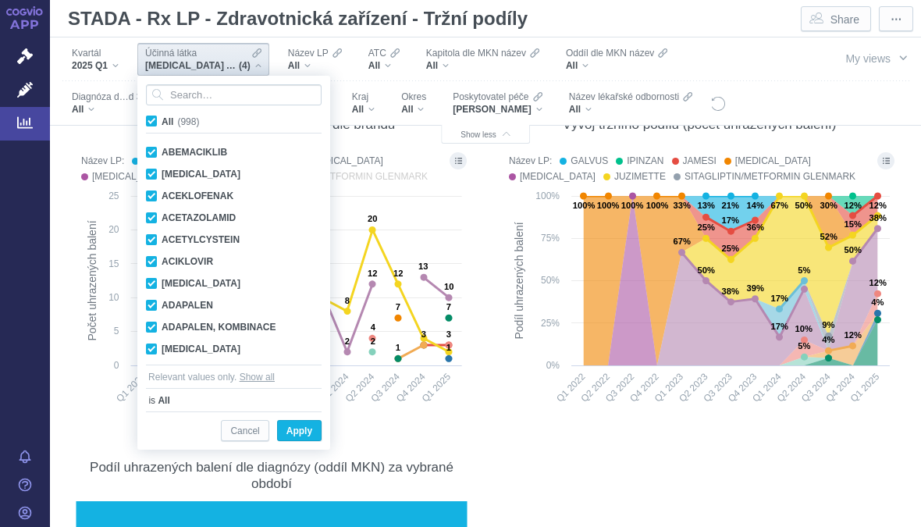
click at [162, 120] on input "All (998)" at bounding box center [167, 118] width 10 height 10
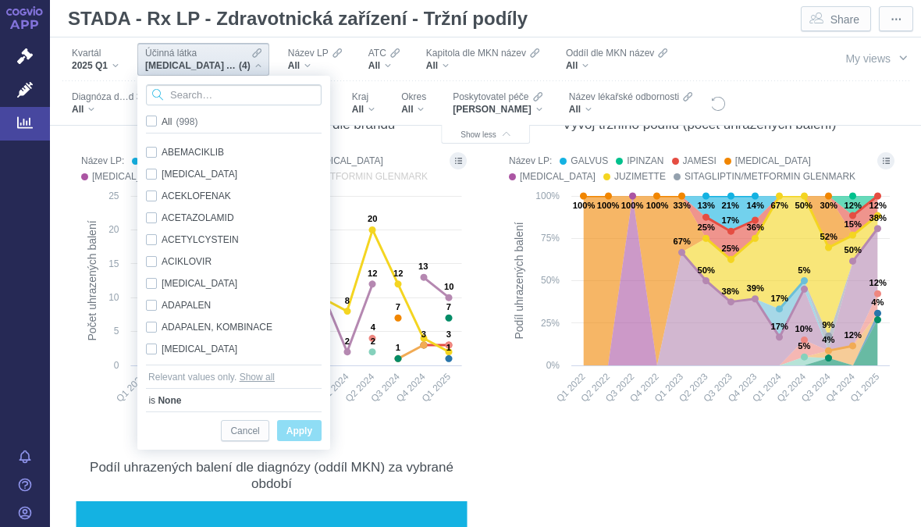
click at [223, 101] on input "Search attribute values" at bounding box center [234, 94] width 176 height 21
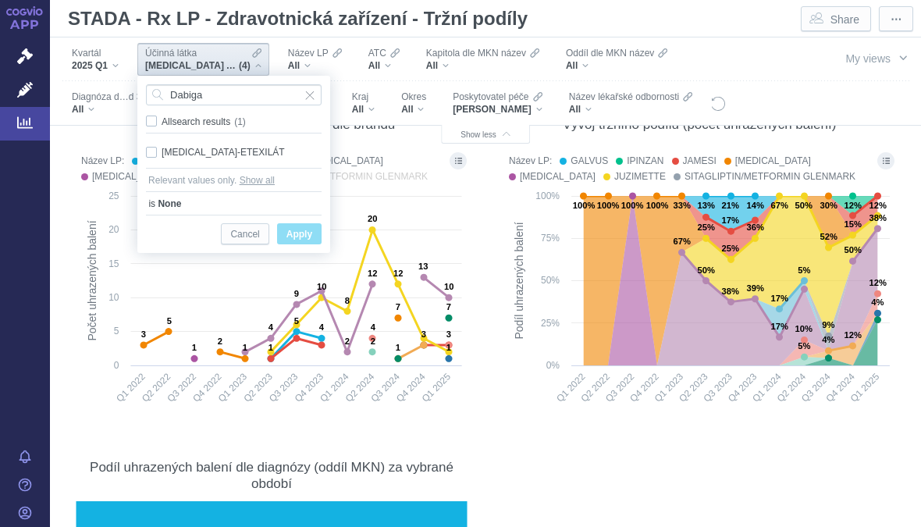
click at [244, 146] on div "[MEDICAL_DATA]-ETEXILÁT Only" at bounding box center [233, 152] width 191 height 22
click at [305, 233] on span "Apply" at bounding box center [299, 235] width 26 height 20
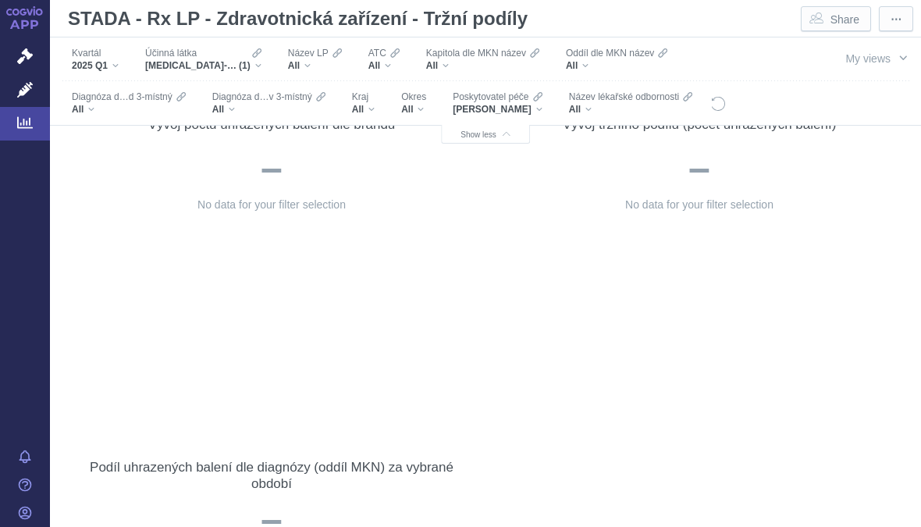
click at [269, 56] on div "Účinná látka [MEDICAL_DATA]-ETEXILÁT (1)" at bounding box center [203, 59] width 132 height 33
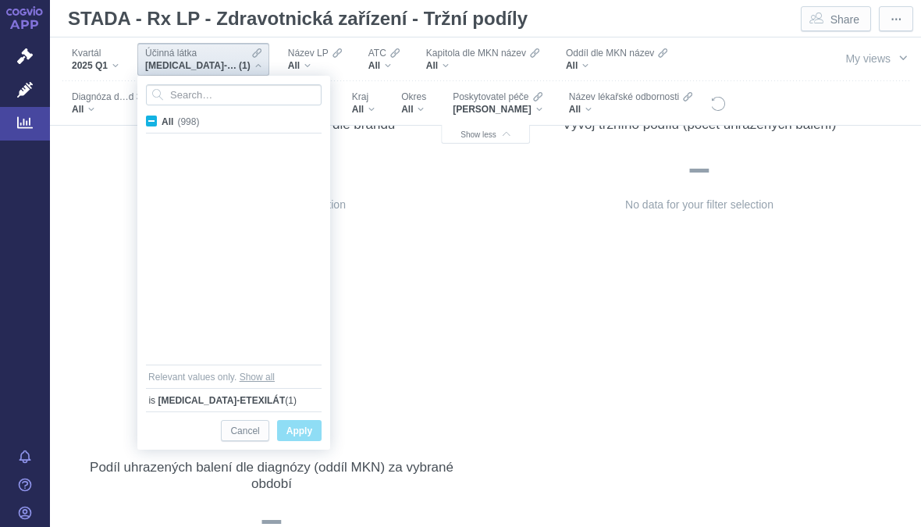
scroll to position [3725, 0]
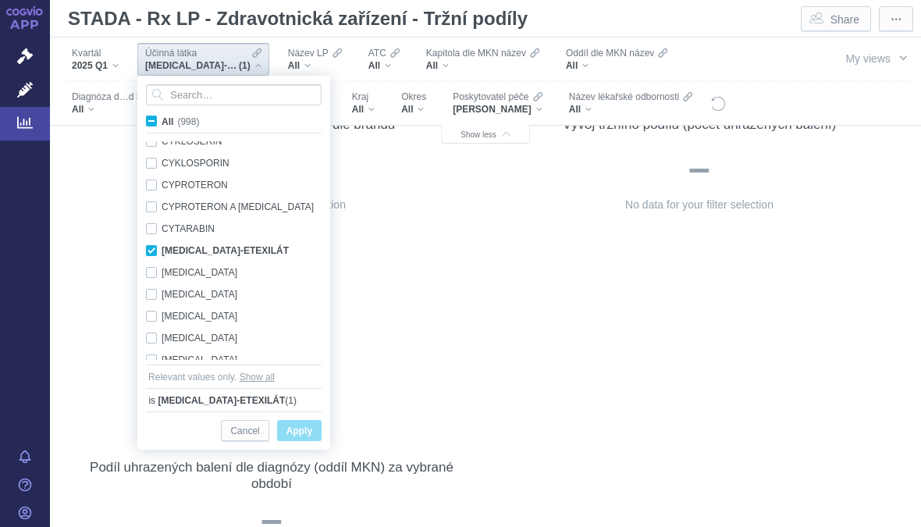
click at [215, 251] on div "[MEDICAL_DATA]-ETEXILÁT Only" at bounding box center [236, 251] width 196 height 22
click at [269, 89] on input "Search attribute values" at bounding box center [234, 94] width 176 height 21
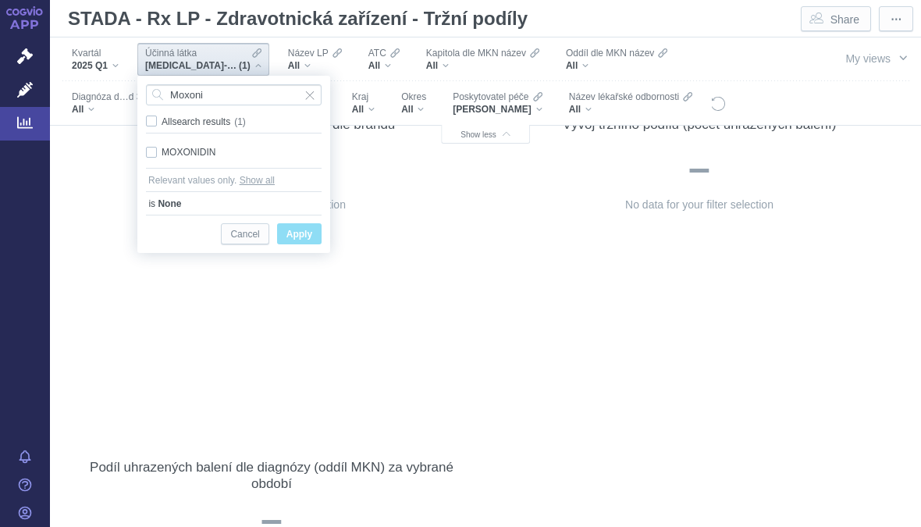
click at [228, 150] on div "MOXONIDIN Only" at bounding box center [233, 152] width 191 height 22
click at [0, 0] on span "Only" at bounding box center [0, 0] width 0 height 0
click at [306, 229] on span "Apply" at bounding box center [299, 235] width 26 height 20
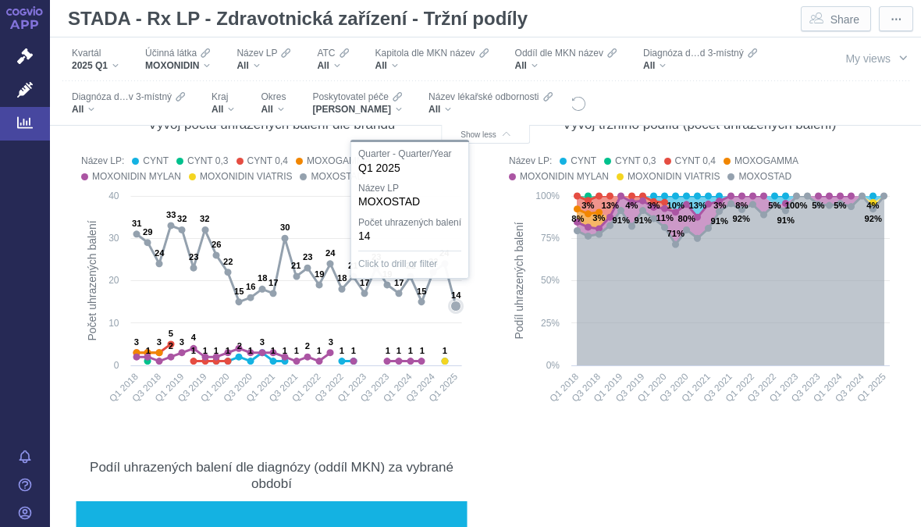
click at [461, 293] on text "14" at bounding box center [456, 294] width 10 height 9
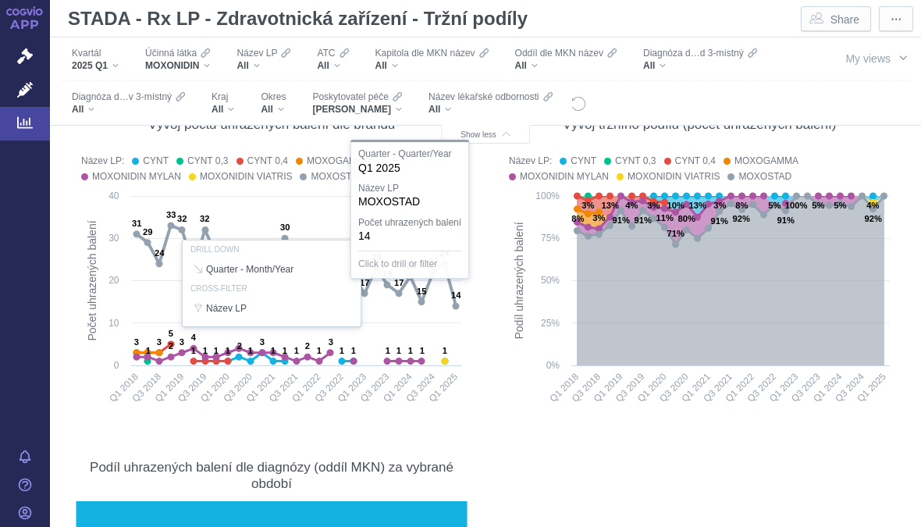
click at [506, 276] on rect at bounding box center [699, 302] width 396 height 229
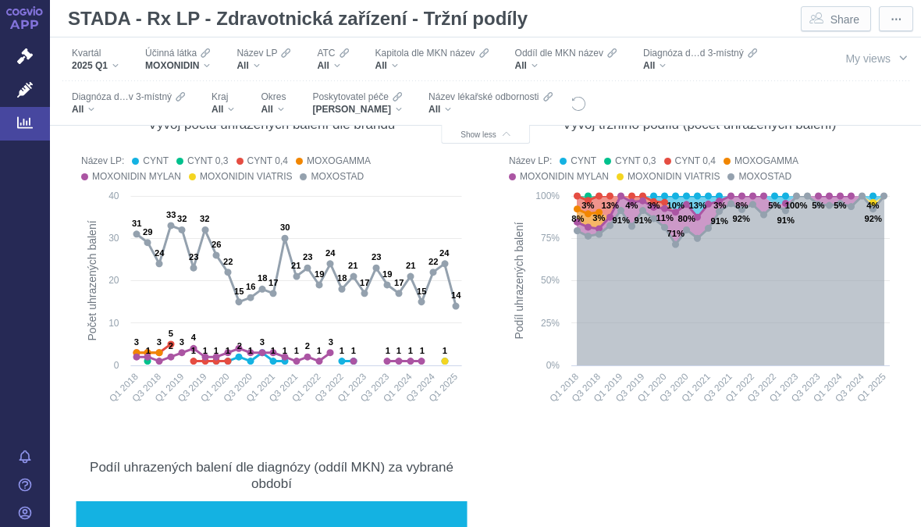
click at [218, 54] on div "Účinná látka MOXONIDIN" at bounding box center [177, 59] width 80 height 33
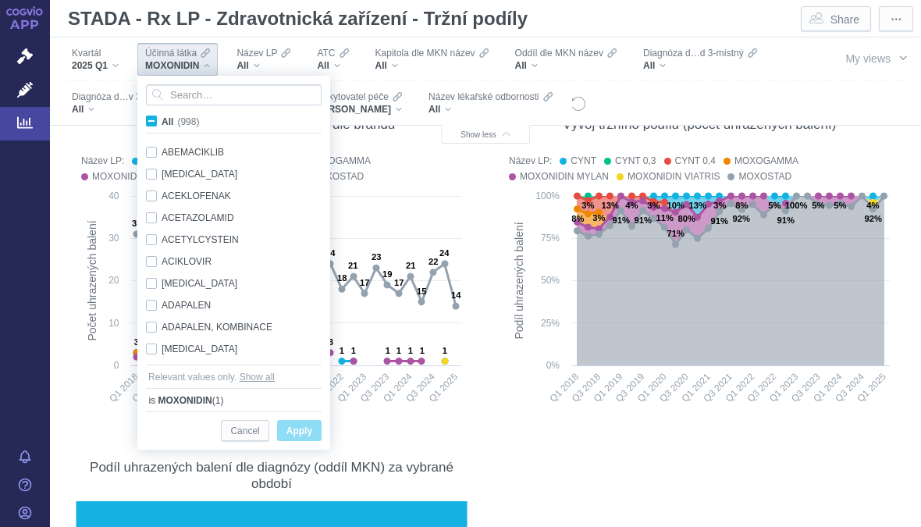
click at [158, 119] on label "All (998)" at bounding box center [175, 121] width 63 height 16
click at [162, 119] on input "All (998)" at bounding box center [167, 118] width 10 height 10
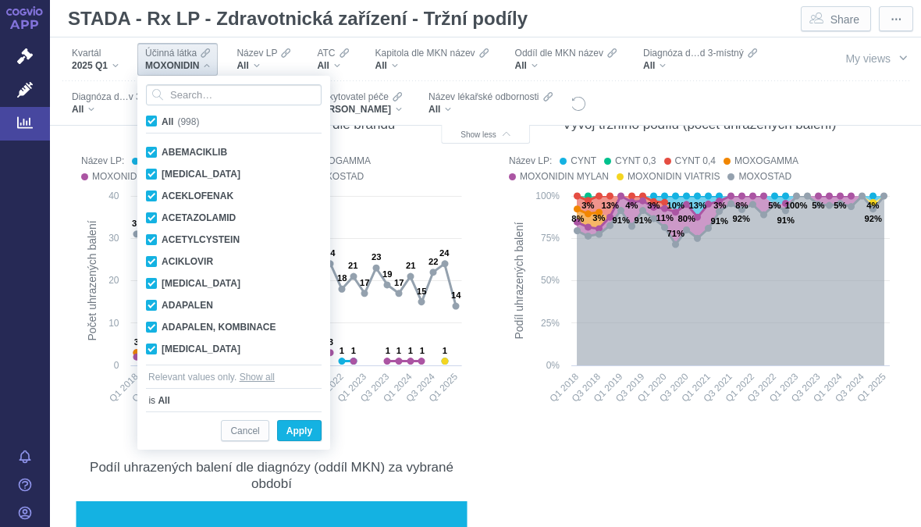
click at [162, 126] on span "All" at bounding box center [168, 121] width 12 height 11
click at [162, 123] on input "All (998)" at bounding box center [167, 118] width 10 height 10
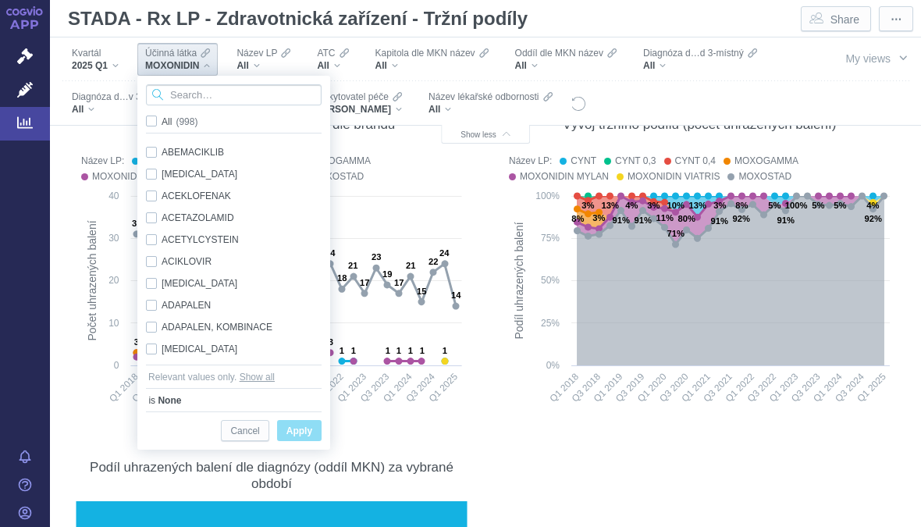
click at [277, 90] on input "Search attribute values" at bounding box center [234, 94] width 176 height 21
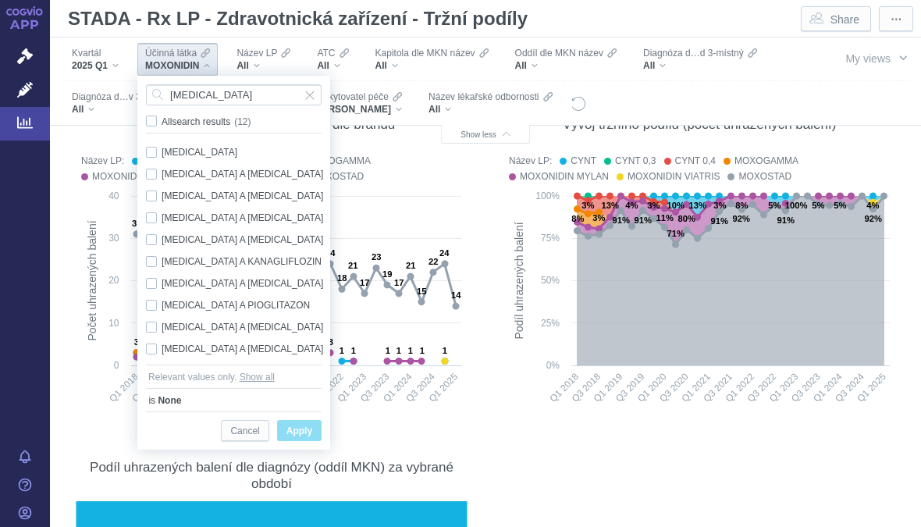
click at [208, 143] on div "[MEDICAL_DATA] Only" at bounding box center [236, 152] width 196 height 22
click at [307, 428] on span "Apply" at bounding box center [299, 431] width 26 height 20
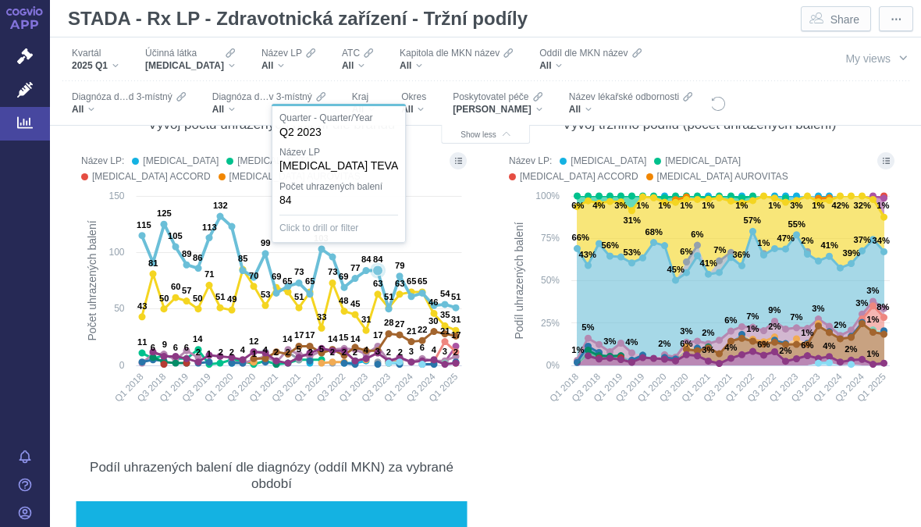
click at [382, 264] on text "84" at bounding box center [378, 258] width 10 height 9
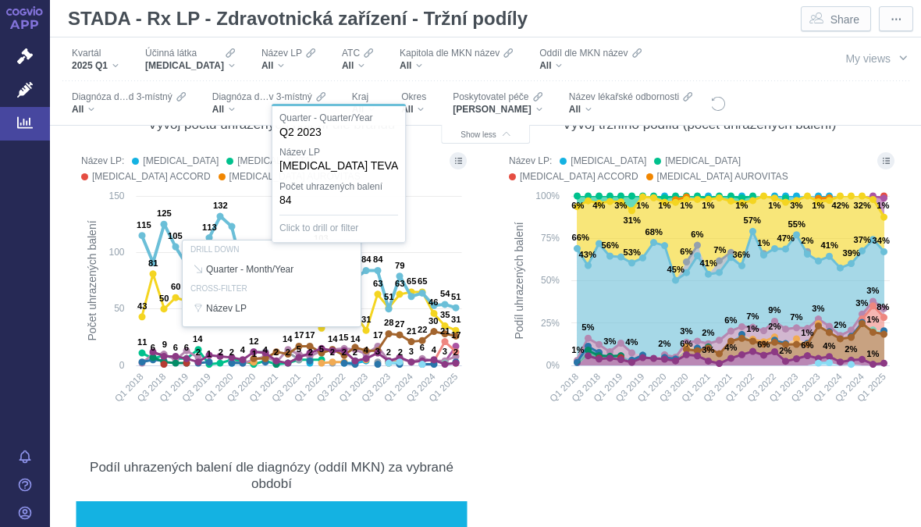
click at [381, 290] on div at bounding box center [271, 283] width 396 height 268
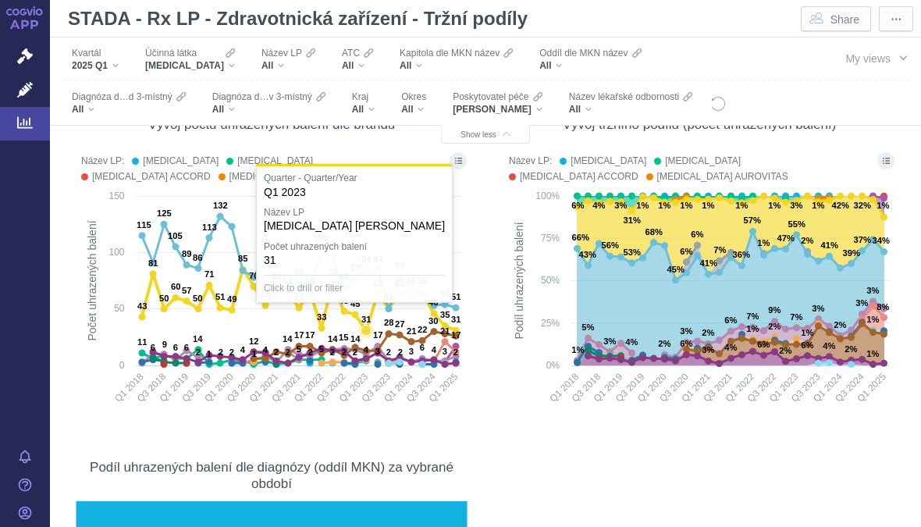
click at [361, 307] on icon at bounding box center [299, 299] width 314 height 61
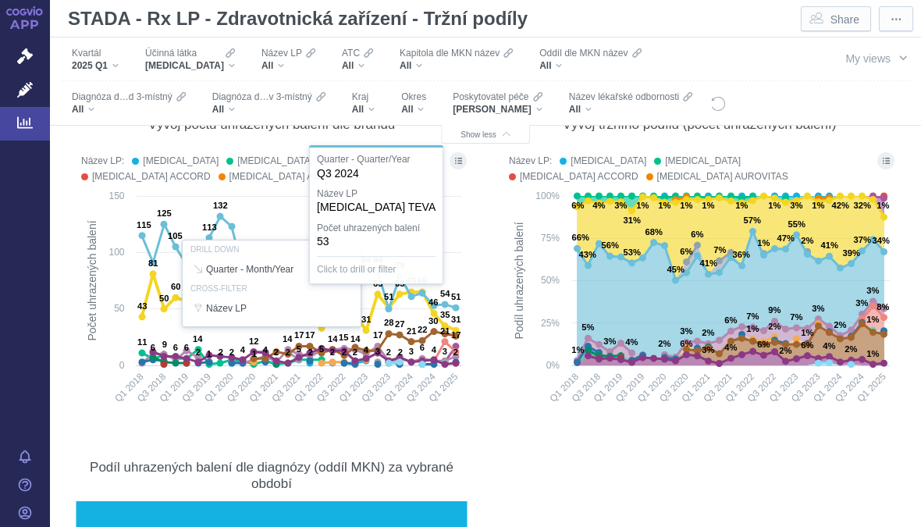
click at [437, 306] on div at bounding box center [271, 283] width 396 height 268
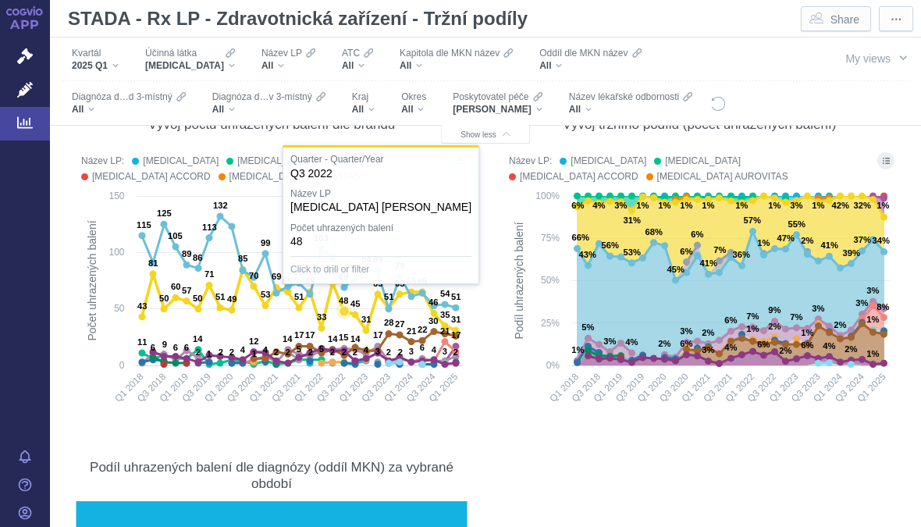
click at [346, 301] on text "48" at bounding box center [343, 300] width 9 height 9
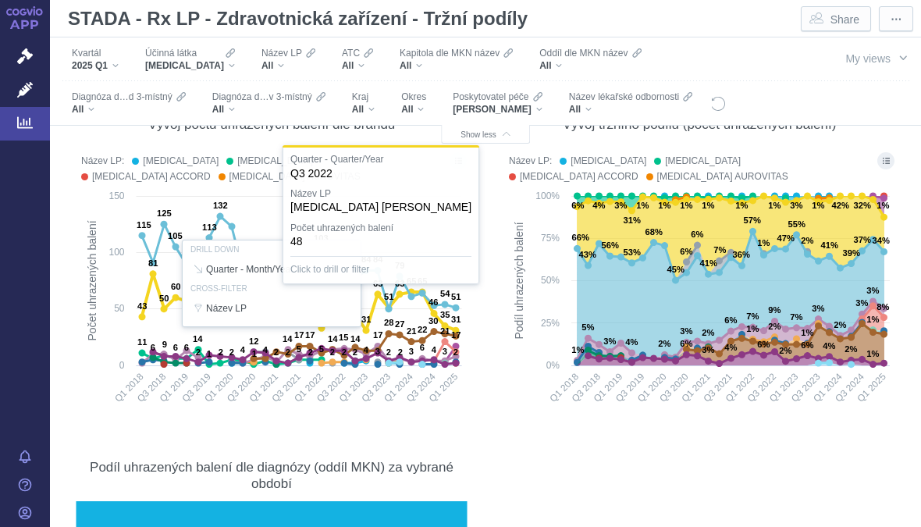
click at [478, 233] on section "Počet uhrazených balení Metrikou níže zobrazených grafů je počet uhrazených bal…" at bounding box center [486, 400] width 840 height 754
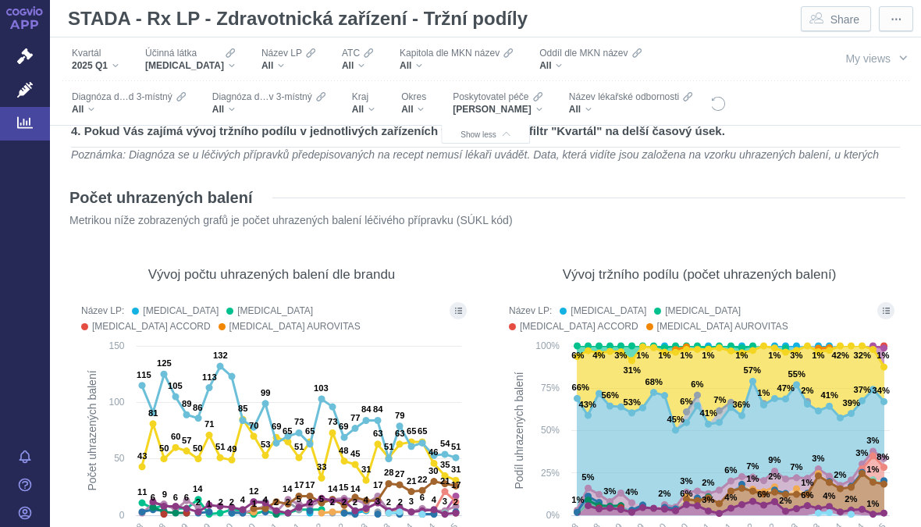
scroll to position [108, 0]
